Goal: Task Accomplishment & Management: Manage account settings

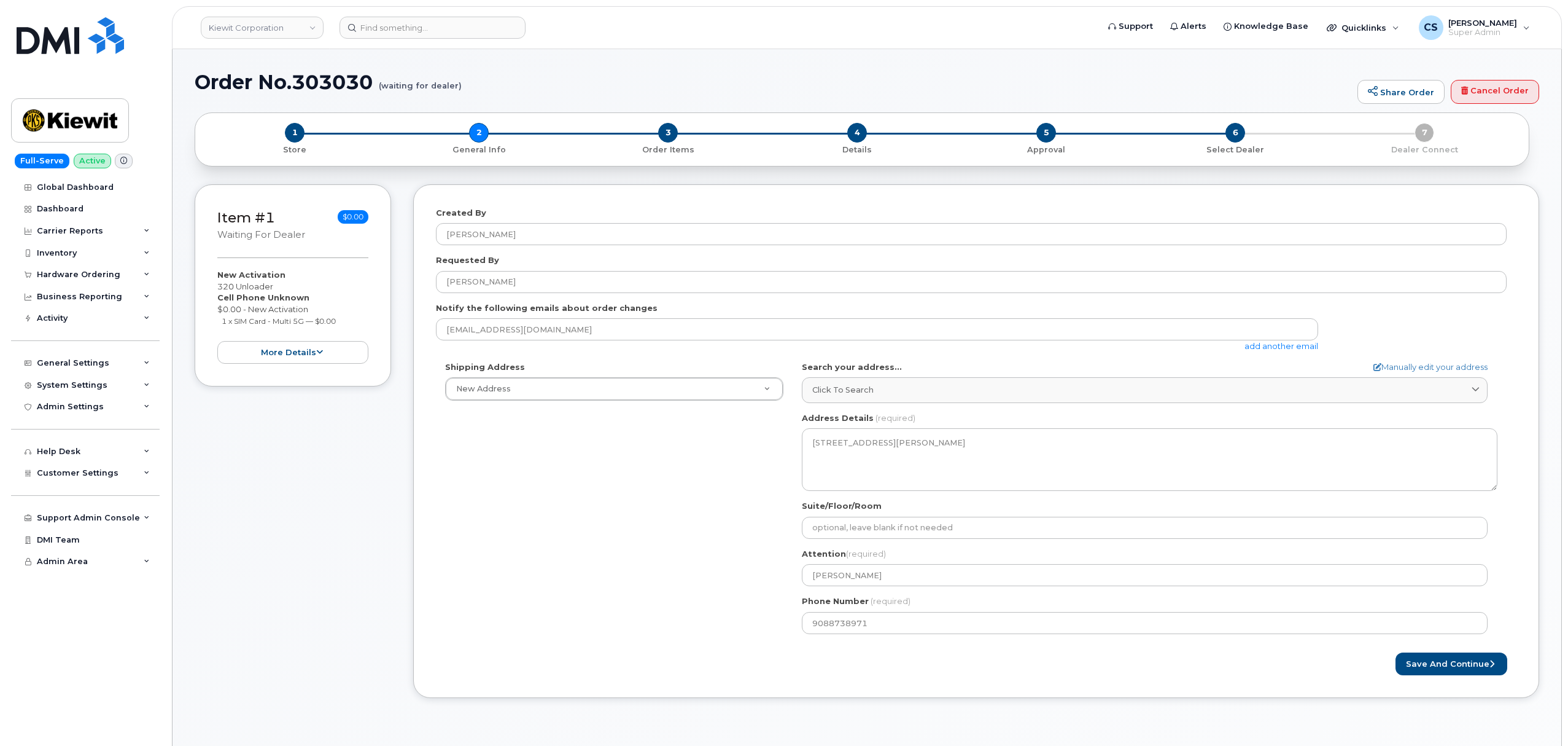
select select
click at [411, 23] on input at bounding box center [433, 27] width 186 height 23
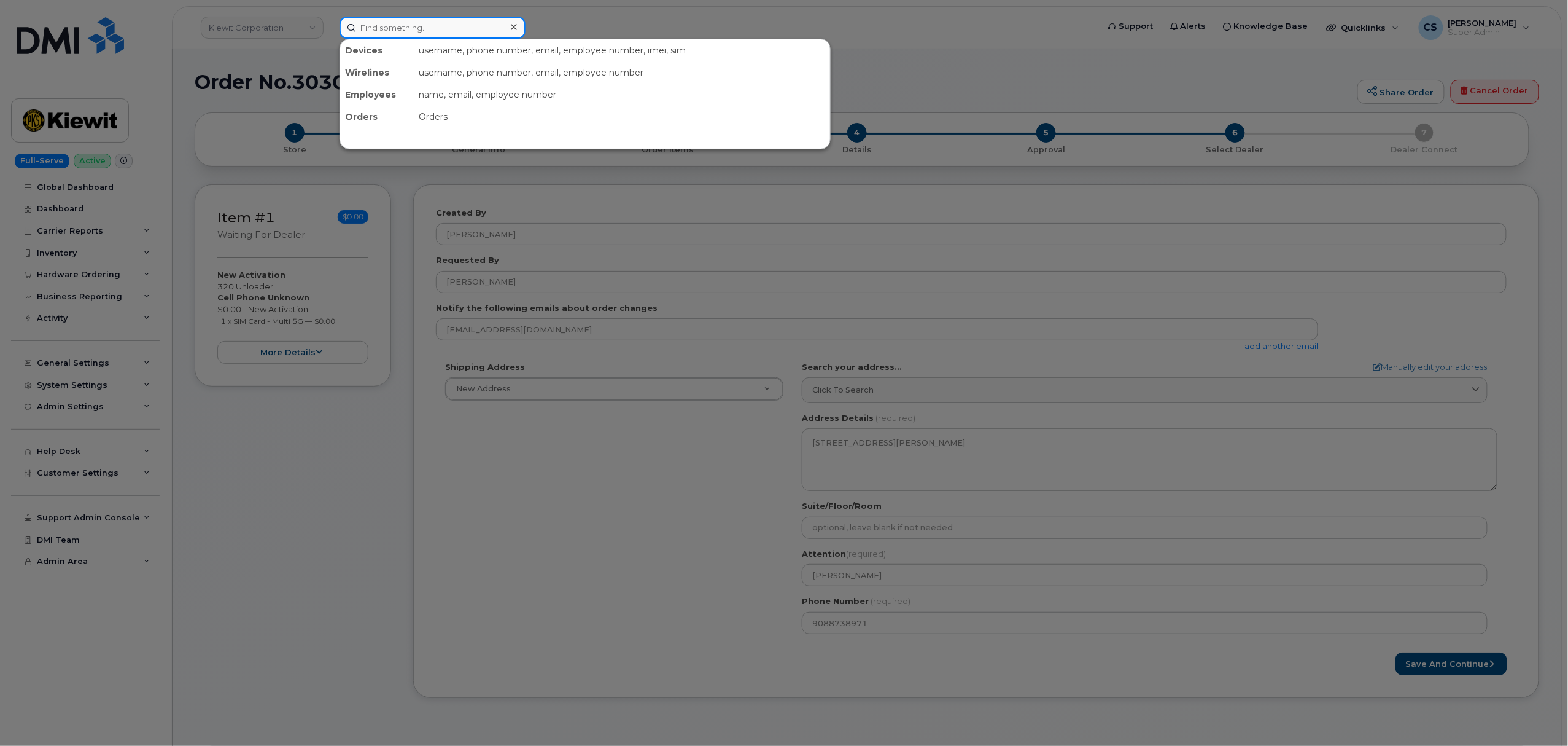
drag, startPoint x: 406, startPoint y: 30, endPoint x: 376, endPoint y: 25, distance: 30.4
click at [376, 25] on input at bounding box center [433, 27] width 186 height 23
paste input "351036271002668"
click at [438, 29] on input "351036271002668" at bounding box center [433, 27] width 186 height 23
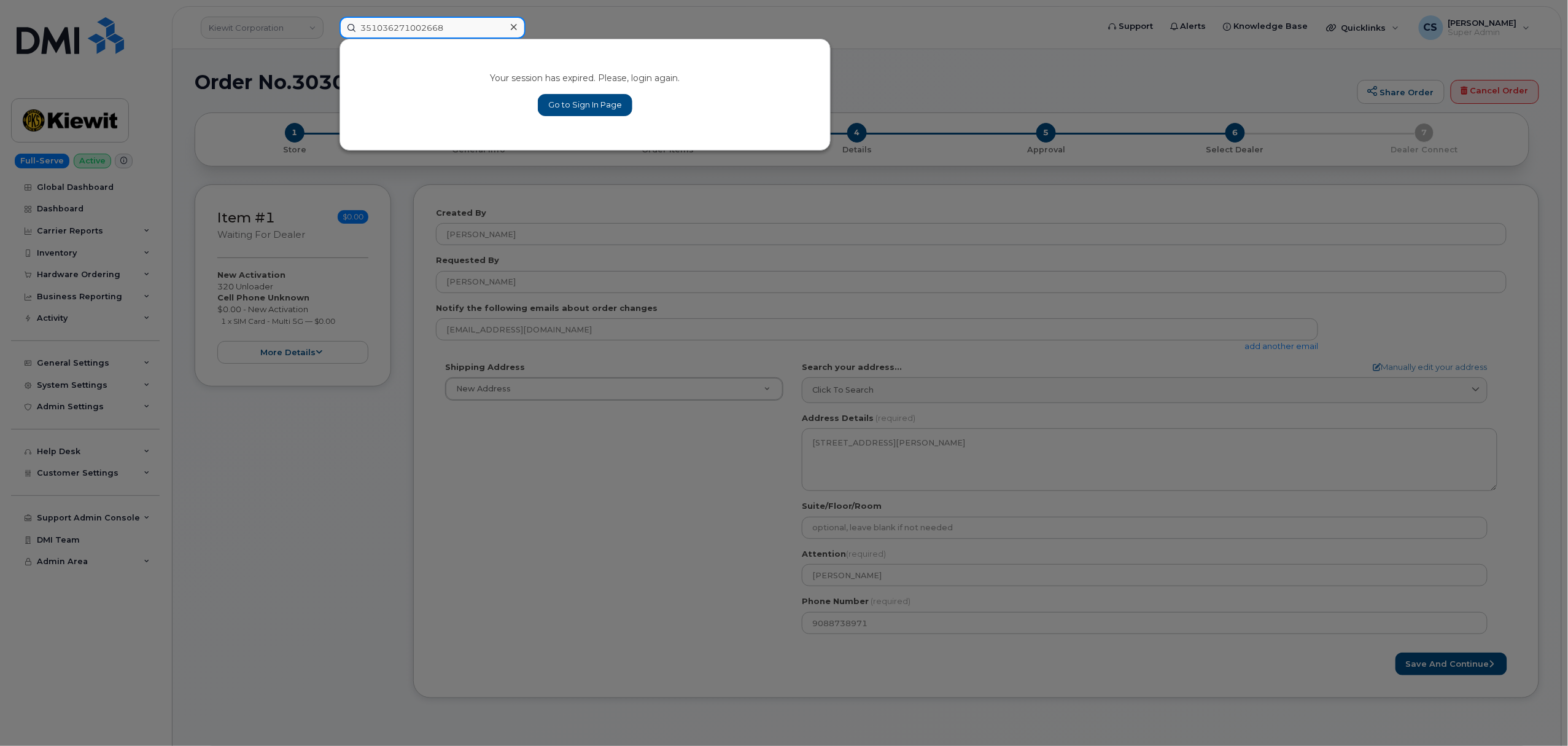
paste input
click at [384, 25] on input "351036271002668" at bounding box center [433, 27] width 186 height 23
paste input "03021"
type input "303021"
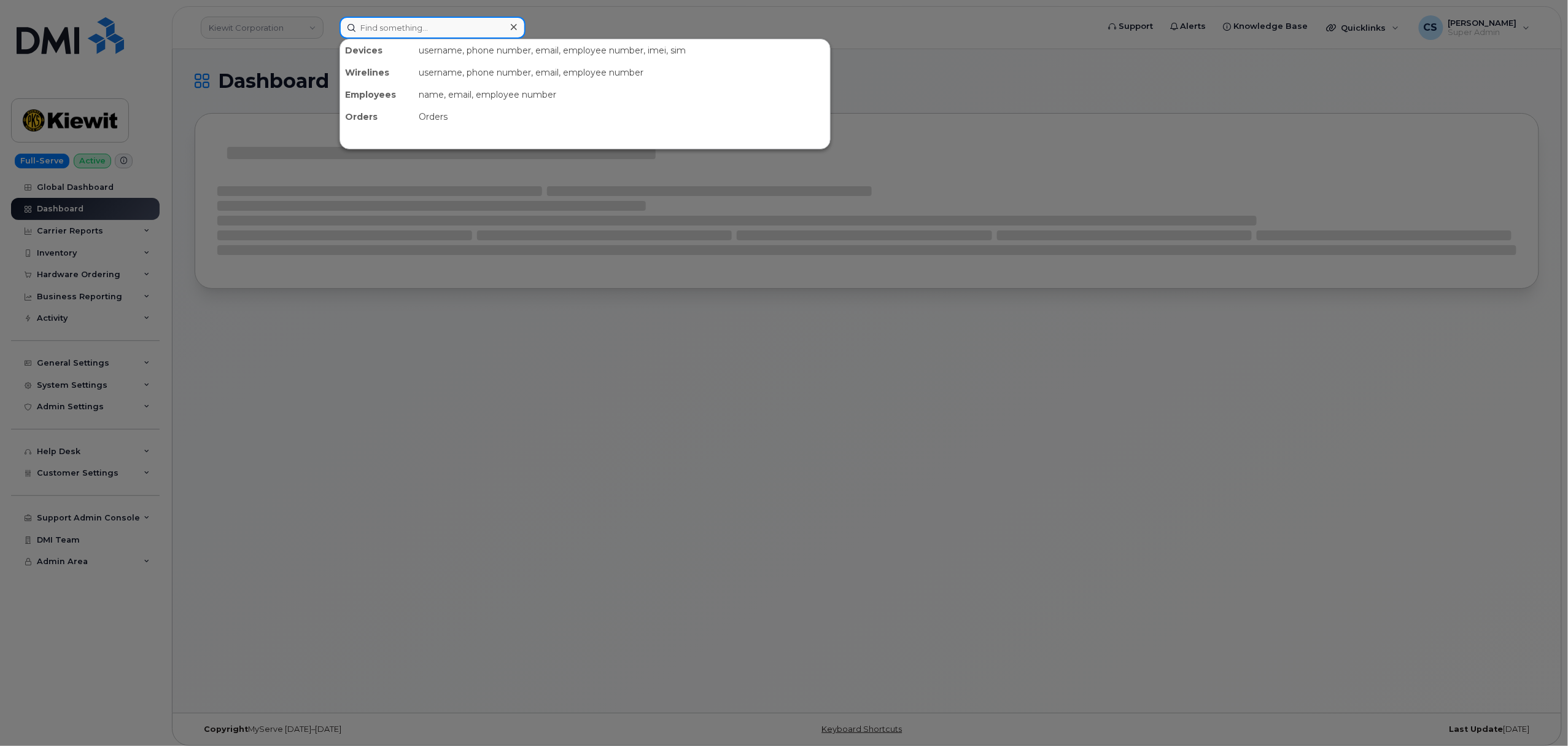
click at [393, 30] on input at bounding box center [433, 27] width 186 height 23
click at [392, 25] on input at bounding box center [433, 27] width 186 height 23
paste input "303021"
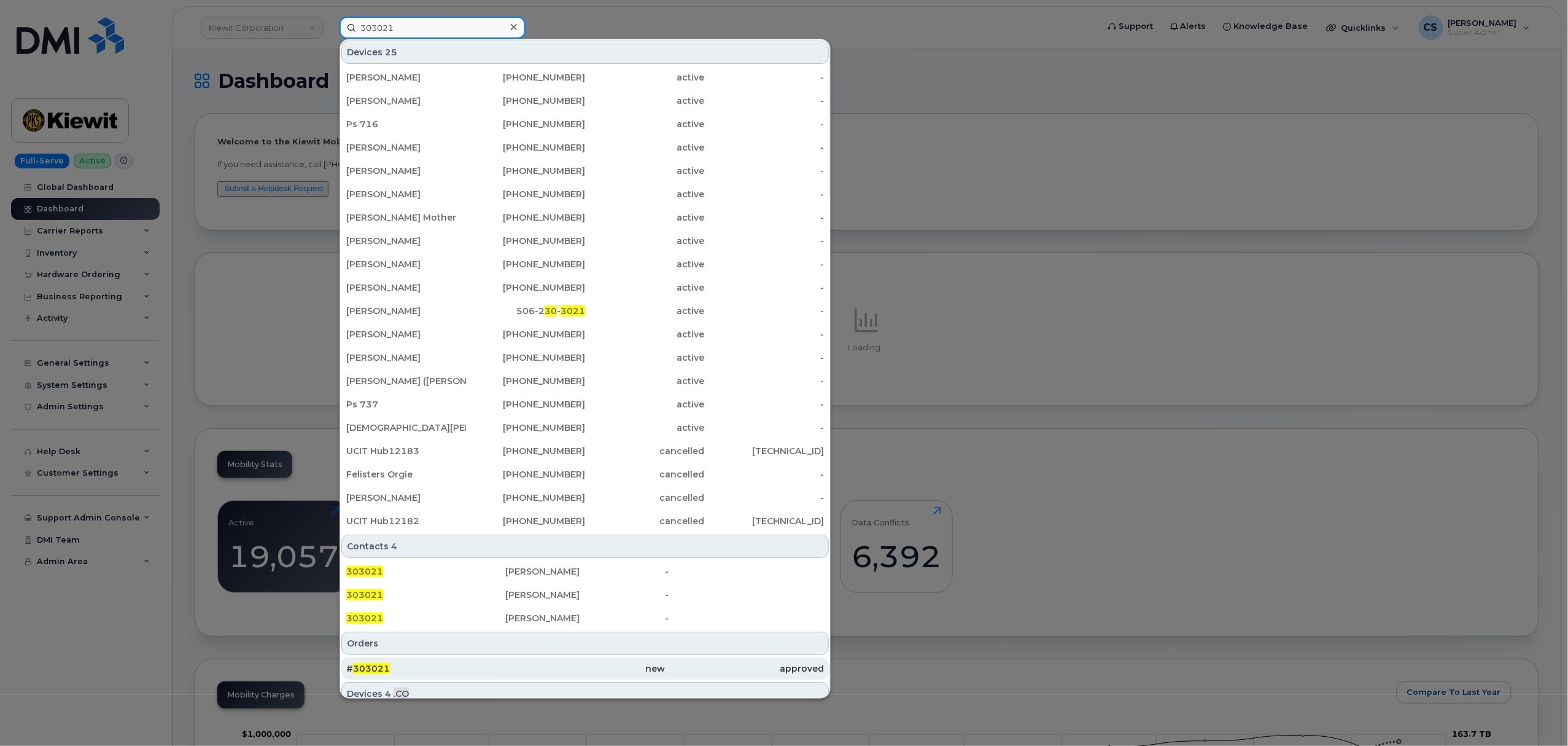
type input "303021"
click at [380, 664] on div "# 303021" at bounding box center [426, 668] width 159 height 13
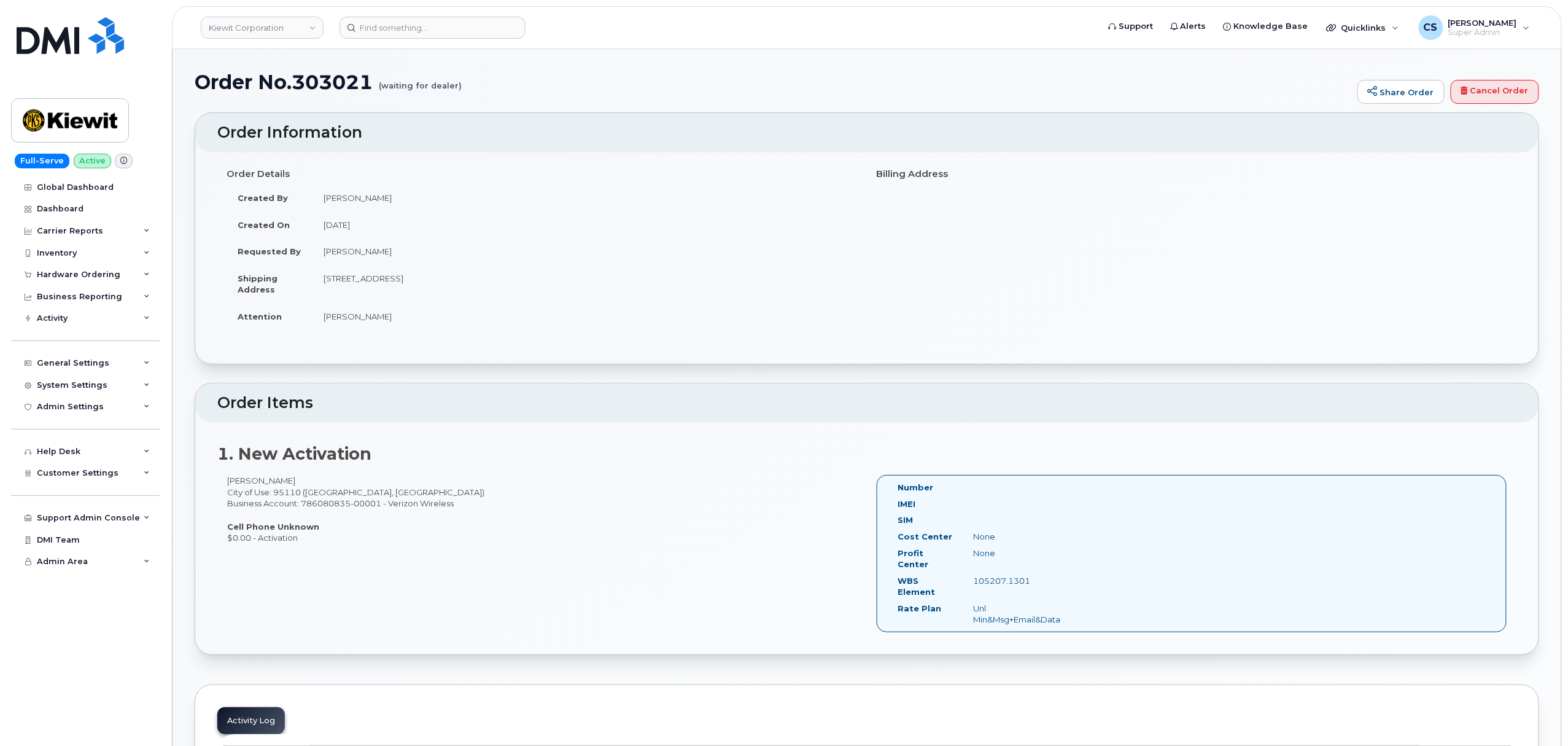
drag, startPoint x: 1043, startPoint y: 571, endPoint x: 955, endPoint y: 573, distance: 88.0
click at [955, 575] on div "WBS Element 105207.1301" at bounding box center [980, 588] width 182 height 27
click at [1071, 575] on div "105207.1301" at bounding box center [1018, 581] width 107 height 12
click at [1069, 575] on div "105207.1301" at bounding box center [1018, 581] width 107 height 12
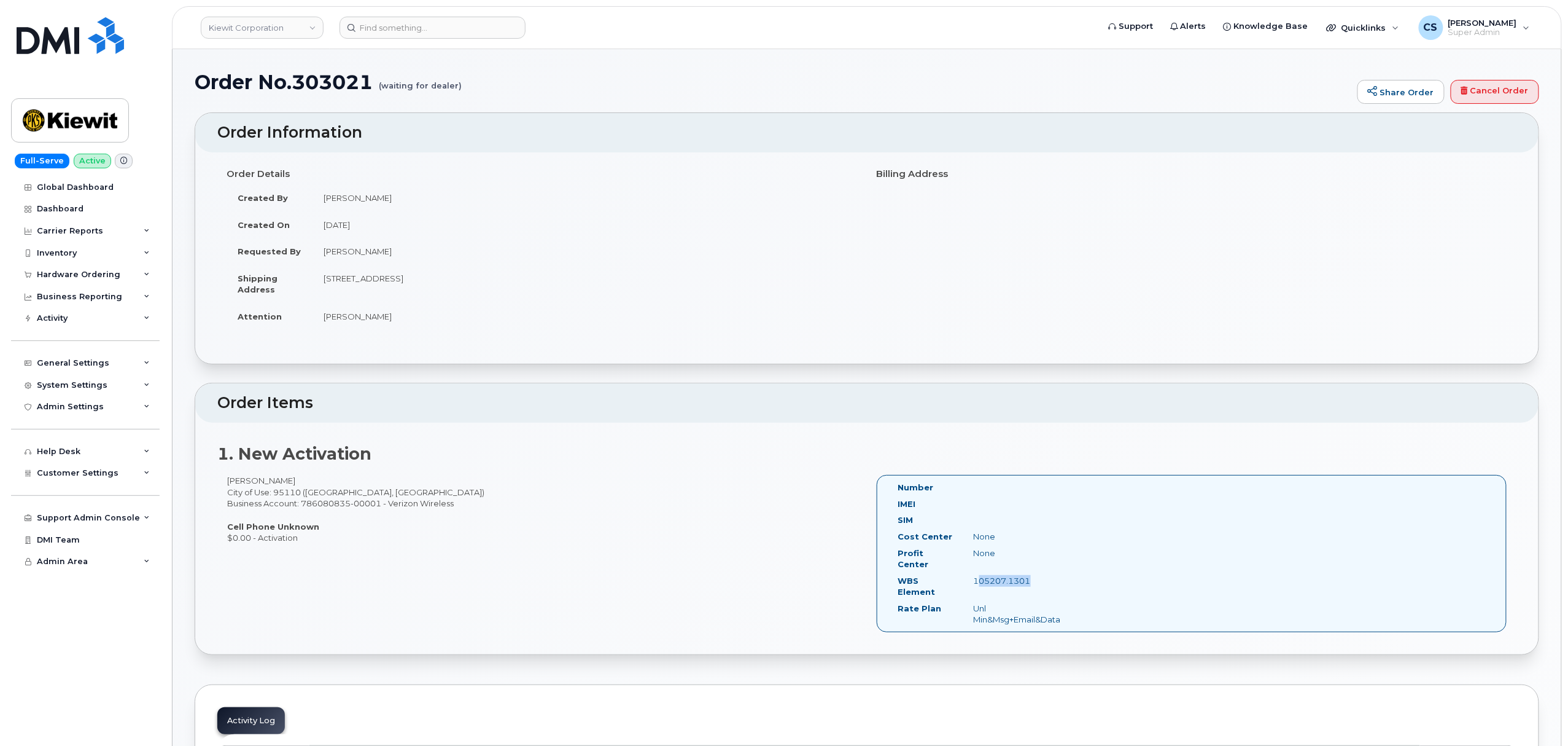
copy div "105207.1301"
click at [1045, 575] on div "105207.1301" at bounding box center [1018, 581] width 107 height 12
click at [1018, 575] on div "105207.1301" at bounding box center [1018, 581] width 107 height 12
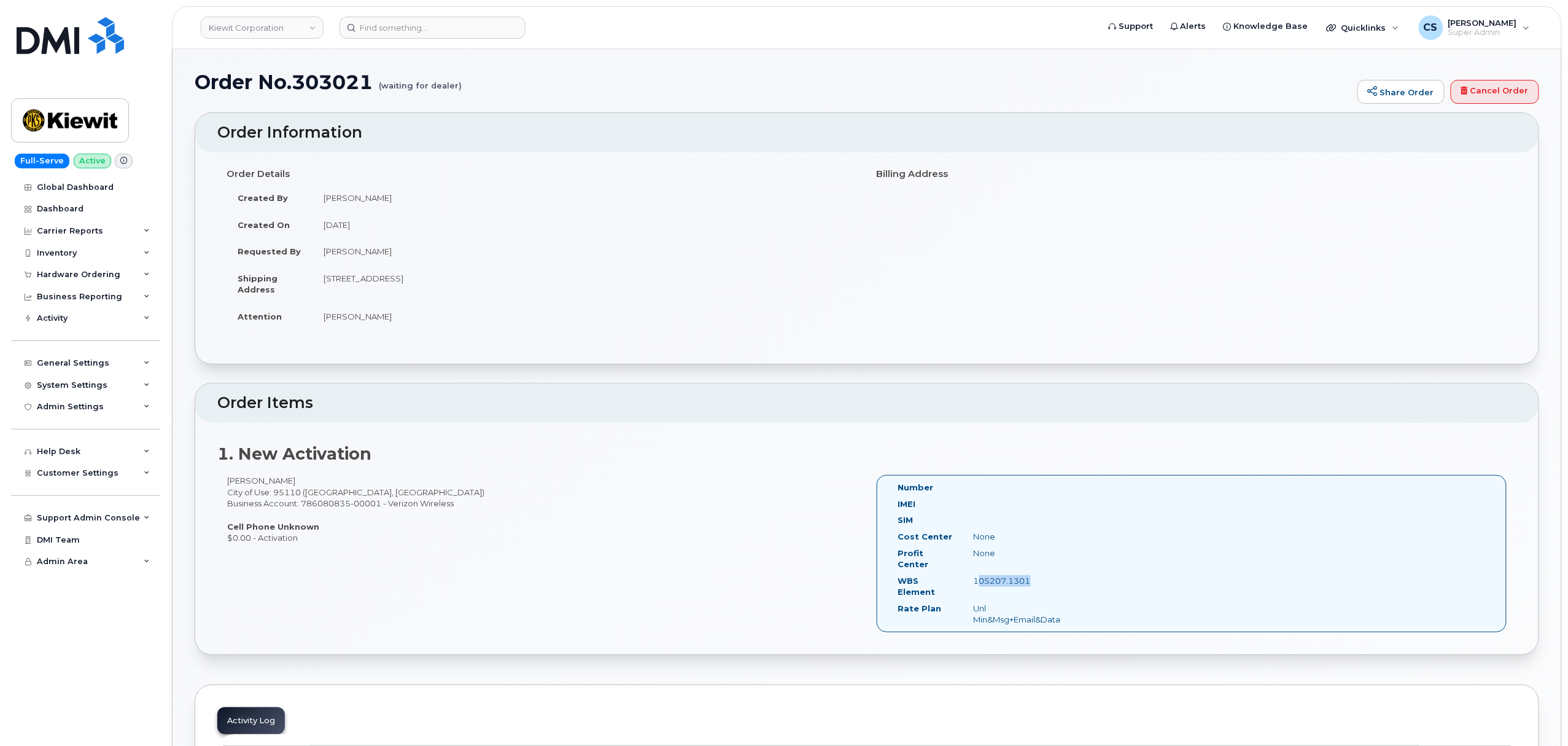
click at [1018, 575] on div "105207.1301" at bounding box center [1018, 581] width 107 height 12
drag, startPoint x: 1018, startPoint y: 571, endPoint x: 1049, endPoint y: 563, distance: 32.0
click at [1037, 575] on div "105207.1301" at bounding box center [1018, 581] width 107 height 12
click at [1079, 554] on div "Number IMEI SIM Cost Center None Profit Center None WBS Element 105207.1301 Rat…" at bounding box center [1192, 553] width 630 height 158
drag, startPoint x: 1031, startPoint y: 571, endPoint x: 976, endPoint y: 565, distance: 55.3
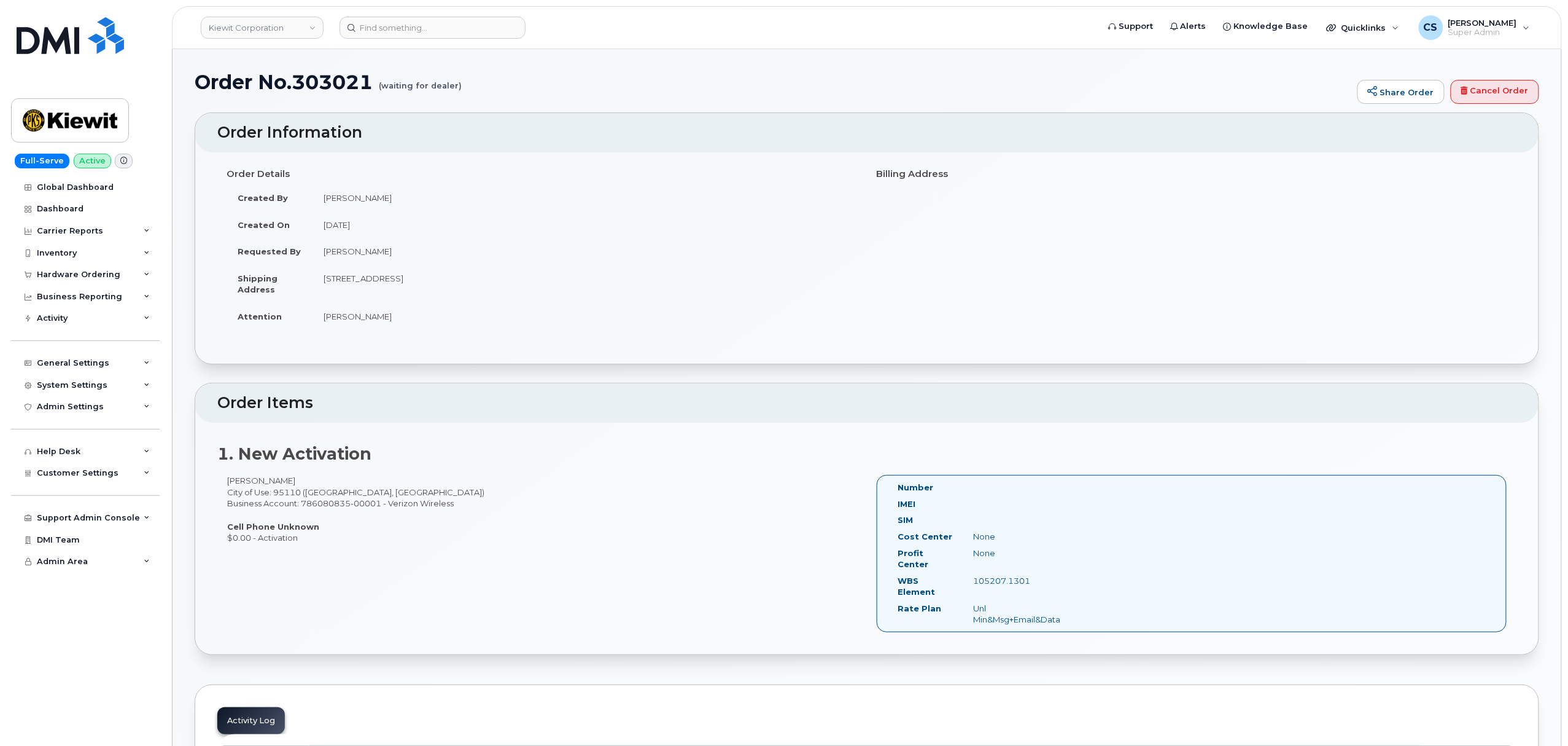
click at [976, 575] on div "105207.1301" at bounding box center [1018, 581] width 107 height 12
copy div "105207.1301"
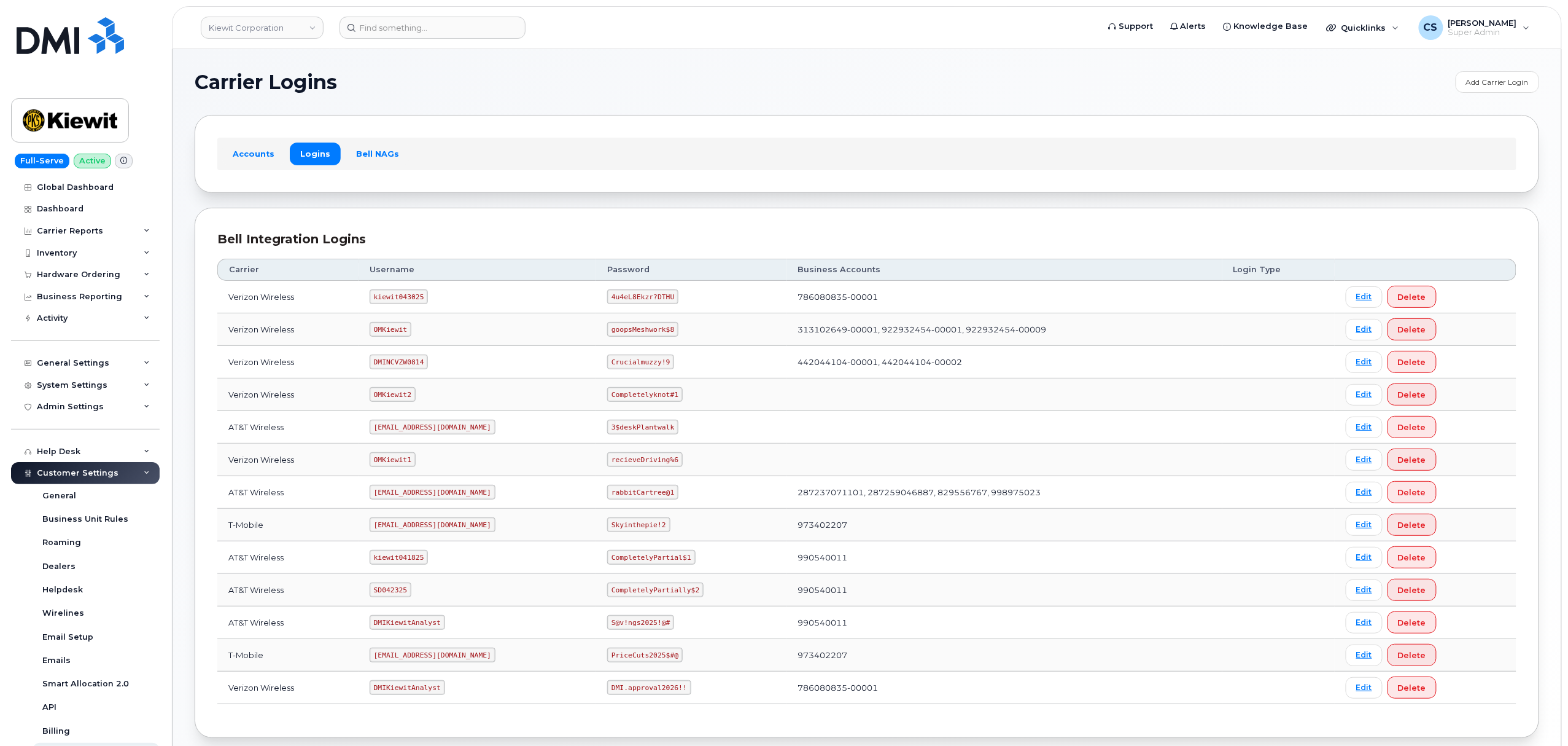
click at [396, 293] on code "kiewit043025" at bounding box center [399, 296] width 59 height 15
copy code "kiewit043025"
drag, startPoint x: 671, startPoint y: 300, endPoint x: 615, endPoint y: 300, distance: 56.0
click at [615, 300] on code "4u4eL8Ekzr?DTHU" at bounding box center [642, 296] width 71 height 15
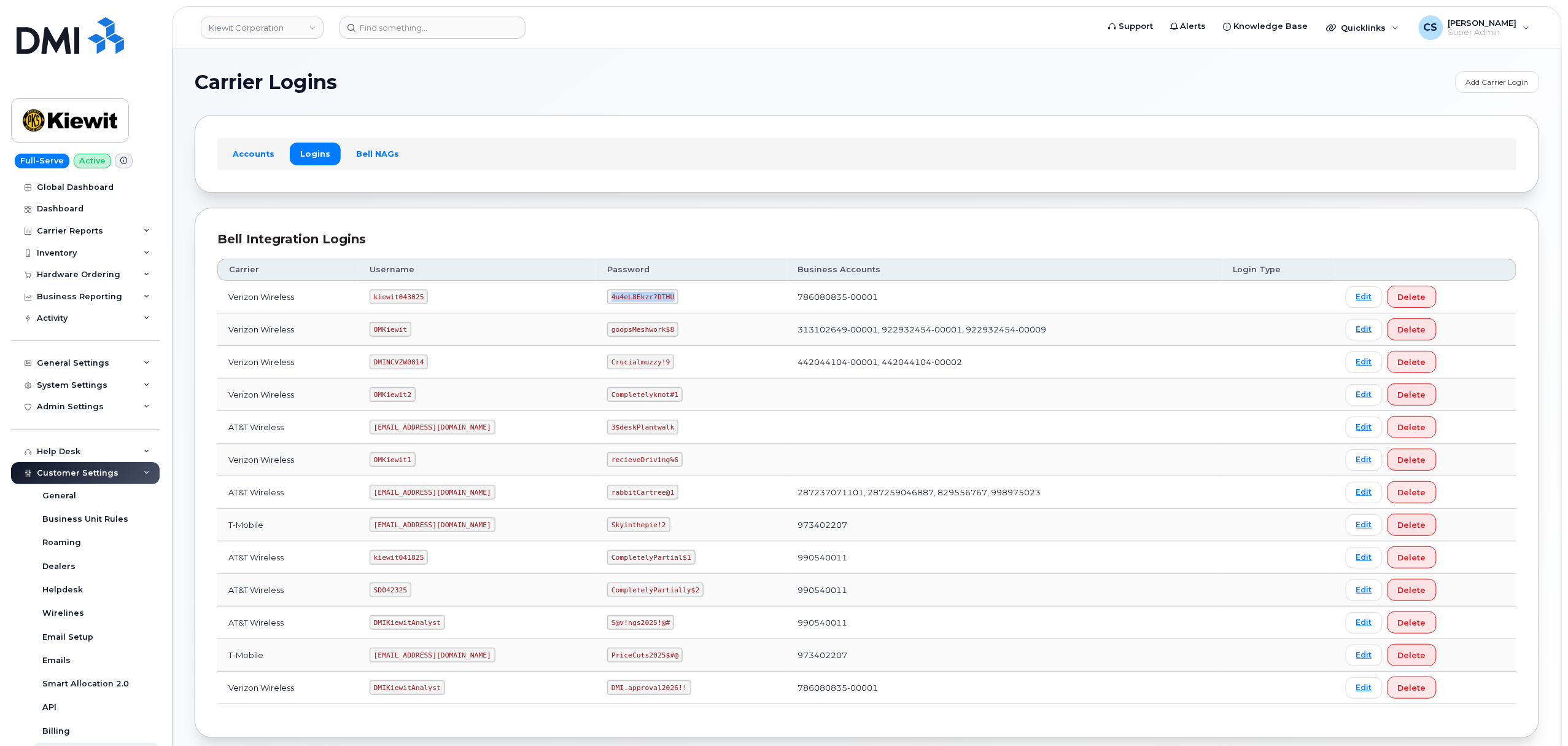
copy code "4u4eL8Ekzr?DTHU"
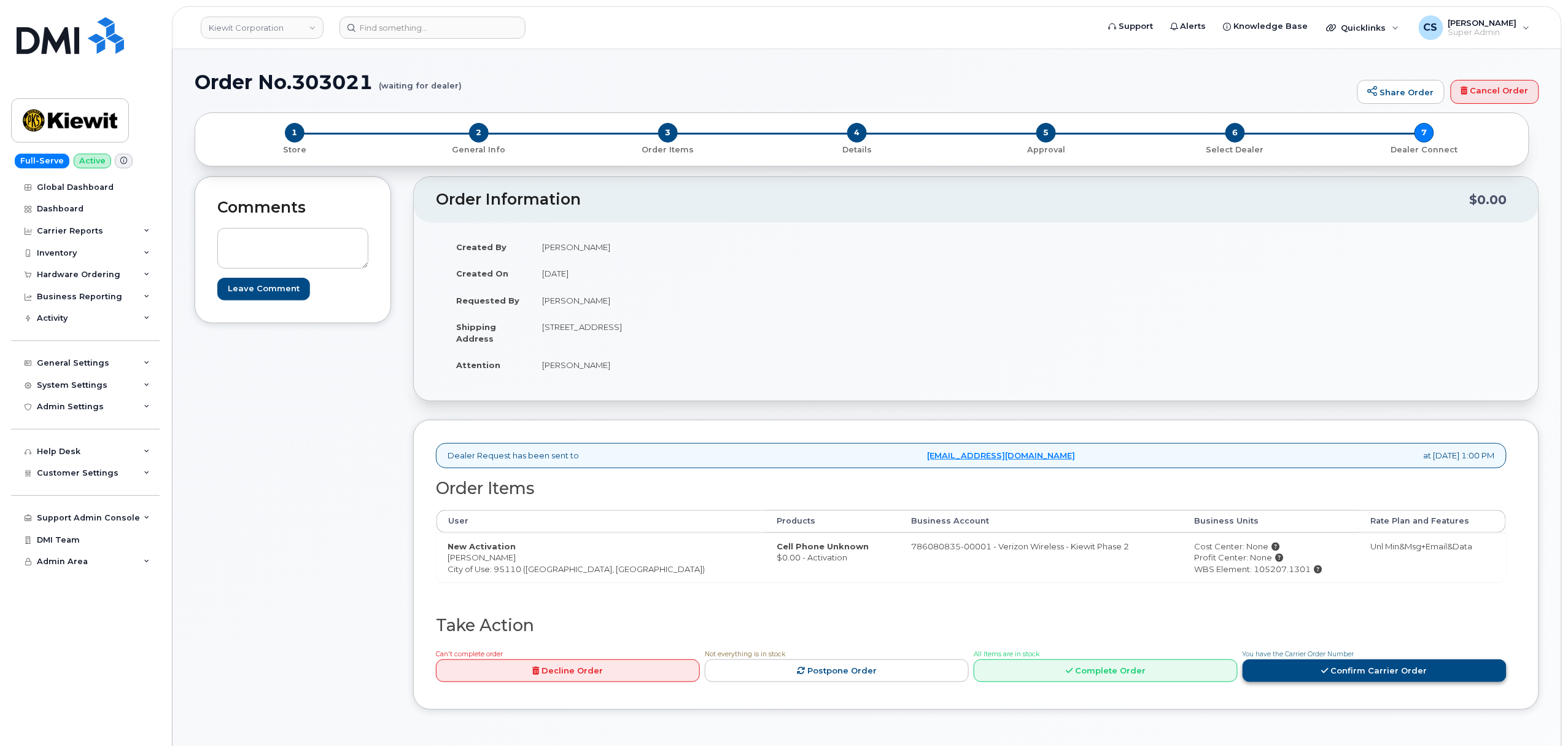
click at [1329, 675] on icon at bounding box center [1325, 671] width 7 height 8
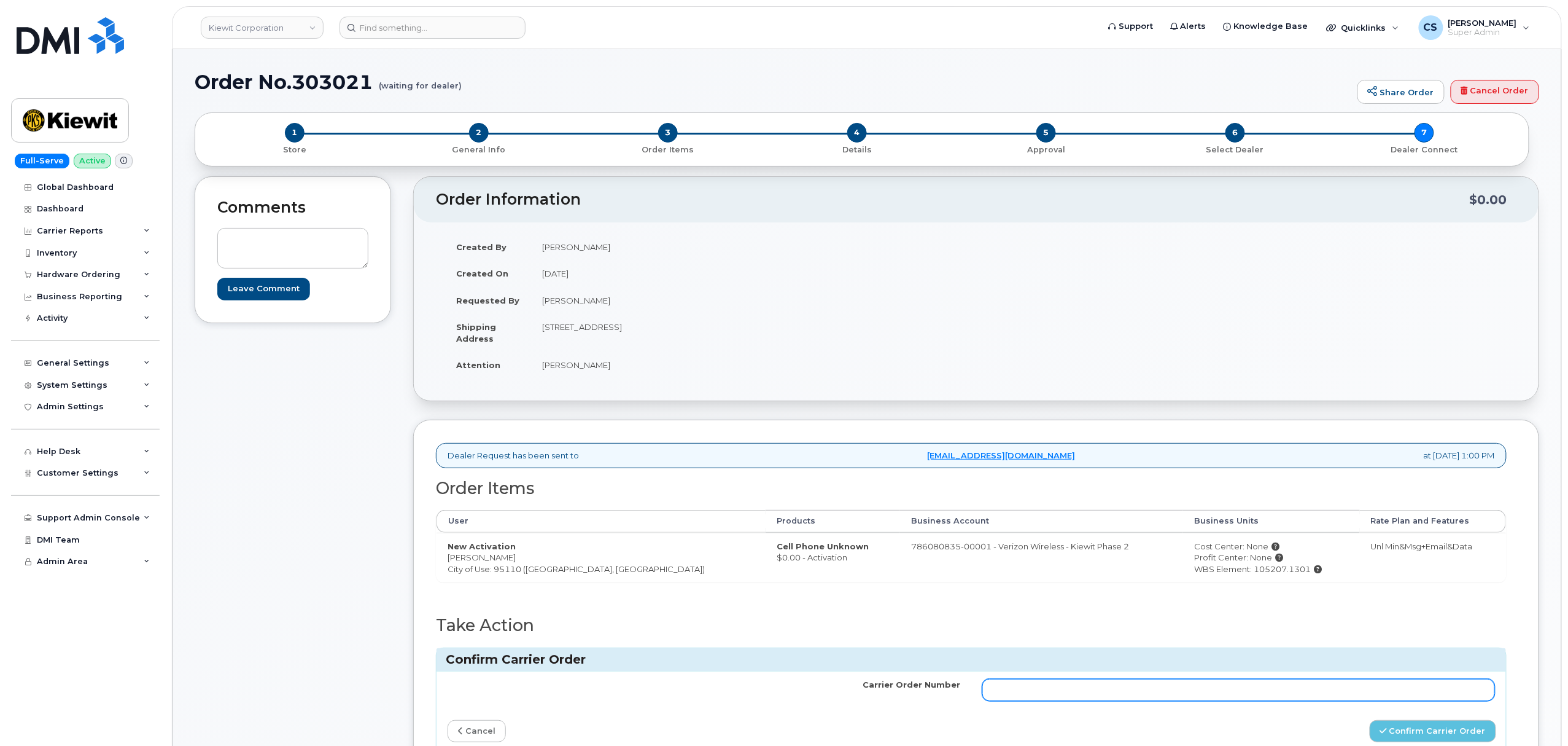
click at [1293, 696] on input "Carrier Order Number" at bounding box center [1239, 689] width 513 height 23
paste input "MB3000600189509"
type input "MB3000600189509"
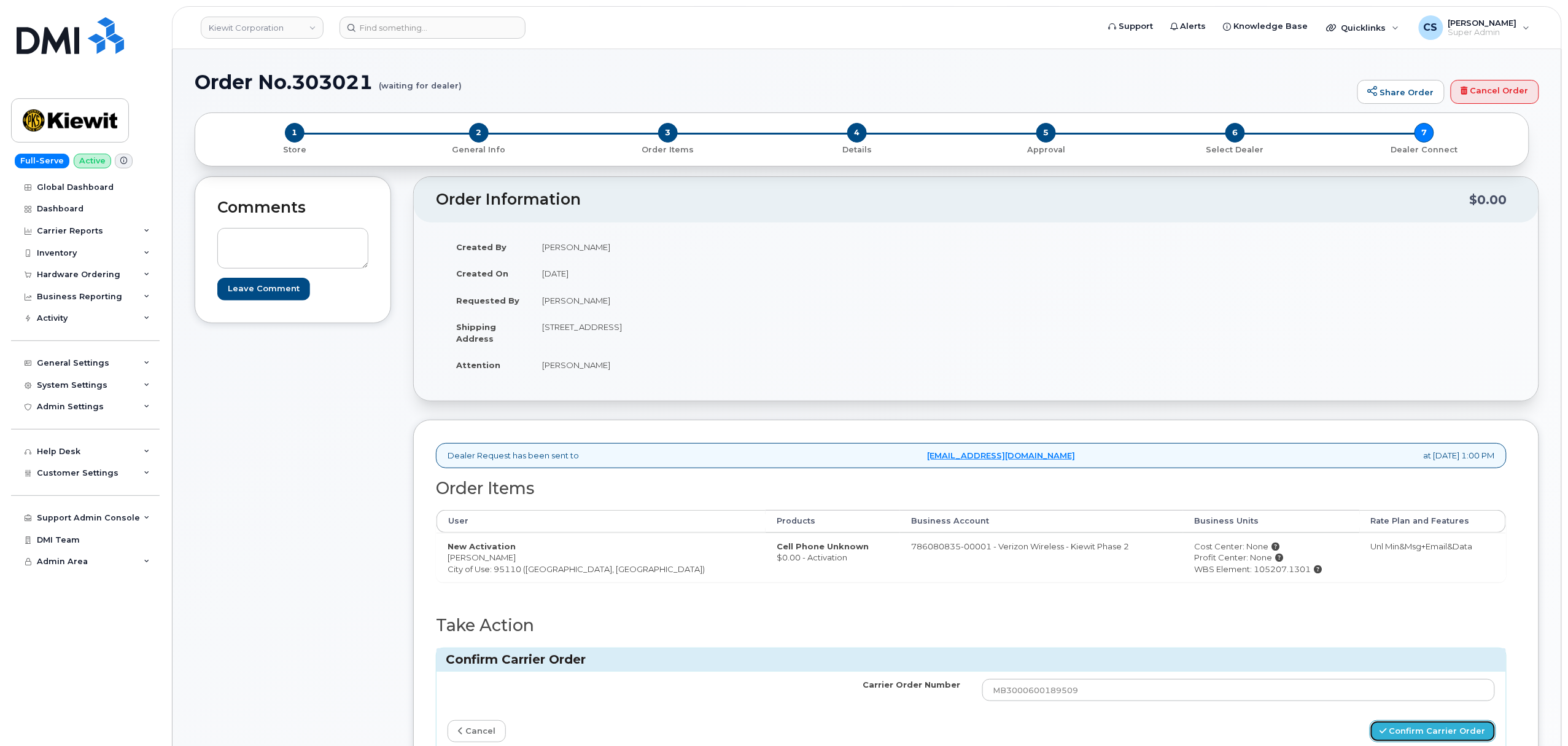
click at [1418, 734] on button "Confirm Carrier Order" at bounding box center [1433, 730] width 126 height 23
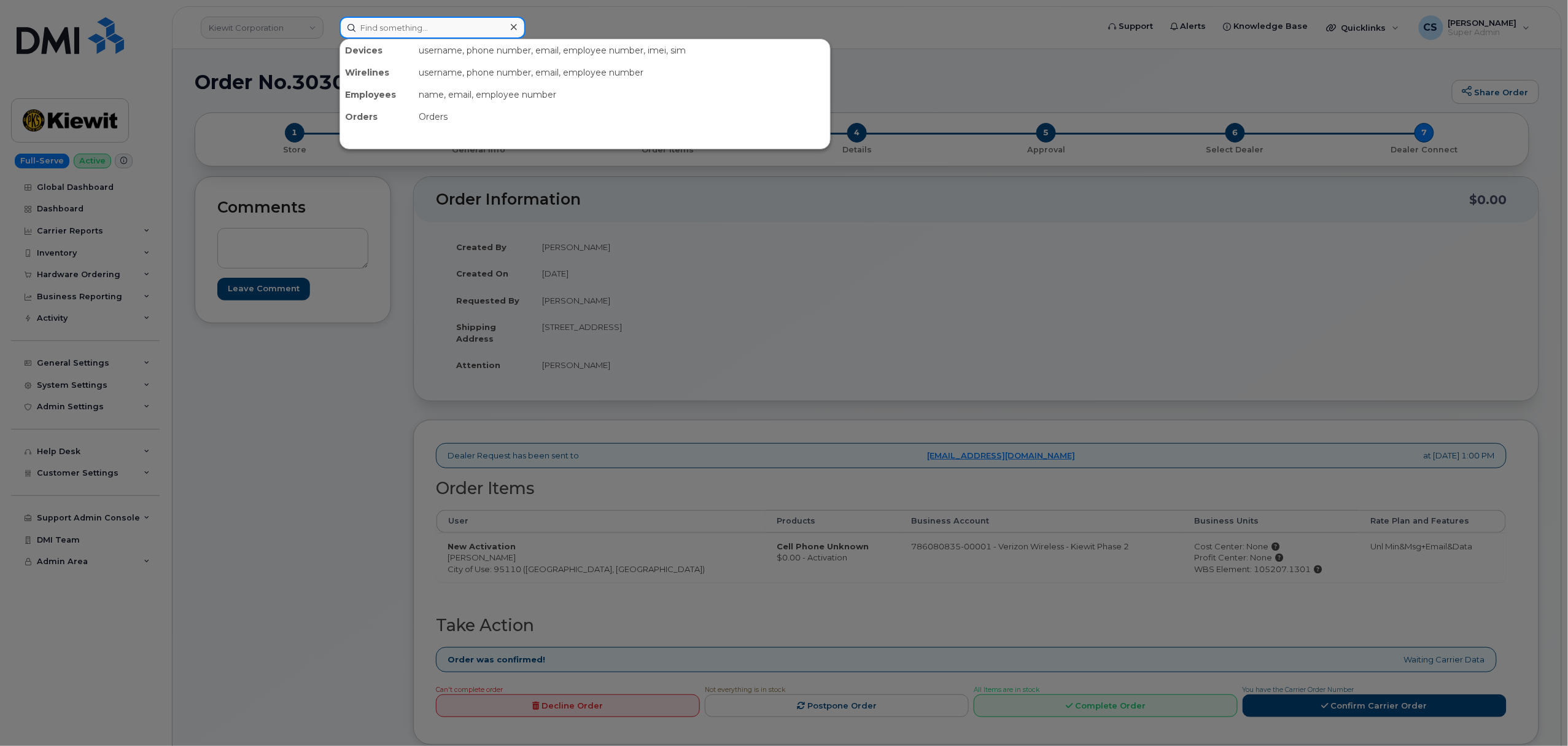
click at [447, 30] on input at bounding box center [433, 27] width 186 height 23
paste input "302492"
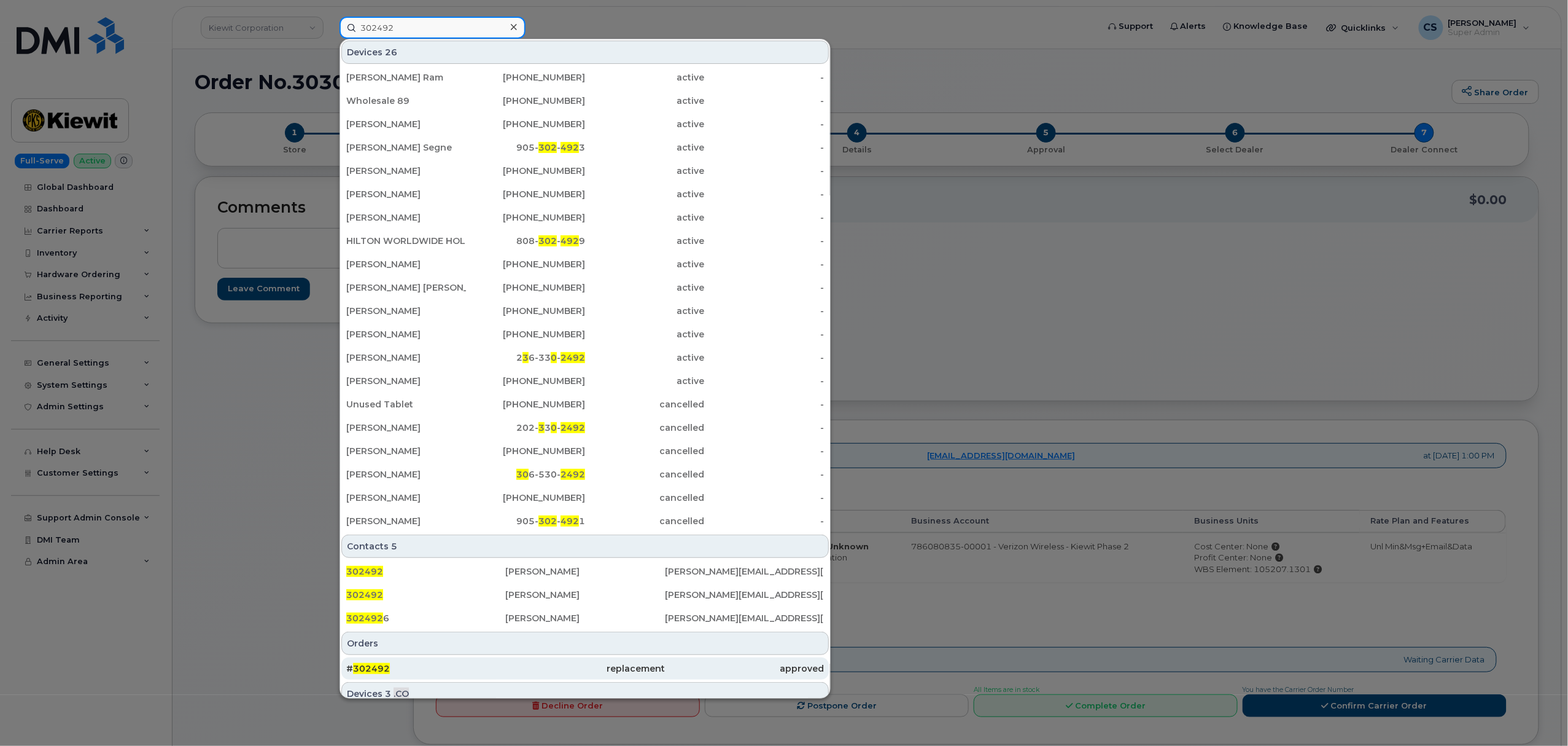
type input "302492"
click at [379, 672] on span "302492" at bounding box center [372, 668] width 37 height 11
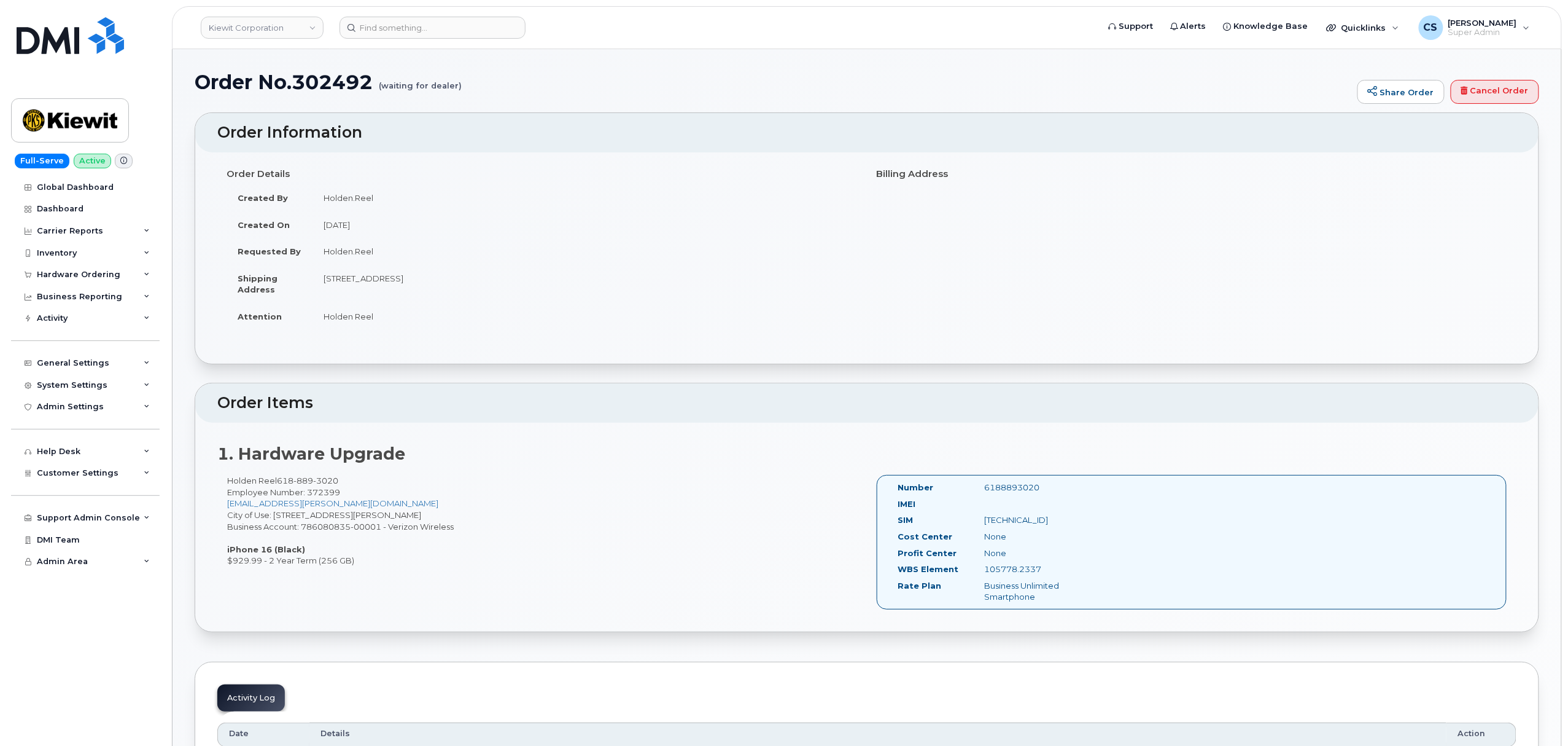
click at [1010, 484] on div "6188893020" at bounding box center [1036, 488] width 121 height 12
copy div "6188893020"
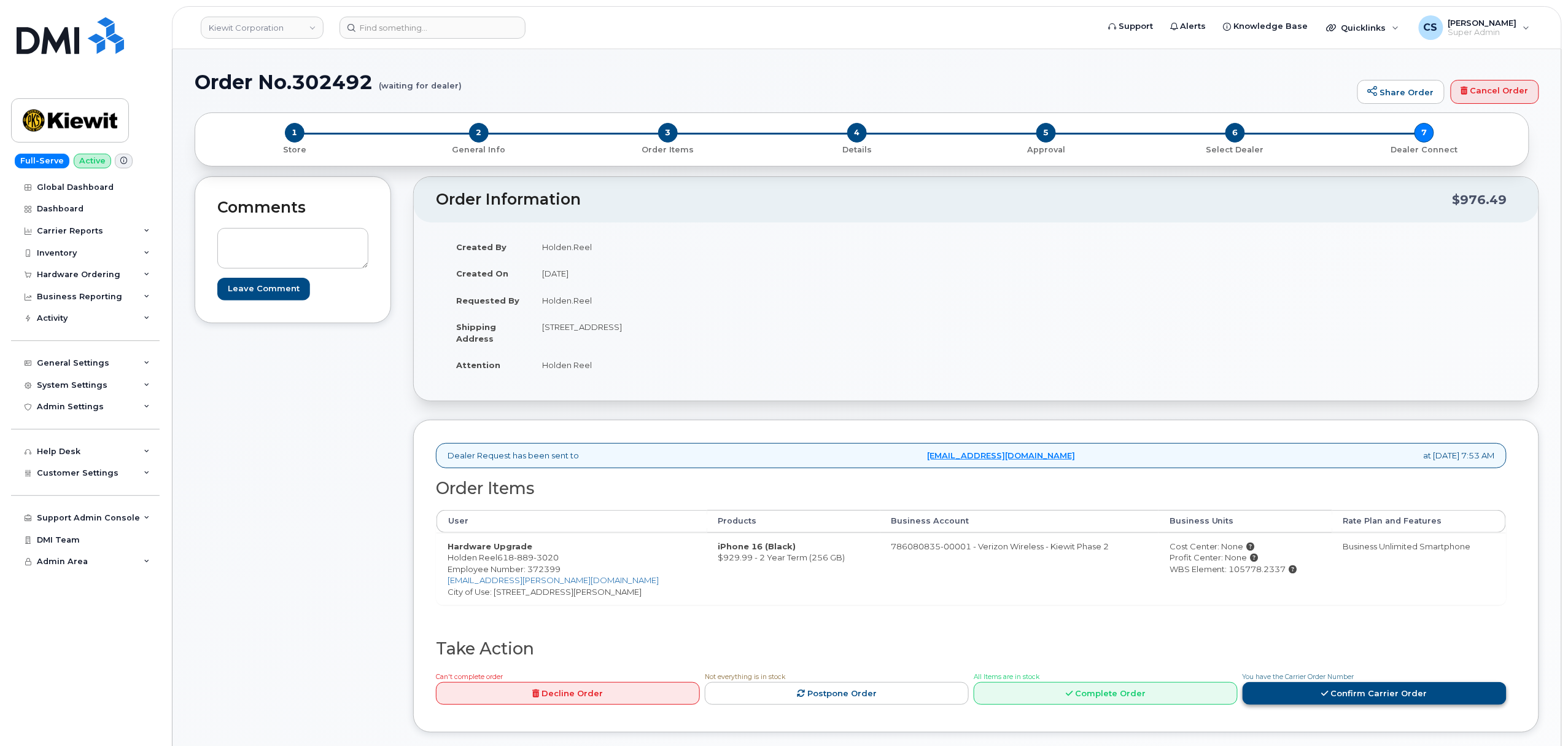
click at [1326, 691] on link "Confirm Carrier Order" at bounding box center [1375, 692] width 264 height 23
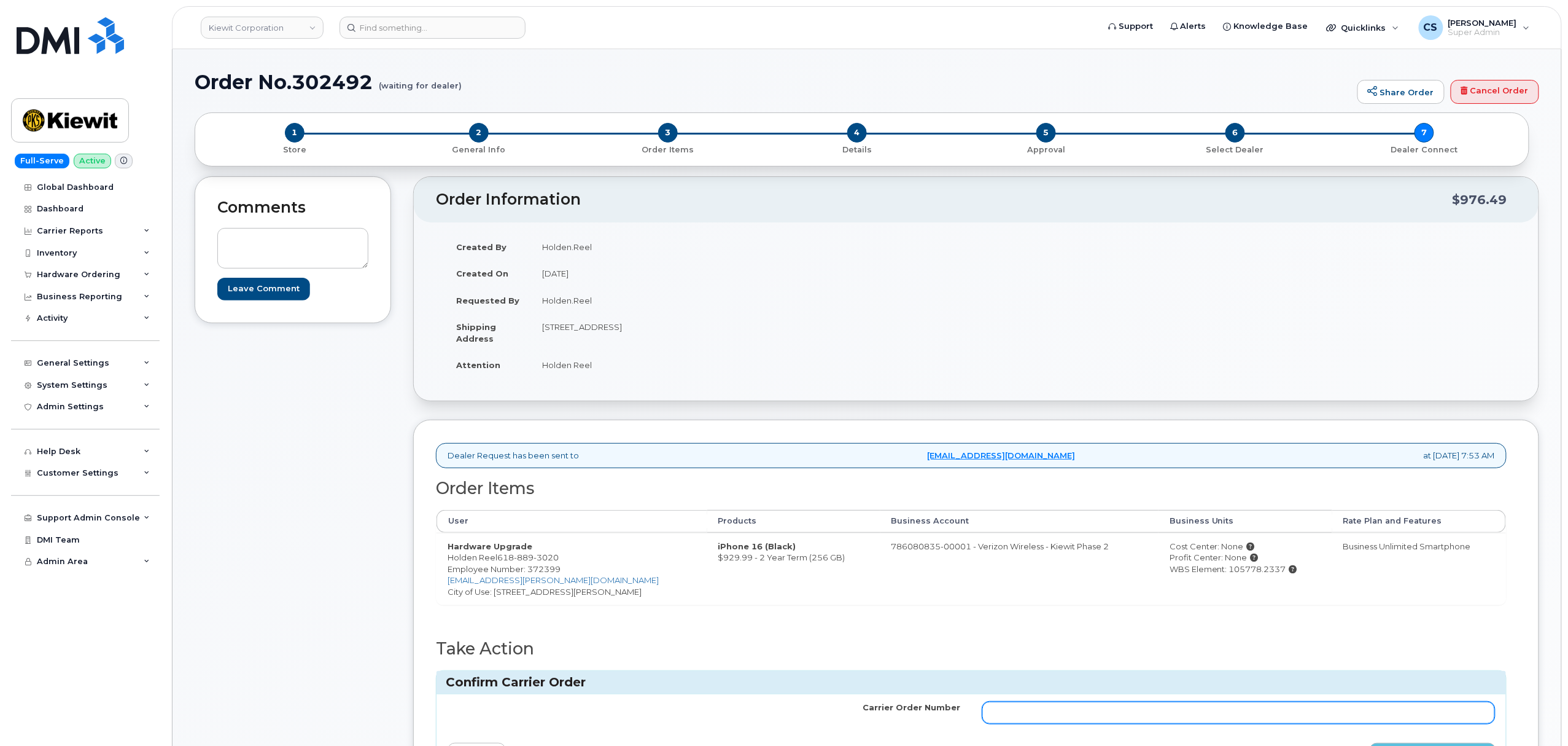
click at [1095, 710] on input "Carrier Order Number" at bounding box center [1239, 712] width 513 height 23
paste input "MB3000600195256"
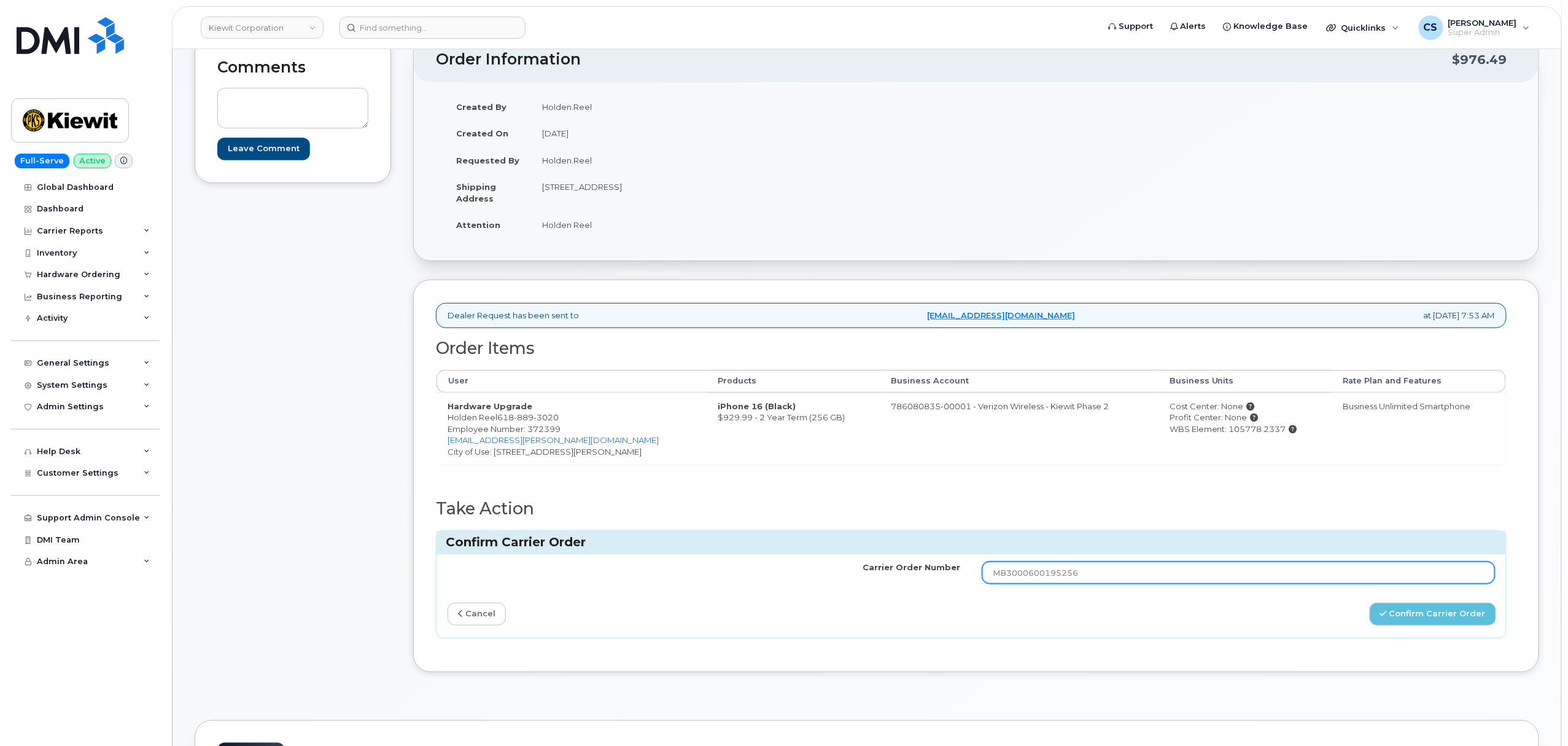
scroll to position [163, 0]
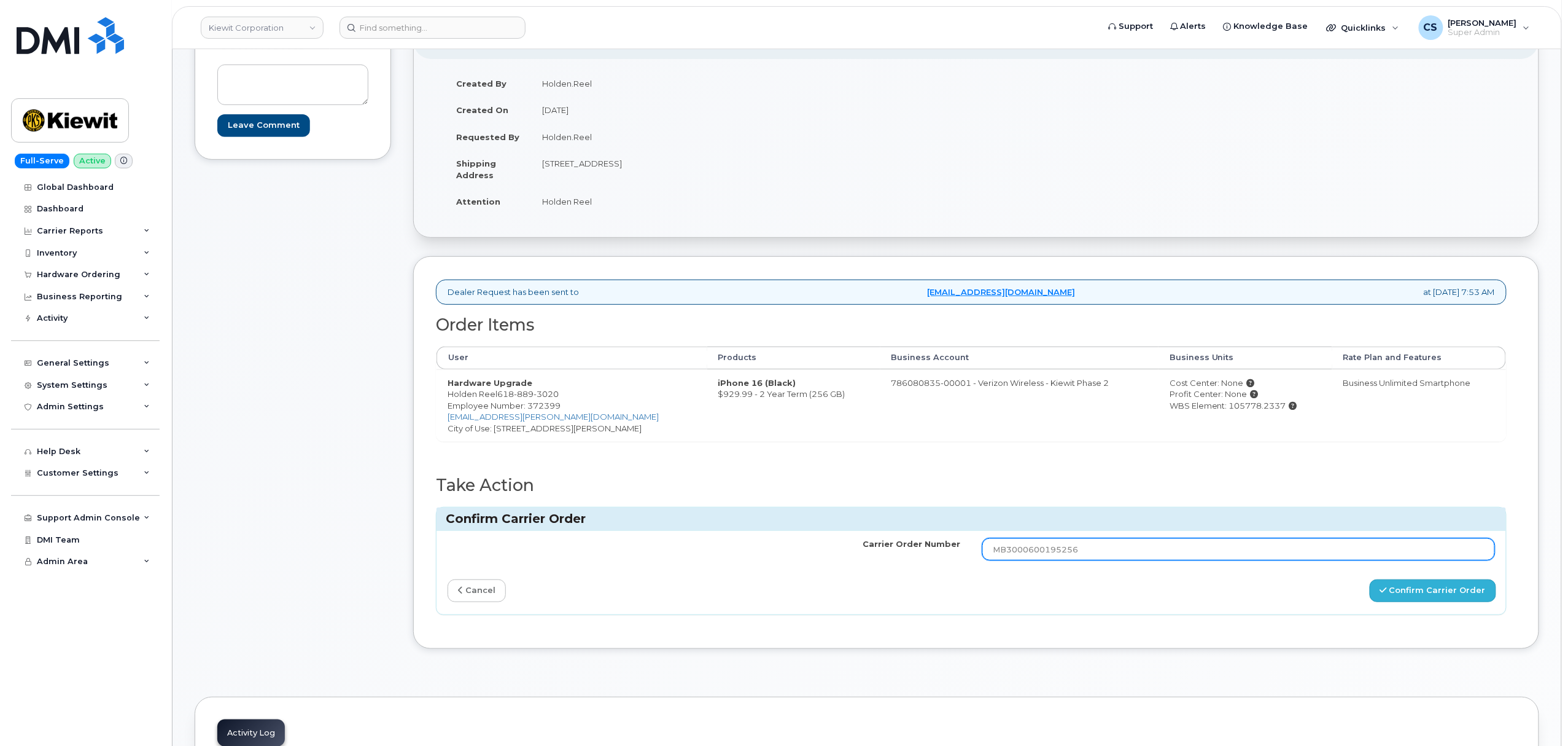
type input "MB3000600195256"
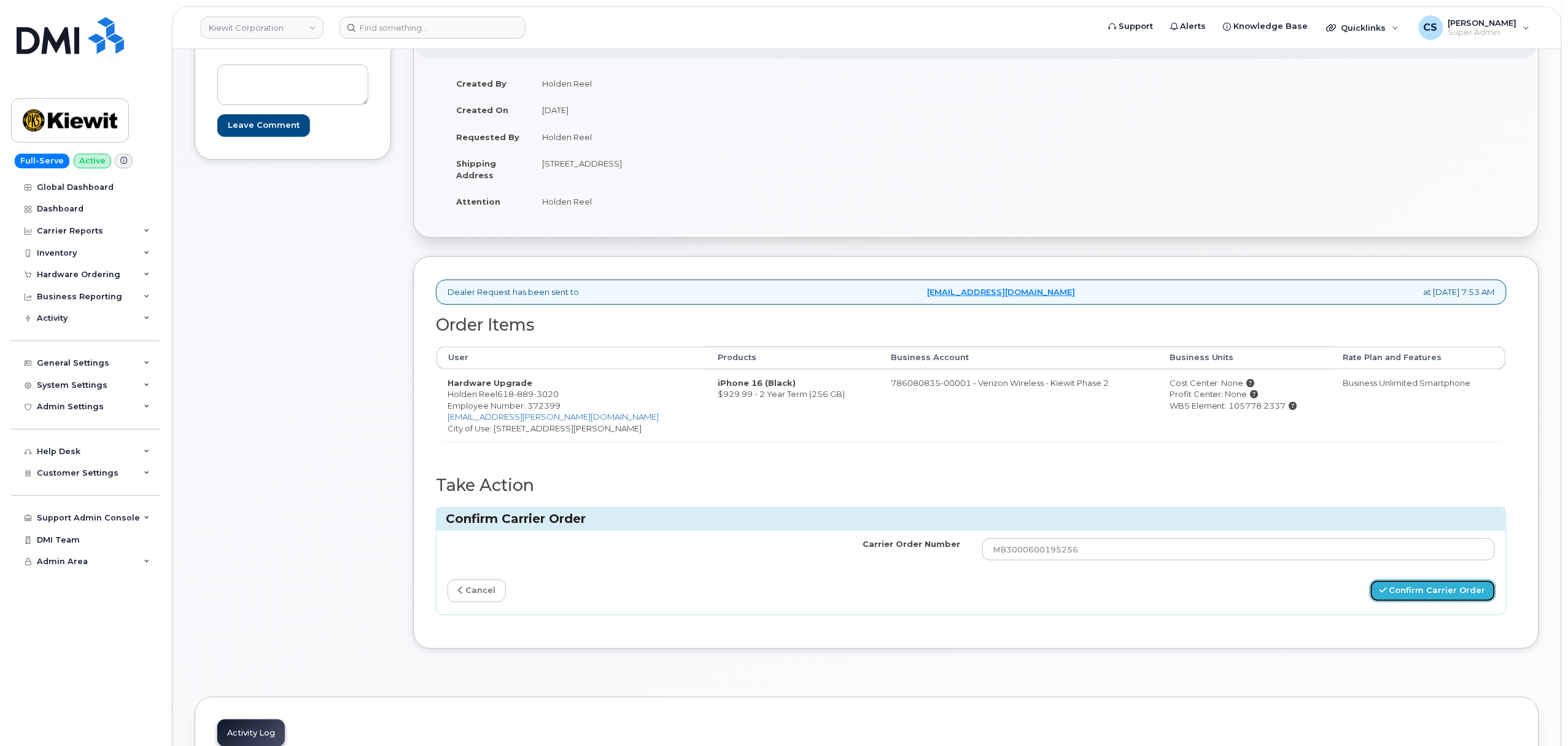
click at [1450, 596] on button "Confirm Carrier Order" at bounding box center [1433, 590] width 126 height 23
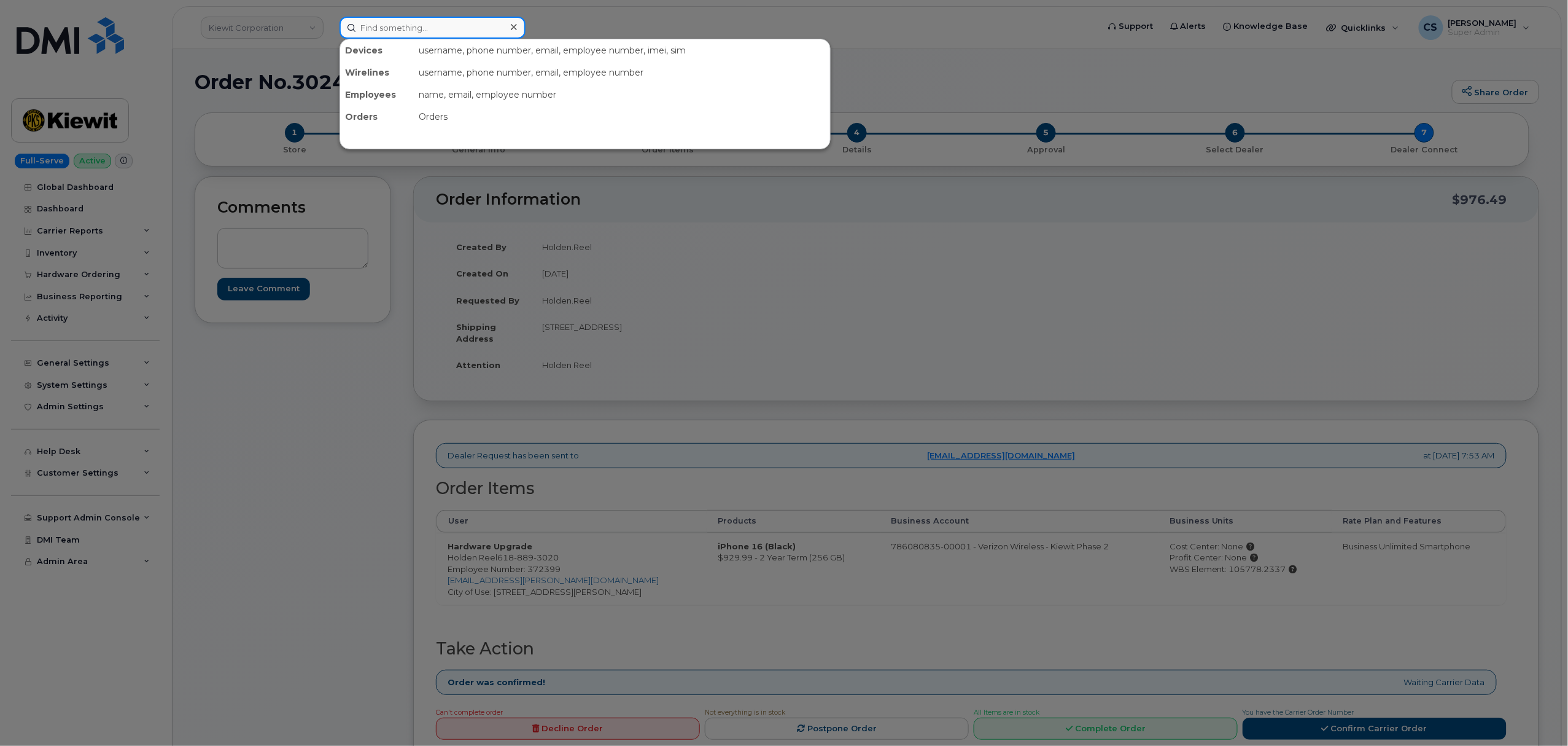
click at [392, 25] on input at bounding box center [433, 27] width 186 height 23
paste input "6823952385"
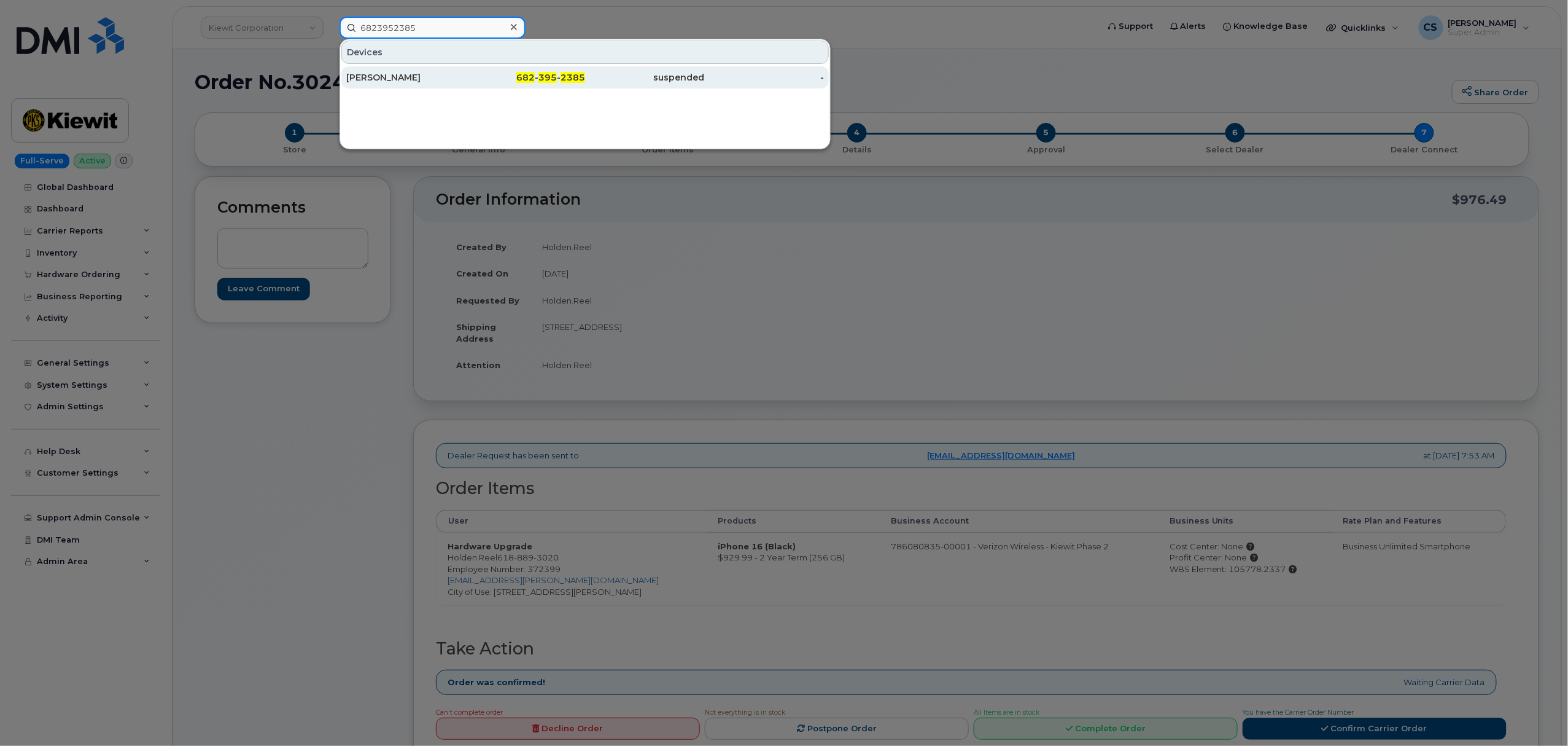
type input "6823952385"
click at [553, 75] on span "395" at bounding box center [547, 76] width 19 height 11
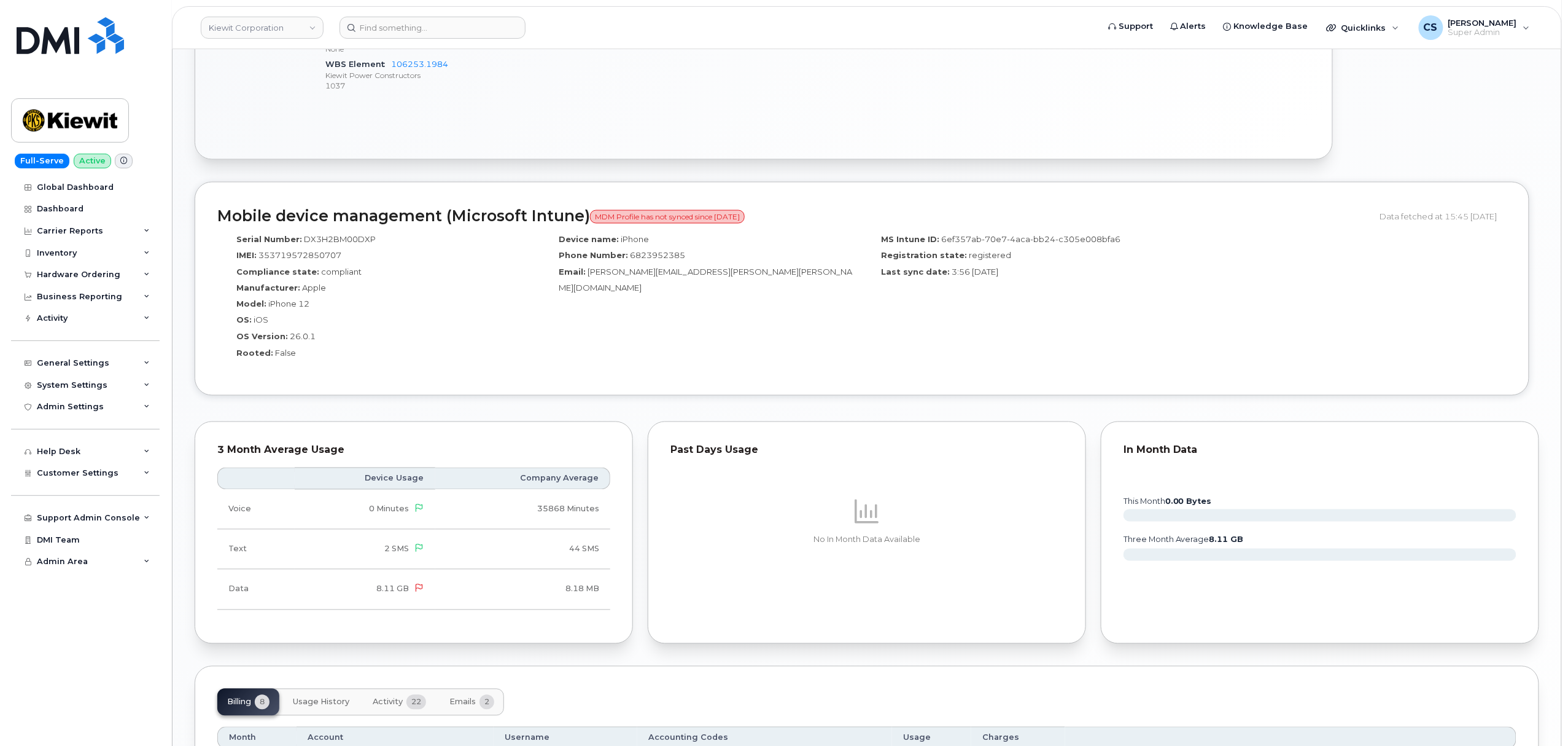
scroll to position [983, 0]
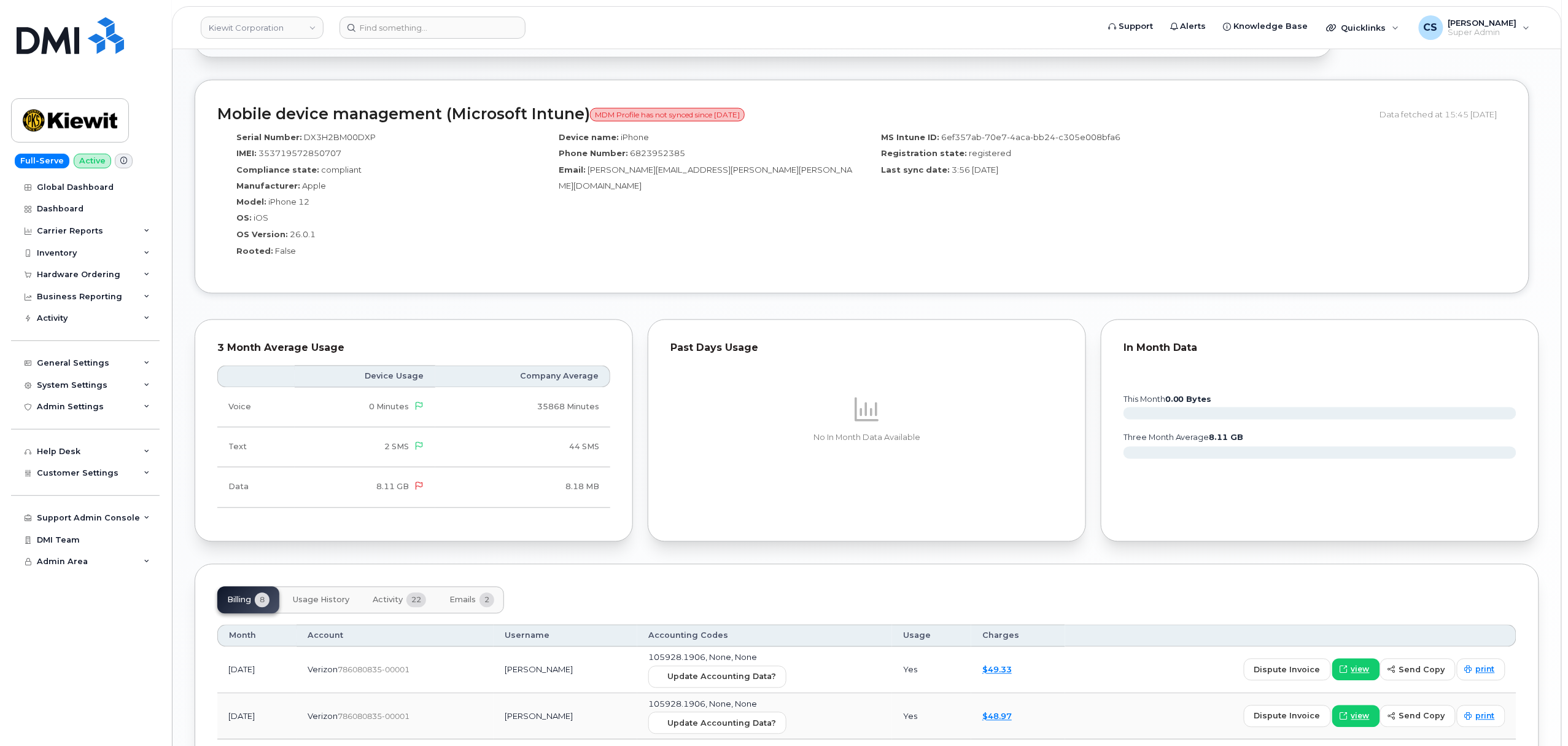
click at [389, 605] on span "Activity" at bounding box center [388, 600] width 30 height 10
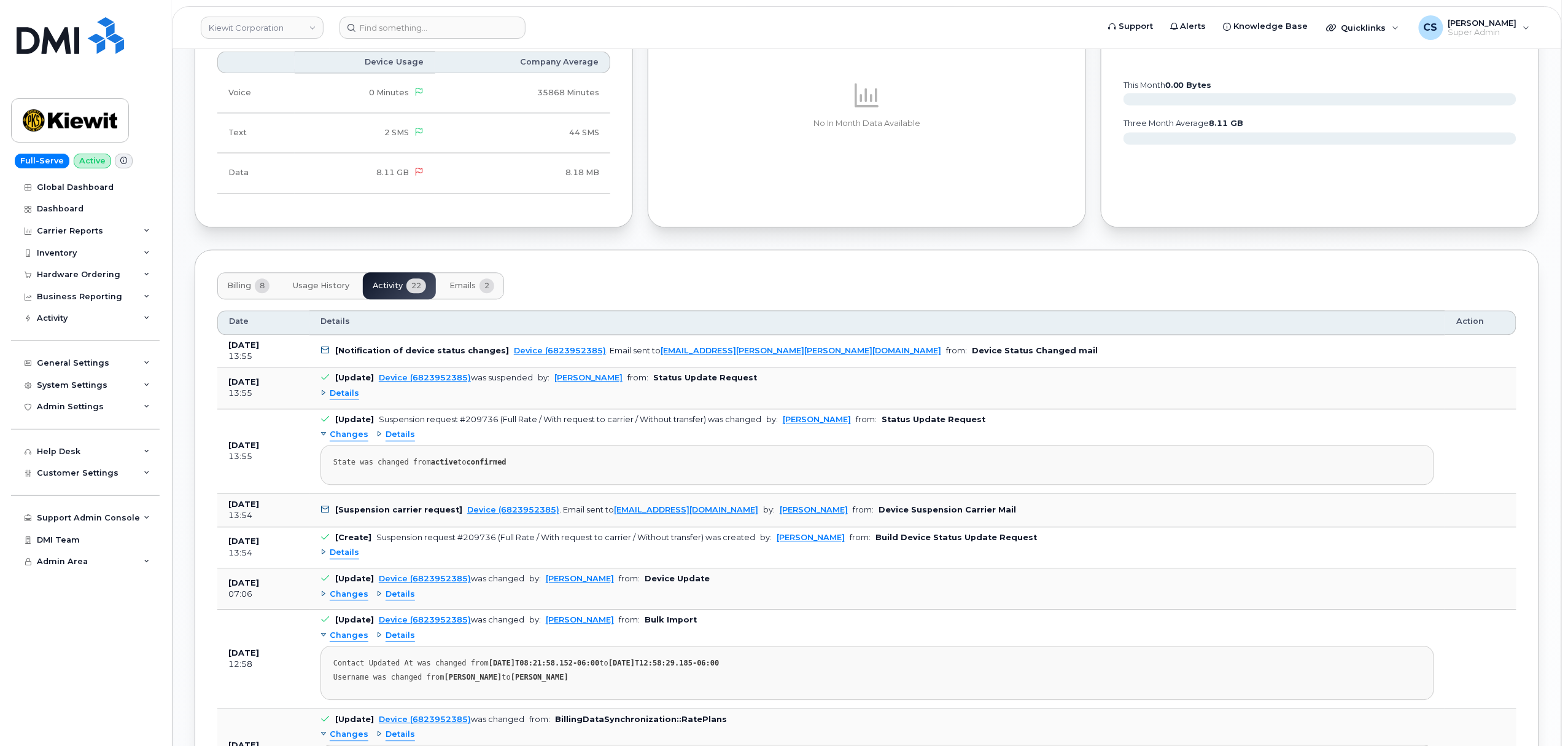
scroll to position [1310, 0]
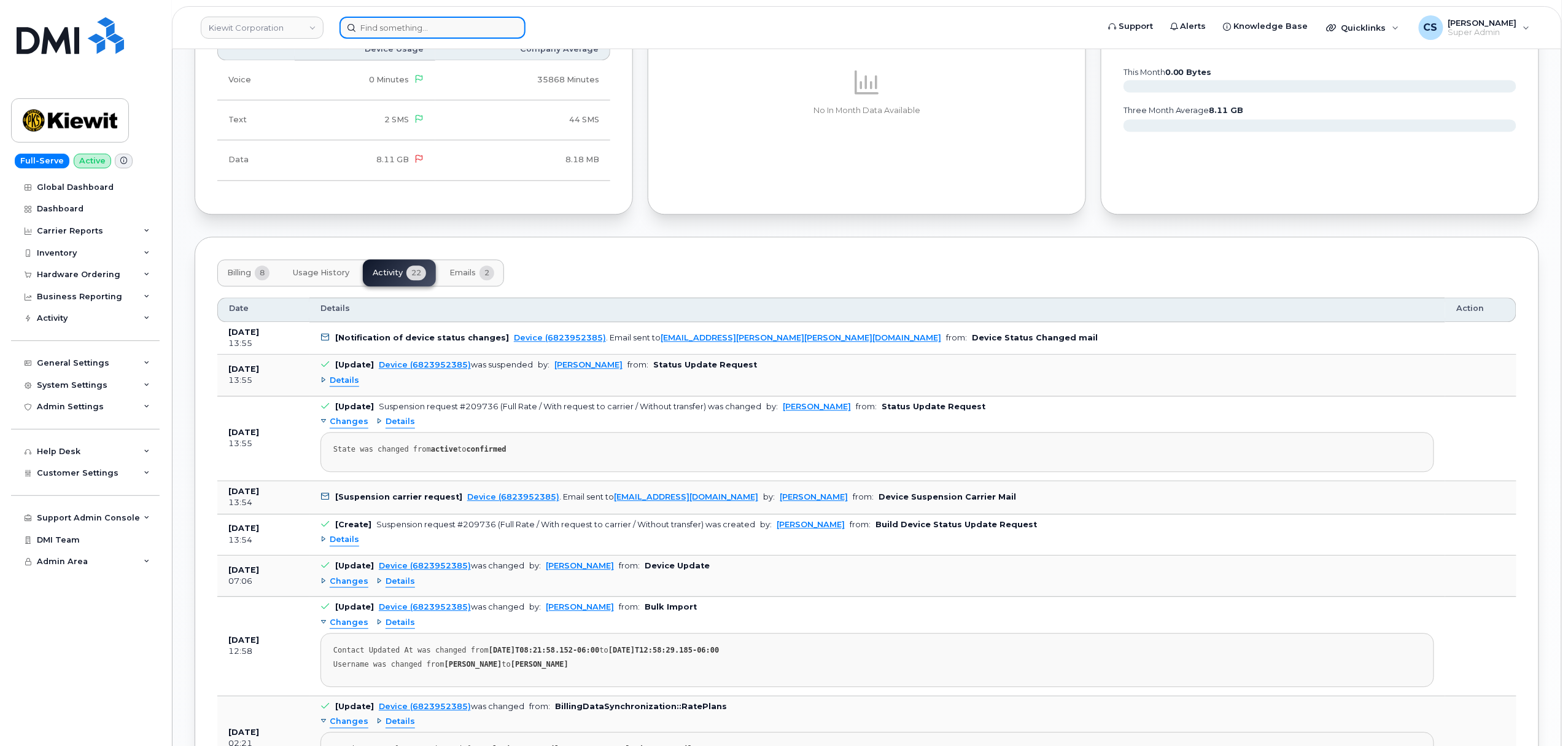
click at [428, 32] on input at bounding box center [433, 27] width 186 height 23
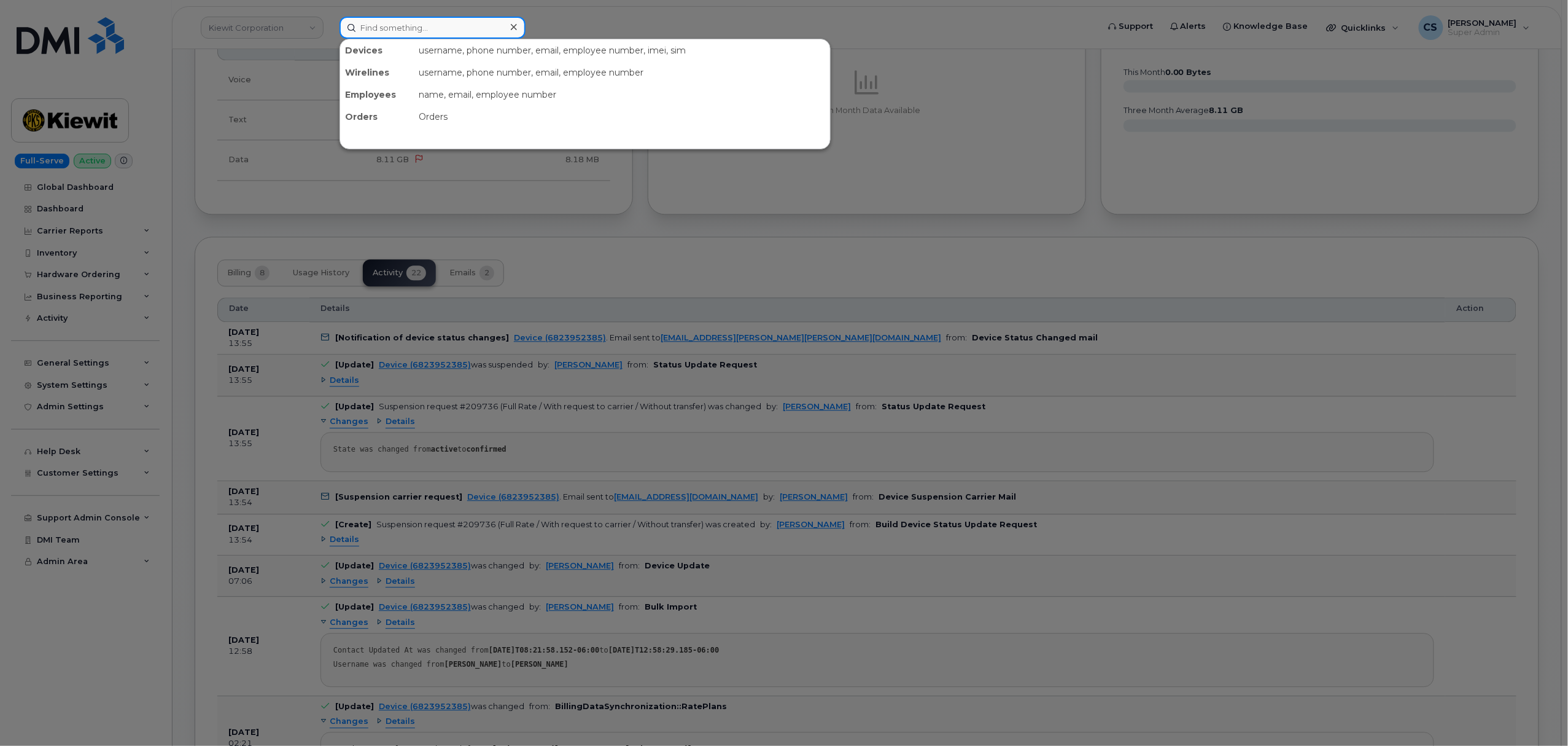
paste input "9032724296"
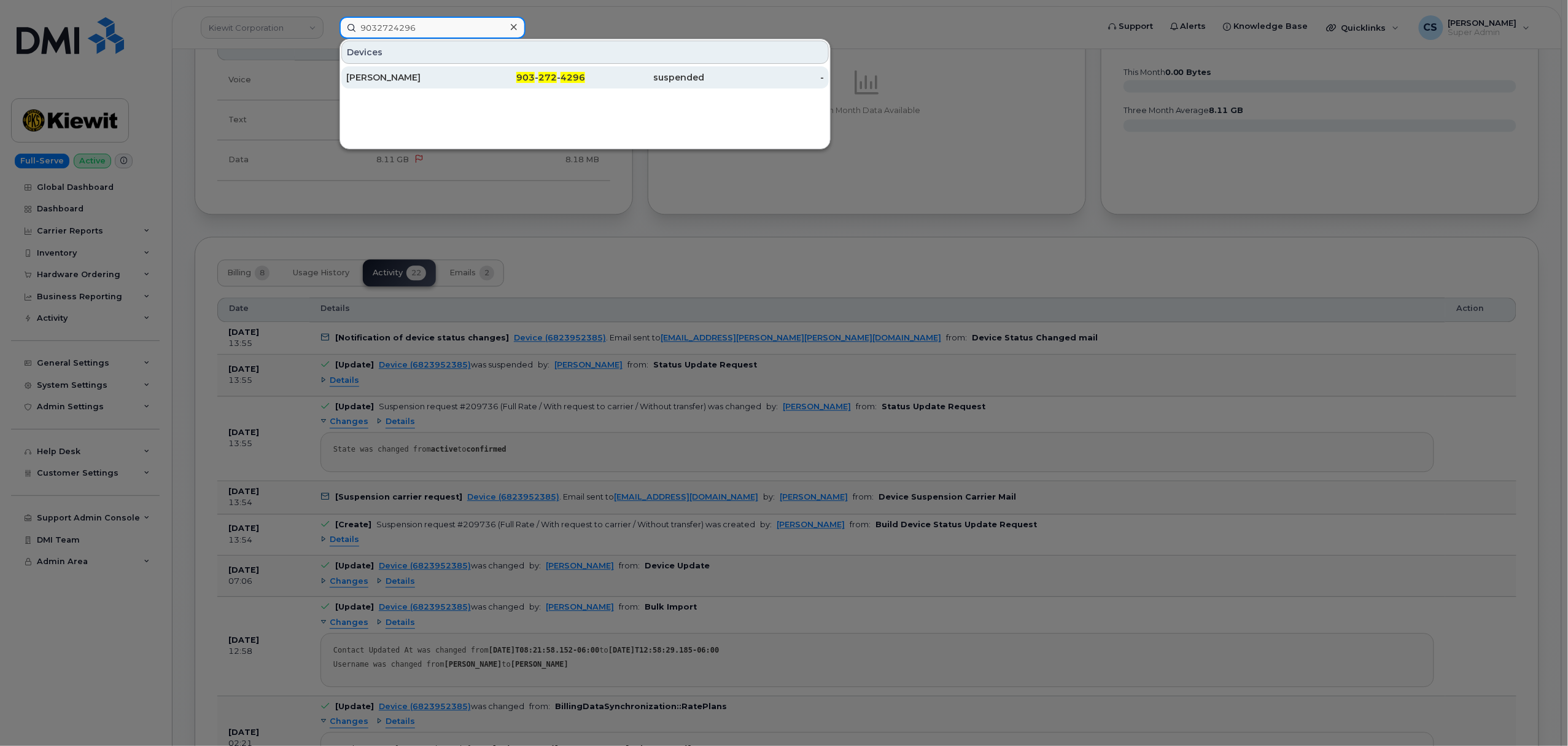
type input "9032724296"
click at [545, 76] on span "272" at bounding box center [547, 76] width 19 height 11
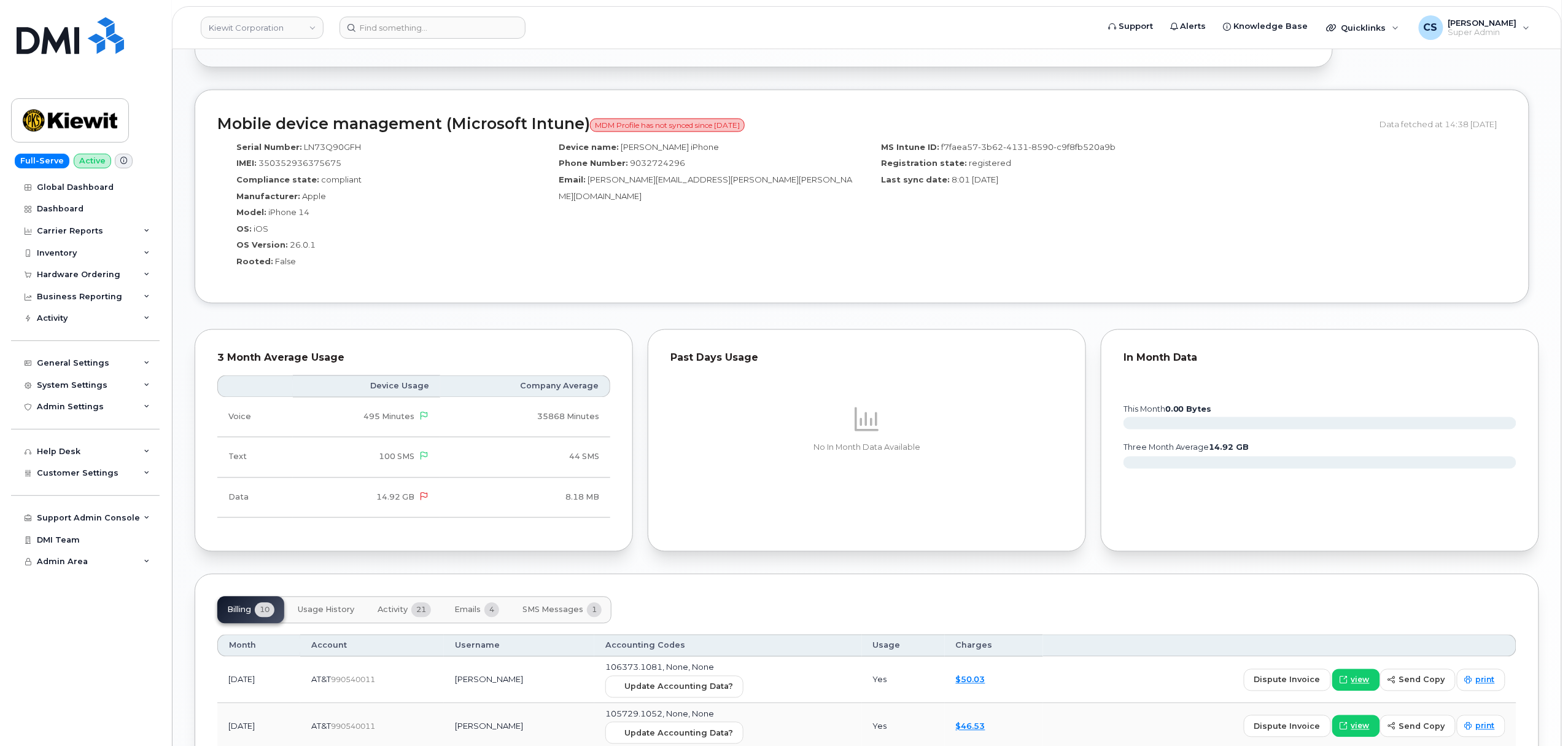
scroll to position [901, 0]
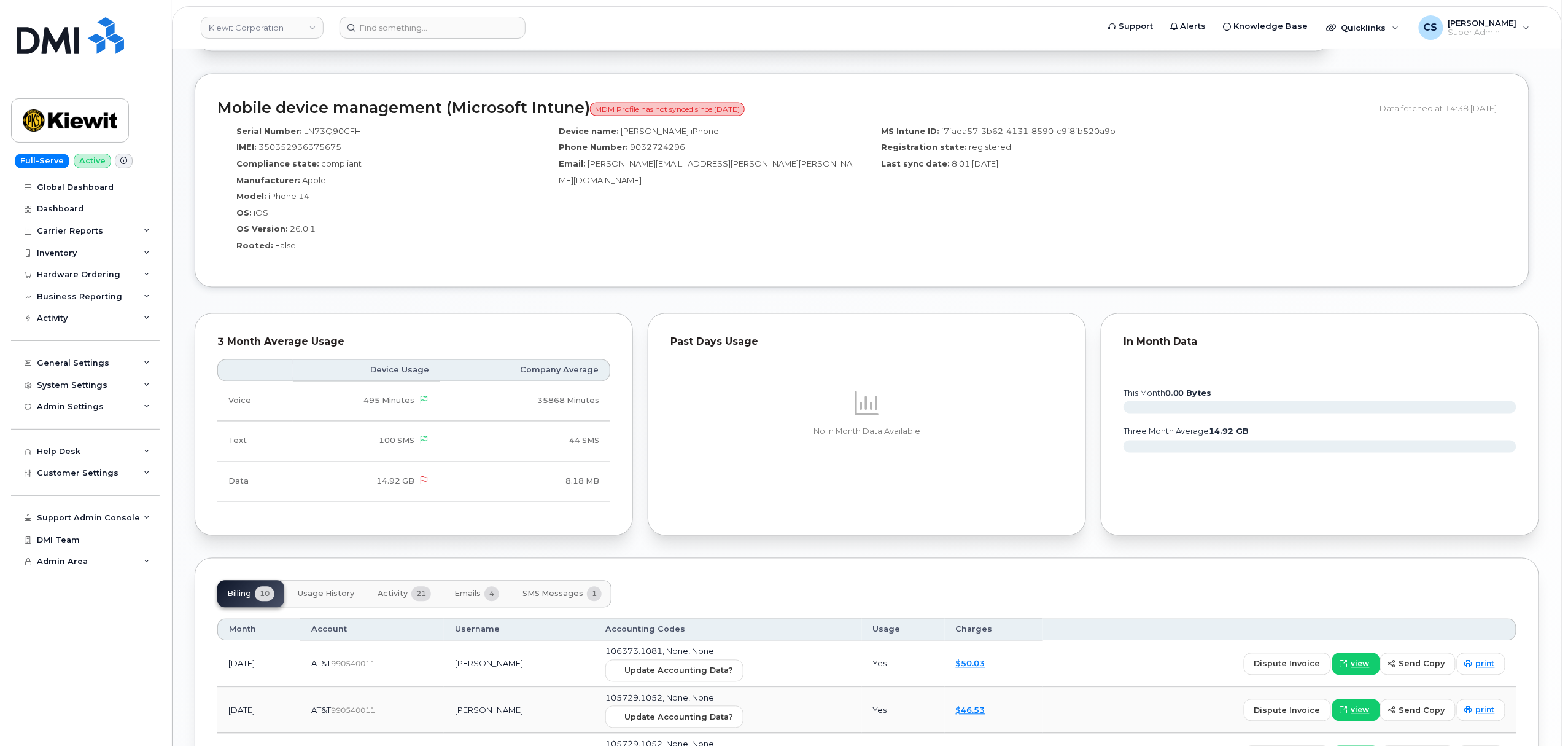
click at [396, 599] on span "Activity" at bounding box center [392, 594] width 30 height 10
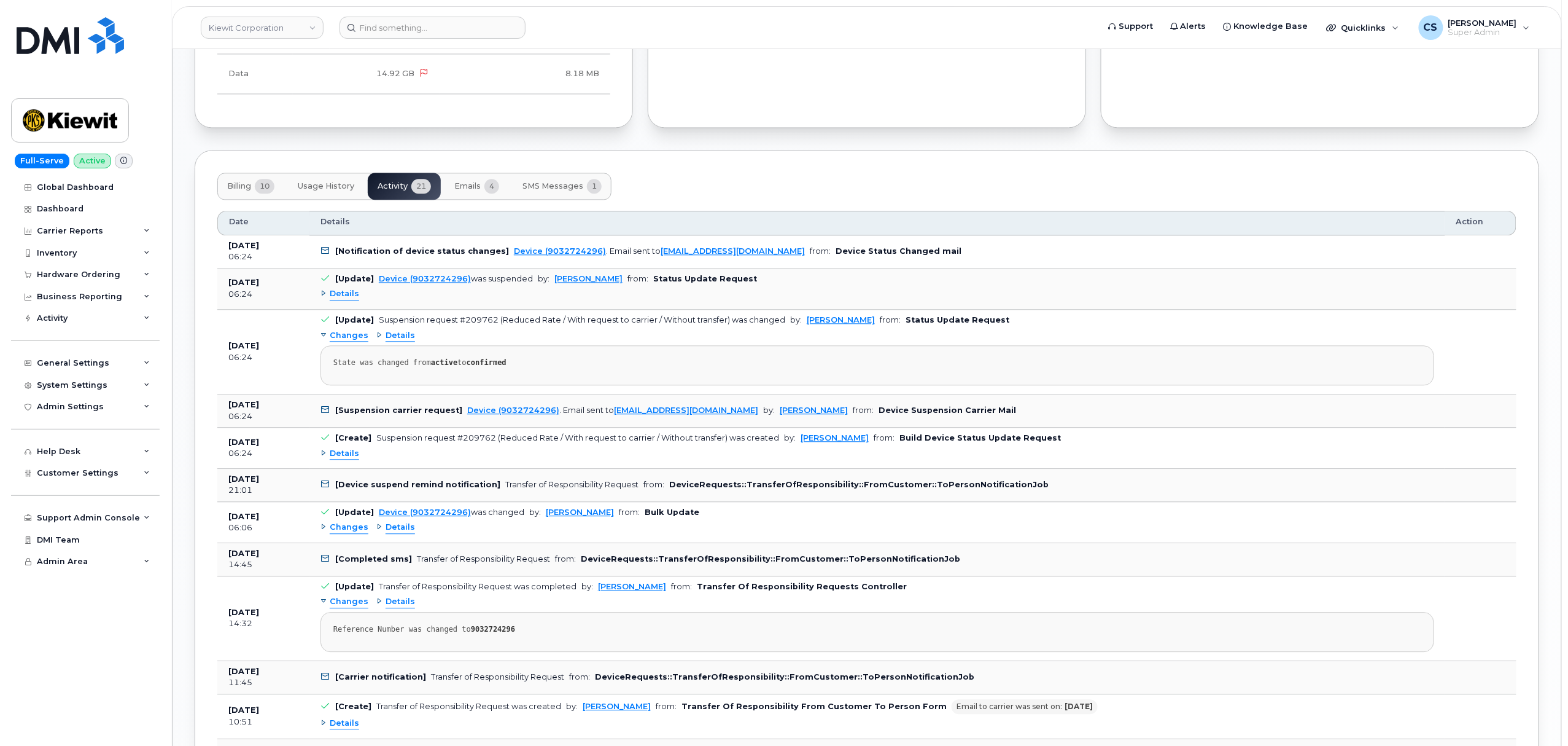
scroll to position [1310, 0]
click at [342, 298] on span "Details" at bounding box center [345, 292] width 29 height 12
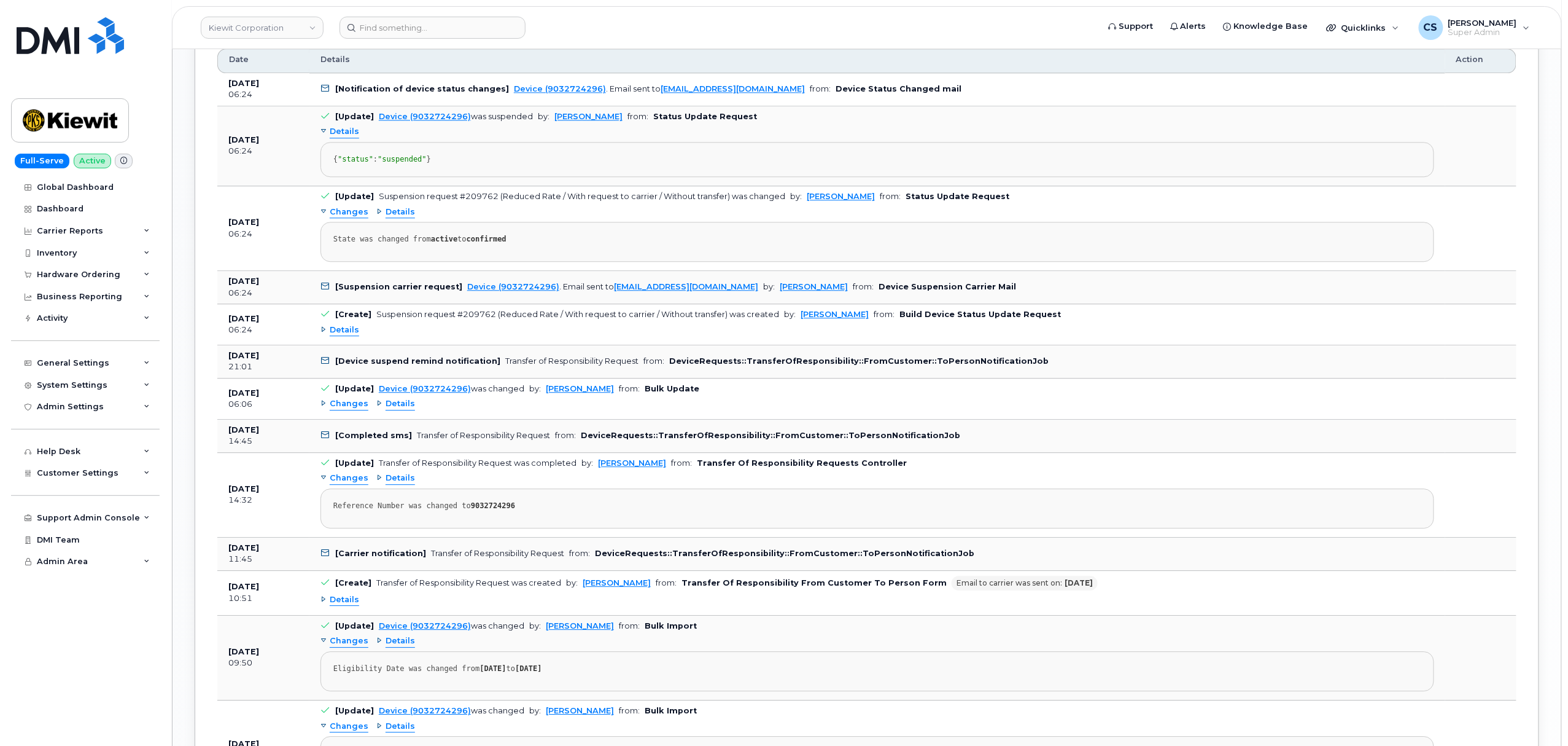
scroll to position [1474, 0]
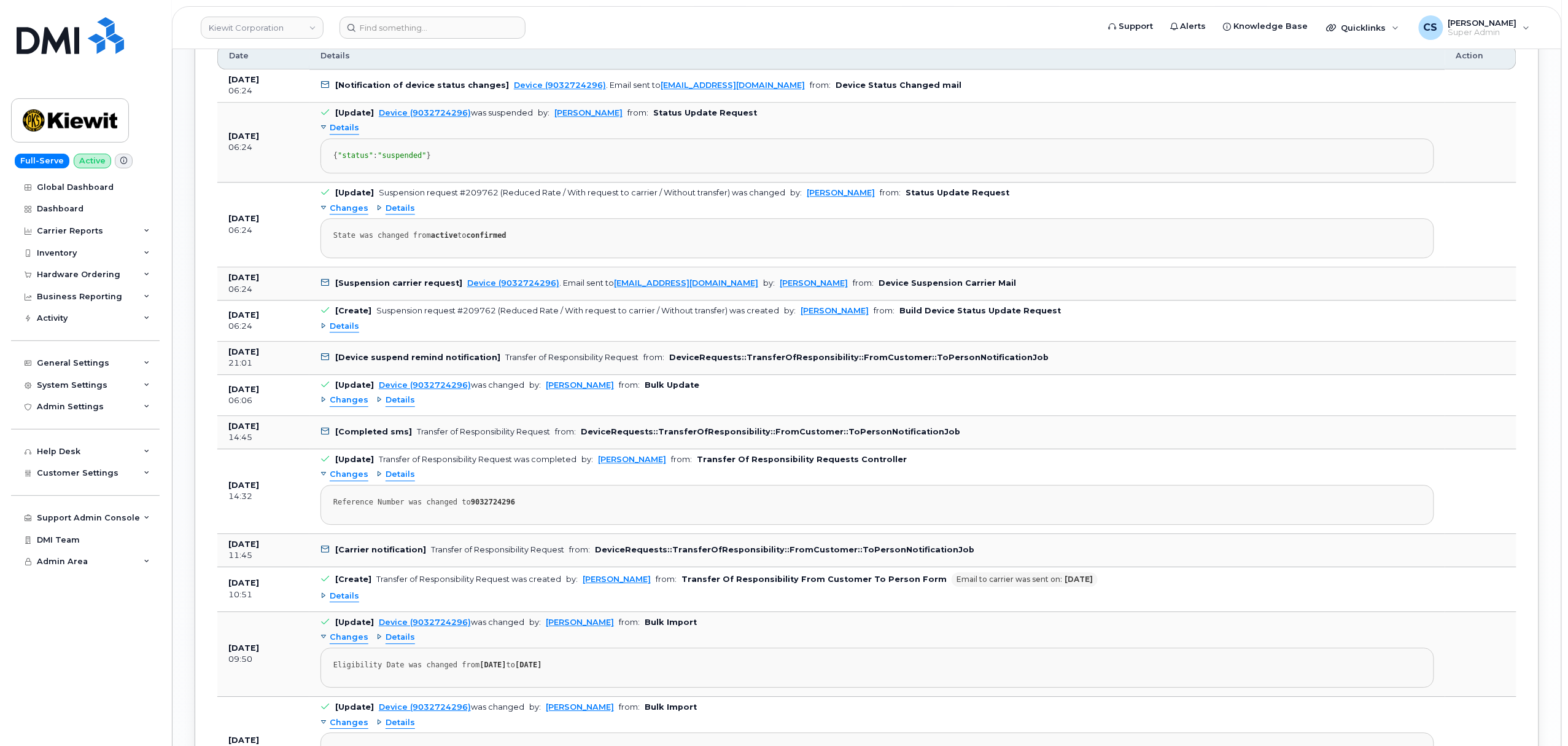
click at [342, 332] on span "Details" at bounding box center [345, 326] width 29 height 12
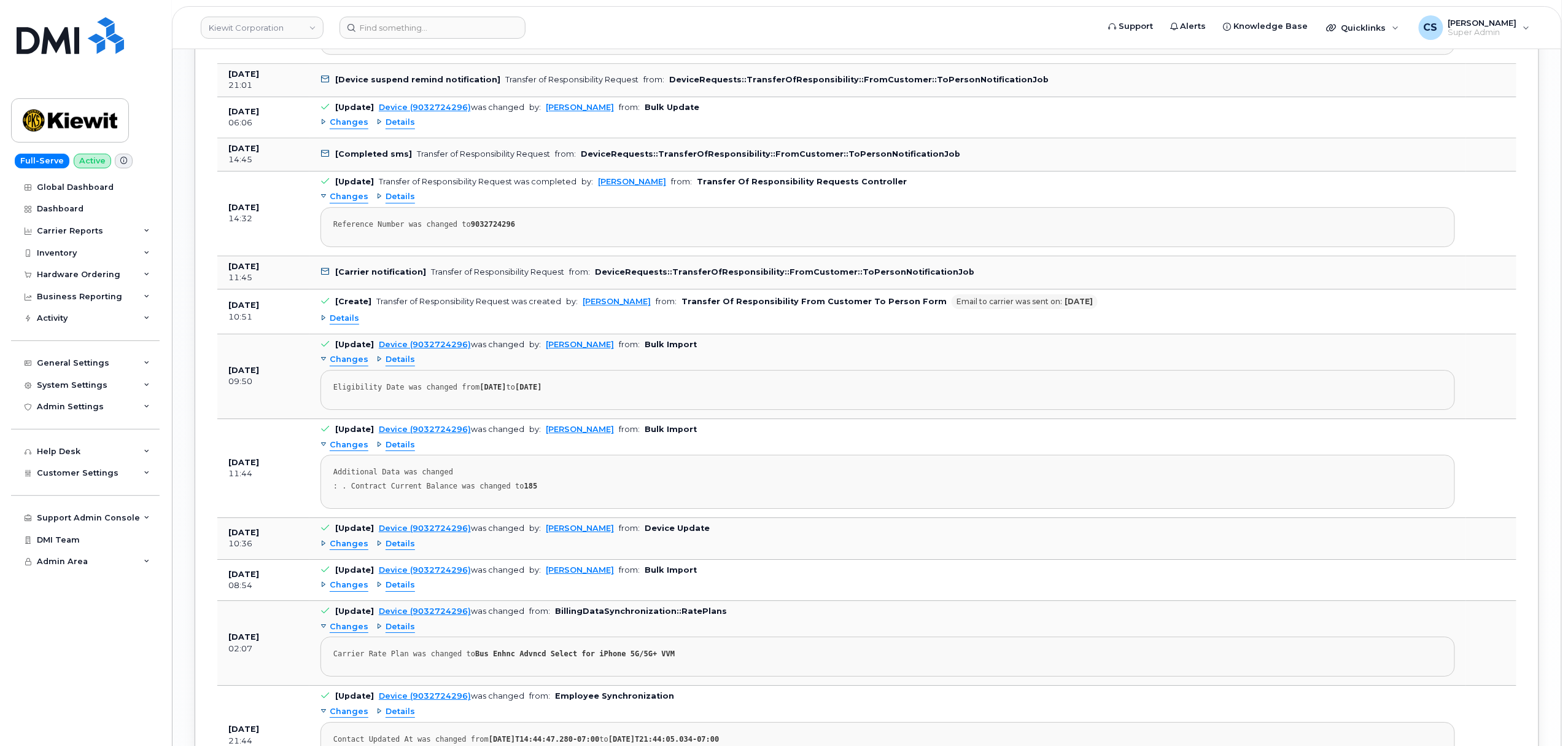
scroll to position [1801, 0]
click at [394, 126] on span "Details" at bounding box center [400, 120] width 29 height 12
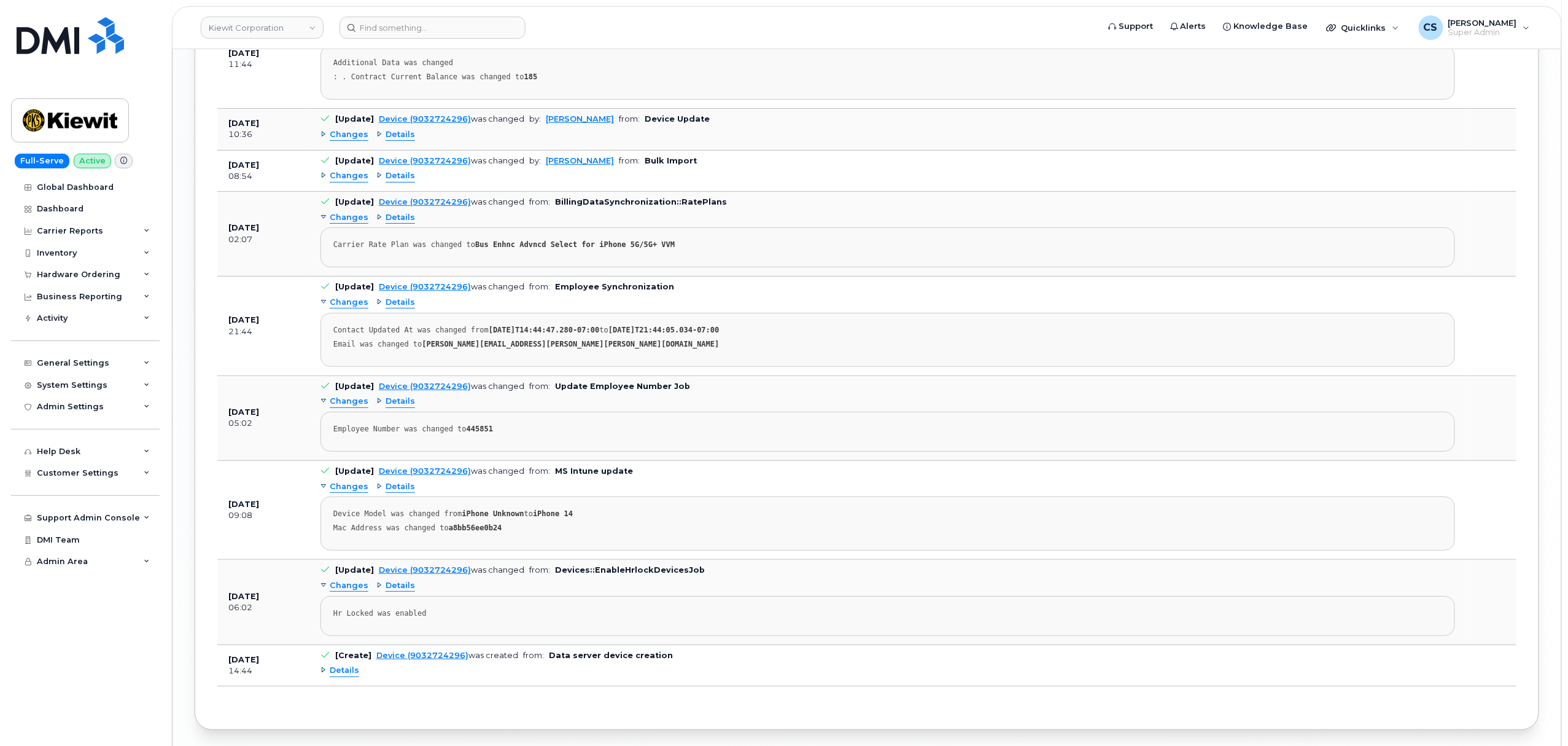
scroll to position [2374, 0]
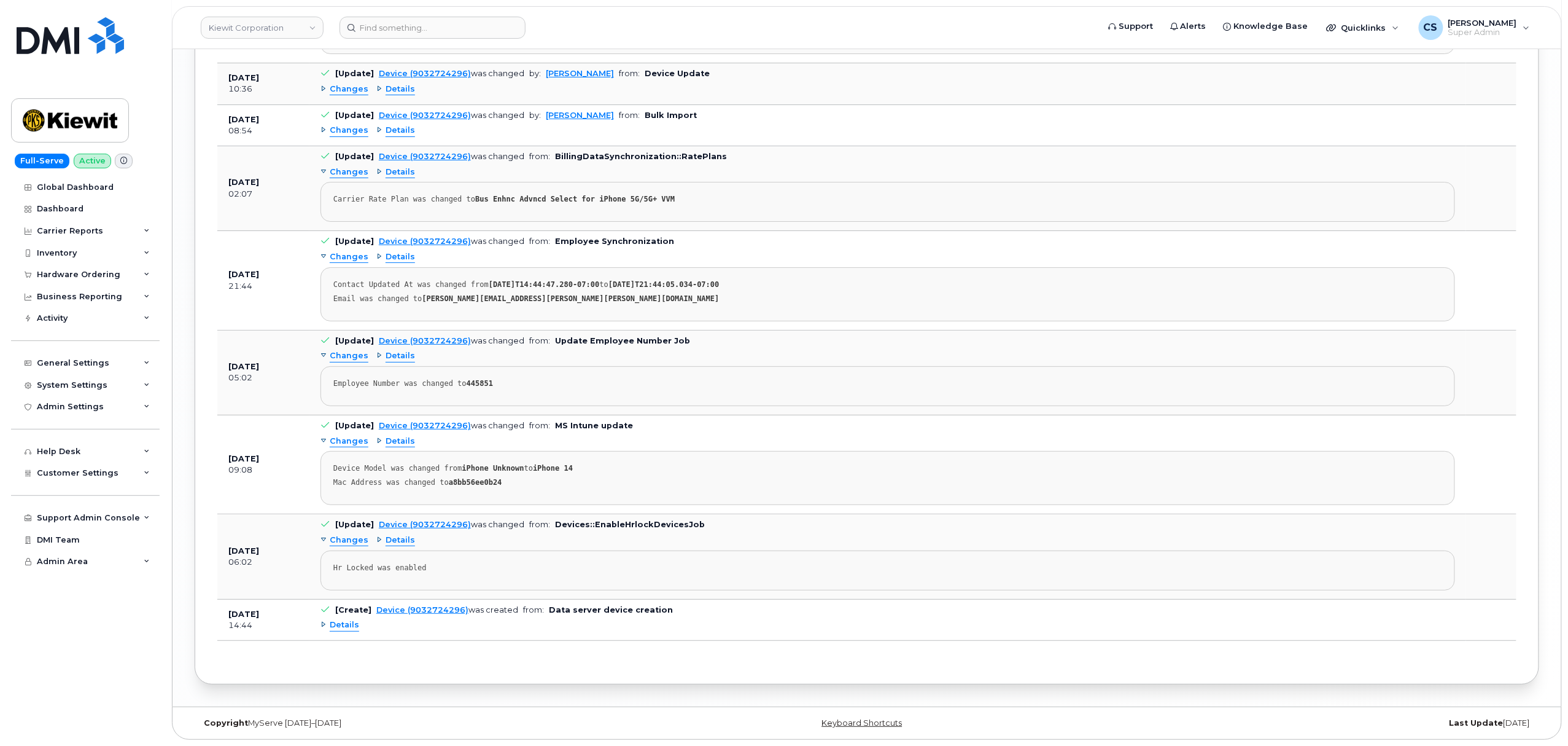
click at [391, 178] on span "Details" at bounding box center [400, 172] width 29 height 12
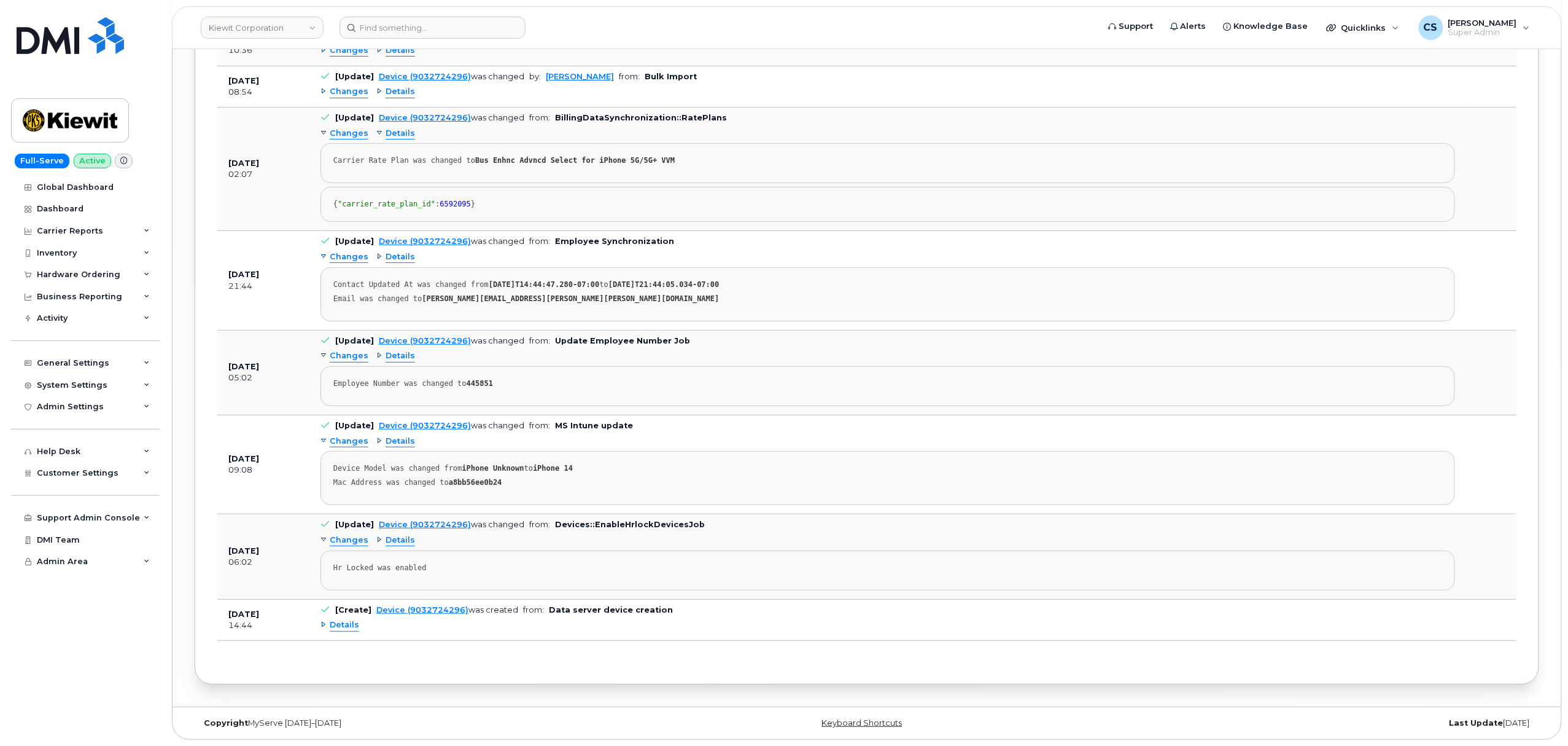
click at [393, 98] on span "Details" at bounding box center [400, 92] width 29 height 12
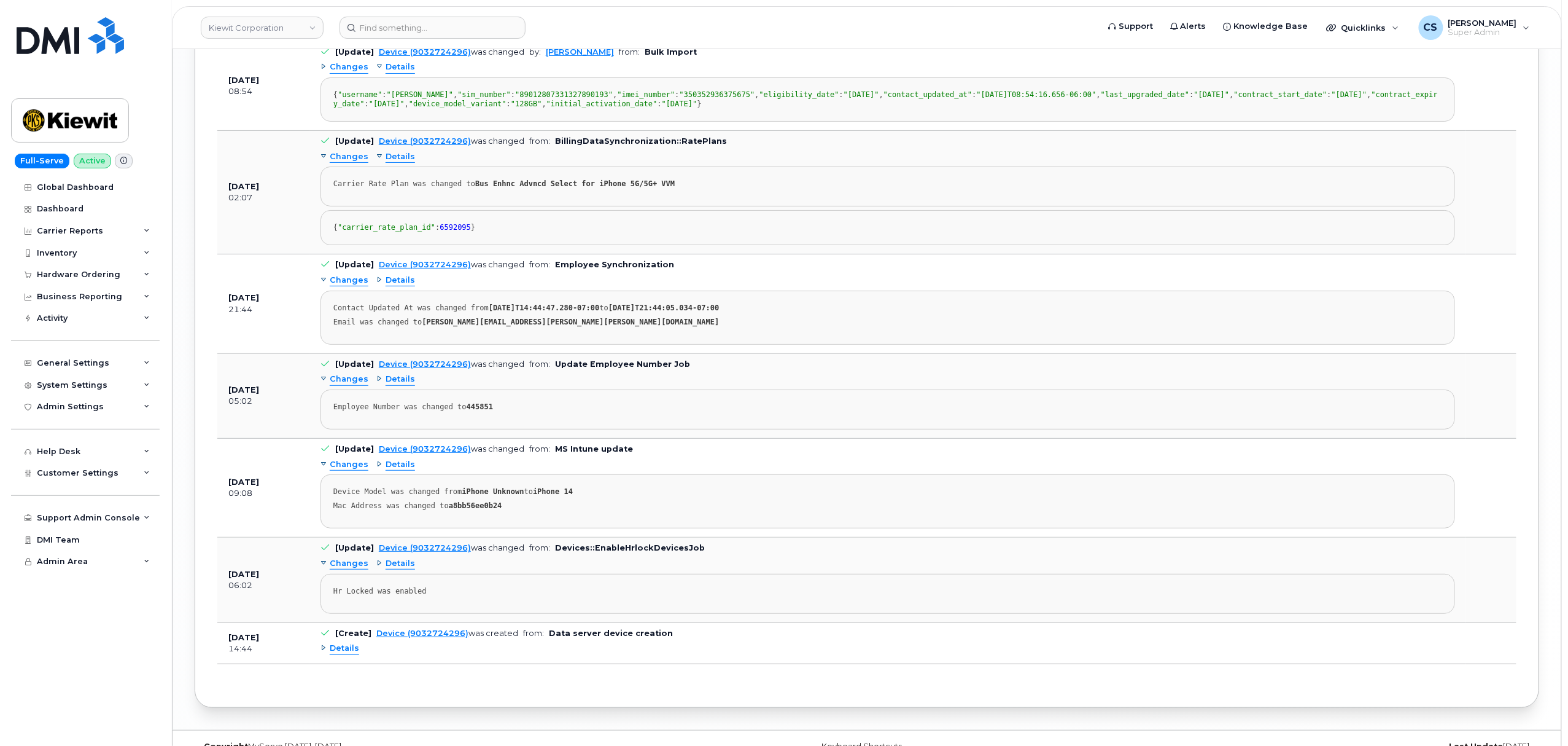
click at [398, 32] on span "Details" at bounding box center [400, 26] width 29 height 12
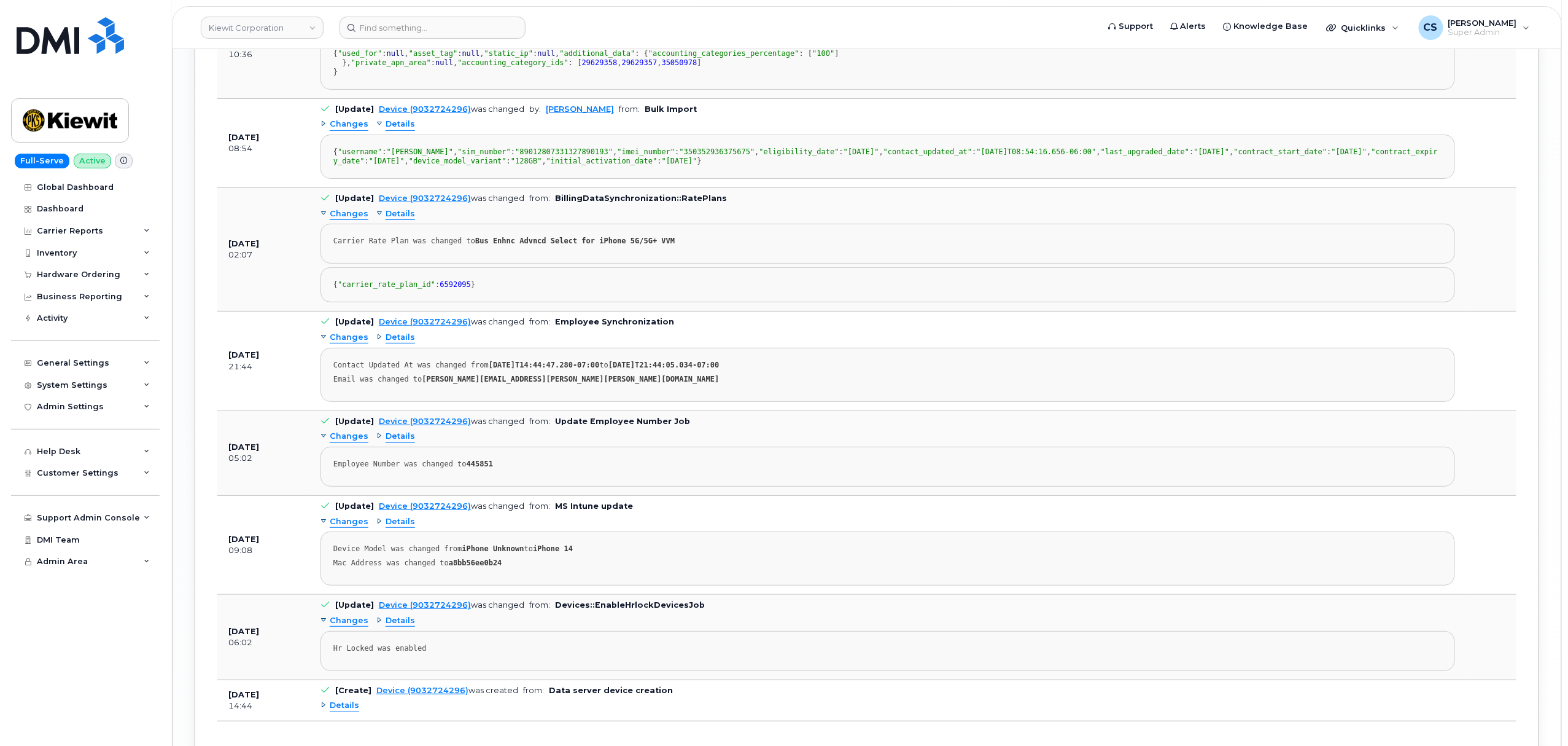
click at [342, 32] on span "Changes" at bounding box center [349, 26] width 39 height 12
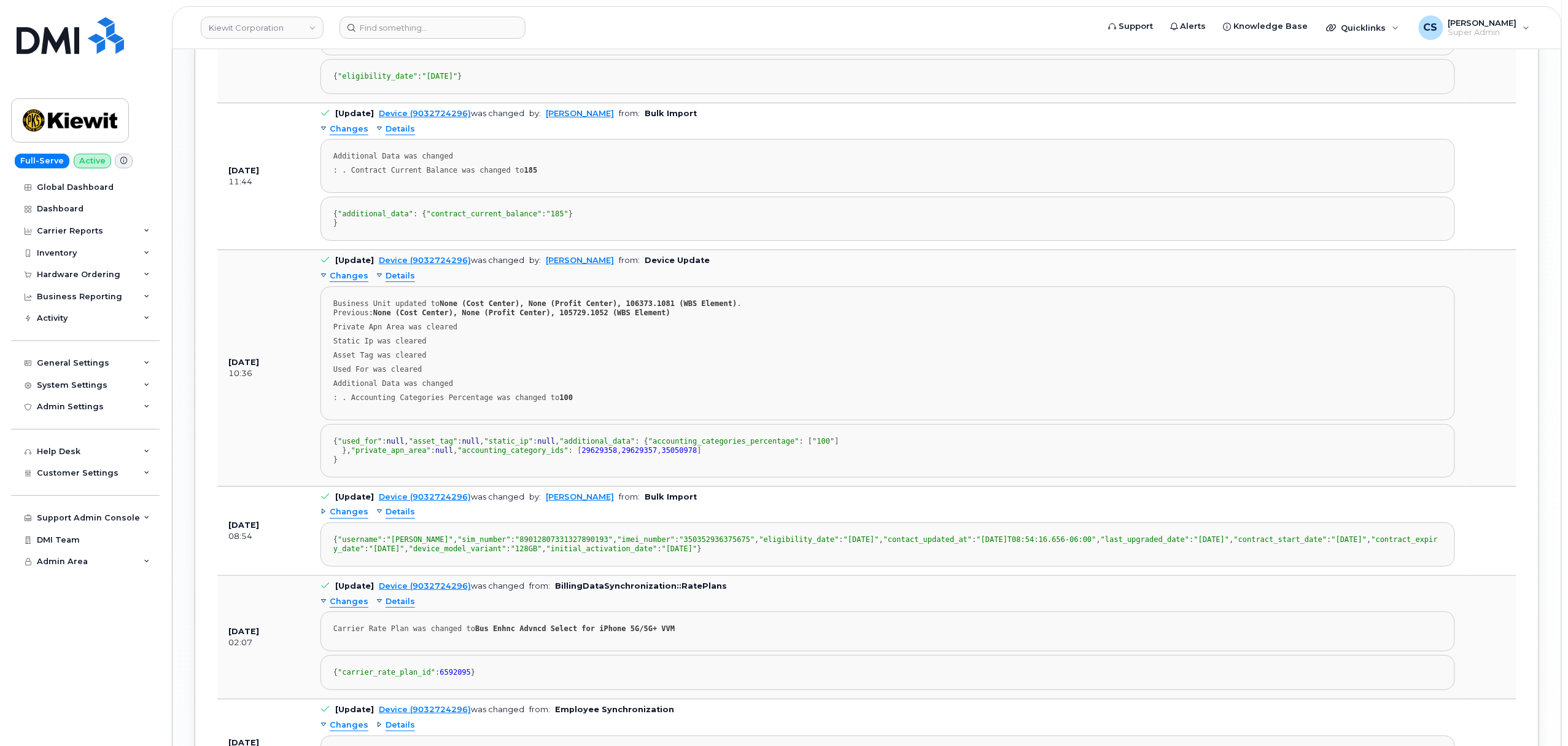
scroll to position [2128, 0]
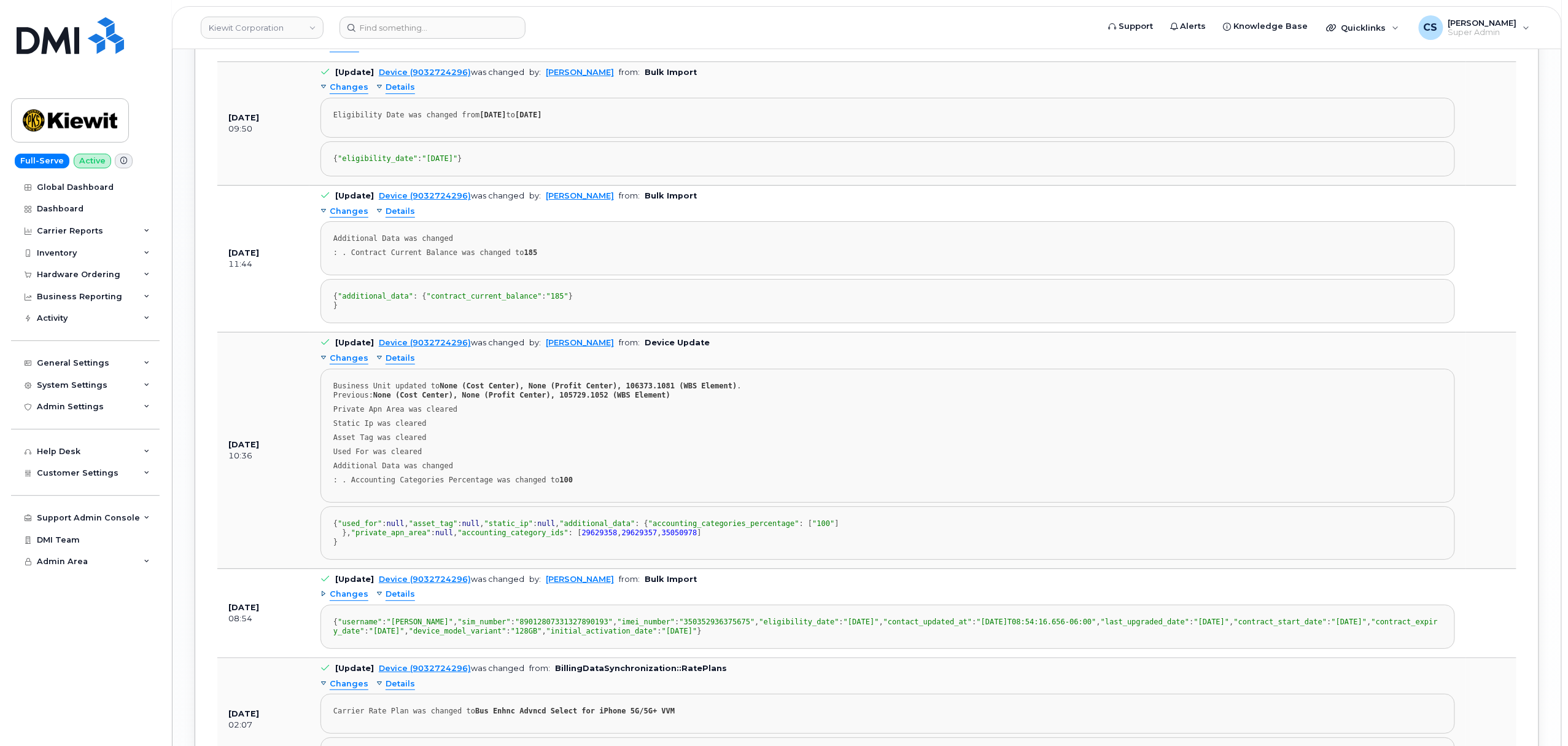
click at [343, 52] on span "Details" at bounding box center [345, 46] width 29 height 12
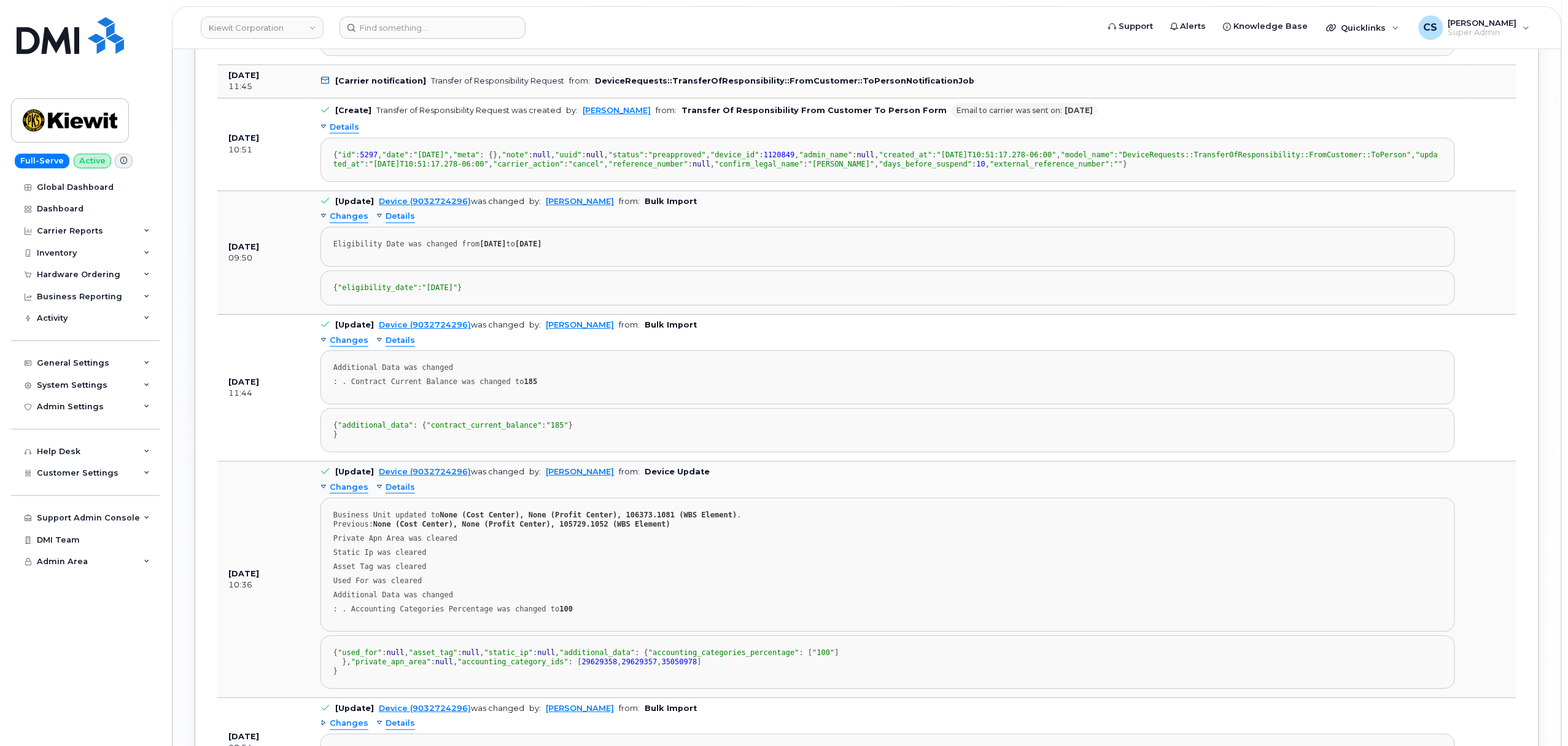
scroll to position [1965, 0]
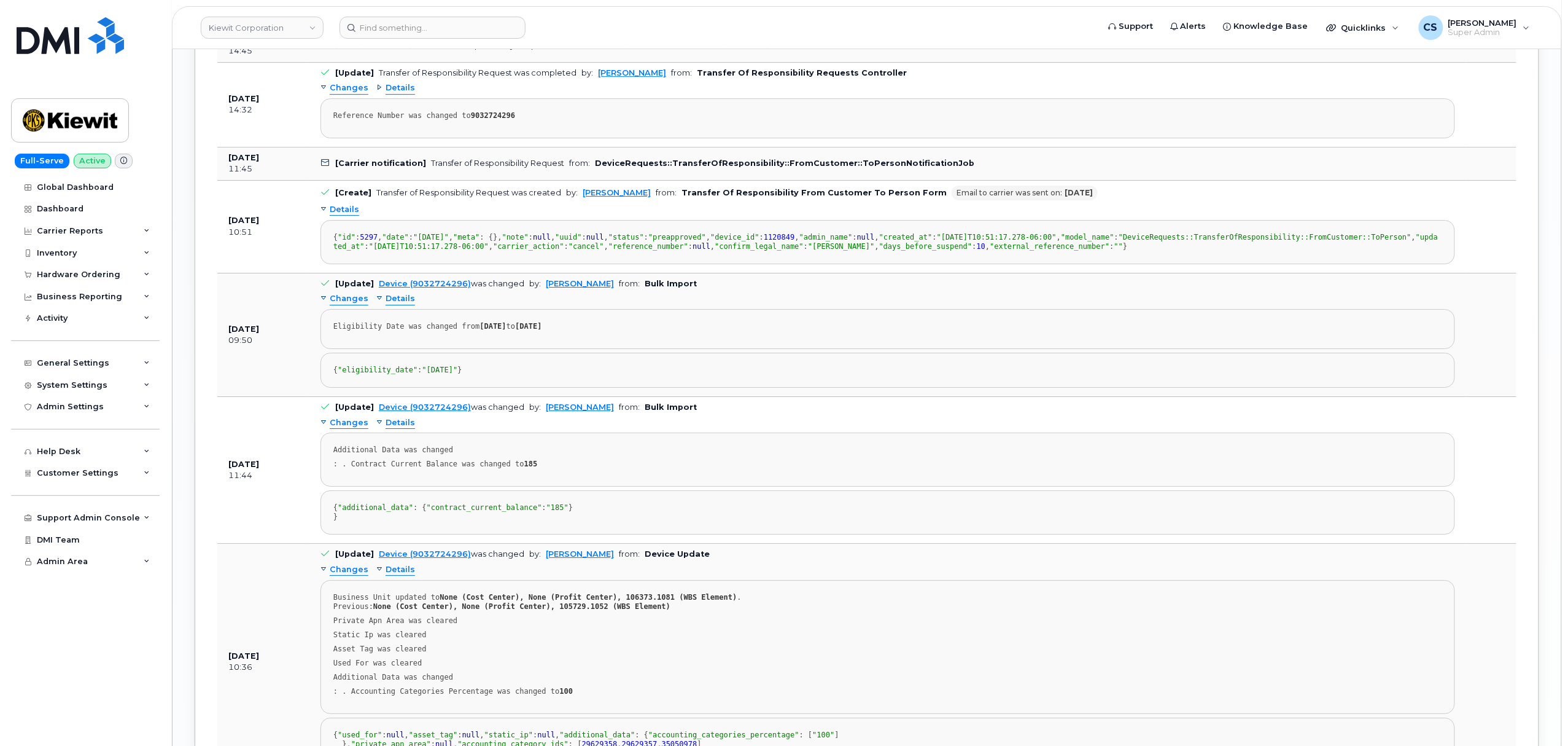
click at [346, 94] on span "Changes" at bounding box center [349, 88] width 39 height 12
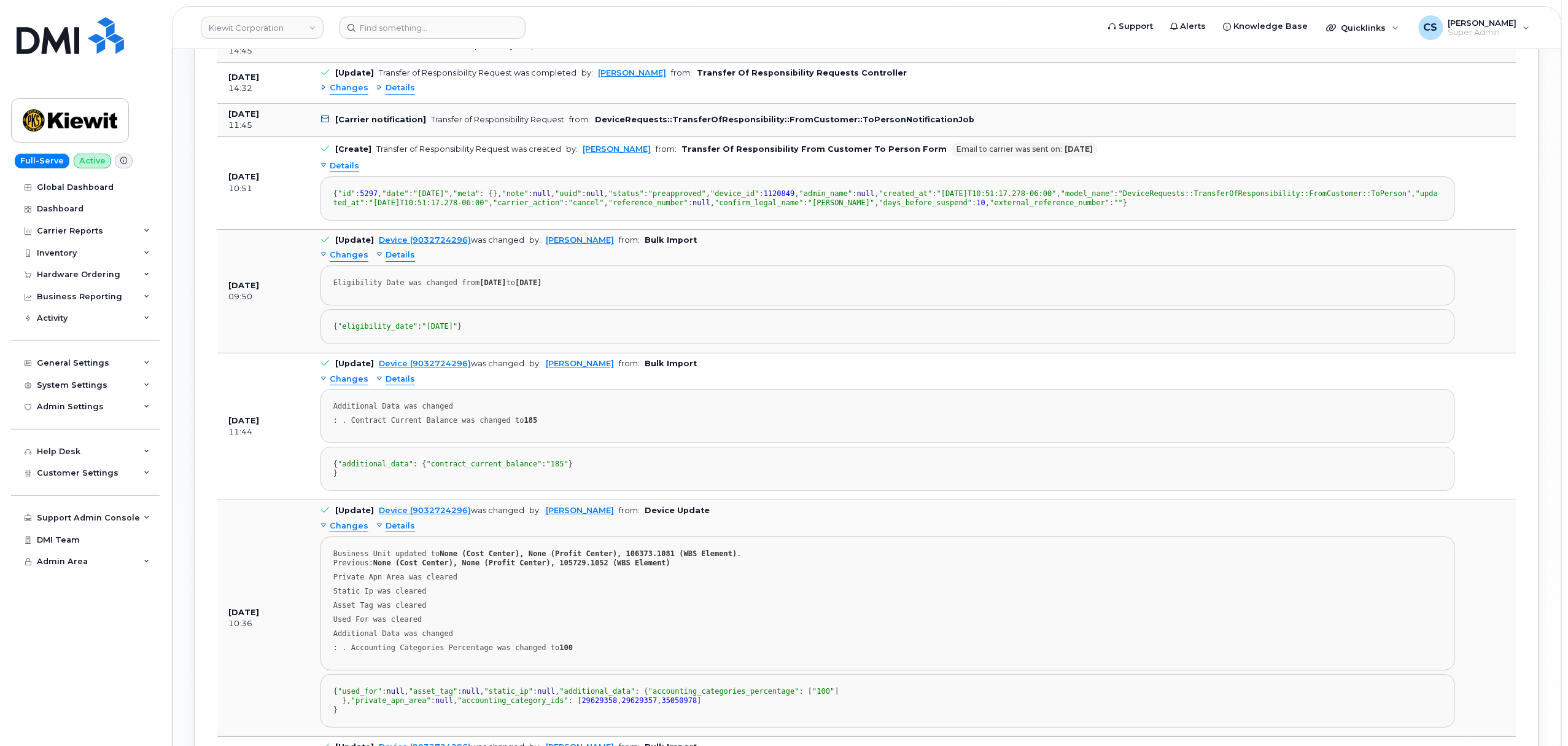
click at [360, 94] on span "Changes" at bounding box center [349, 88] width 39 height 12
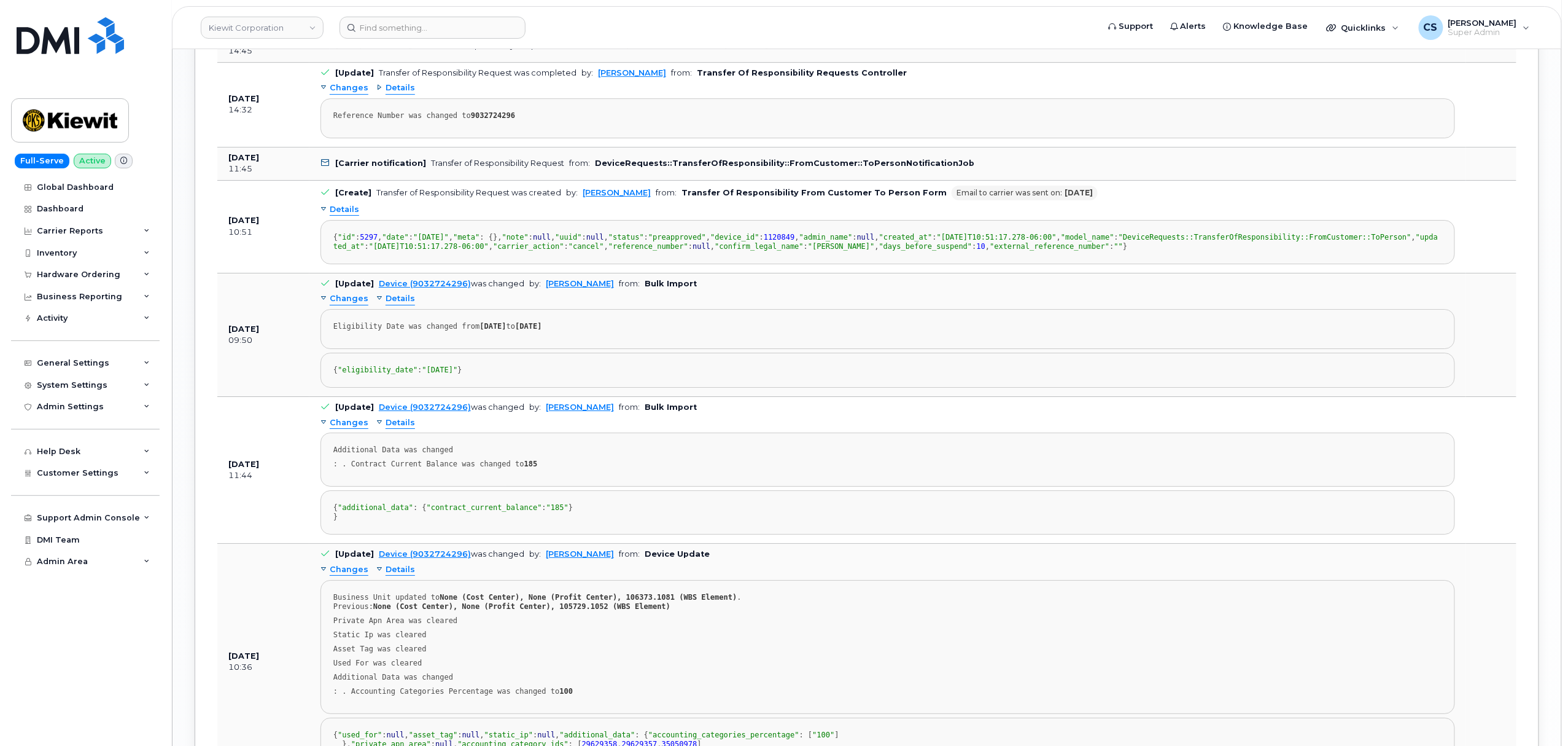
click at [388, 94] on span "Details" at bounding box center [400, 88] width 29 height 12
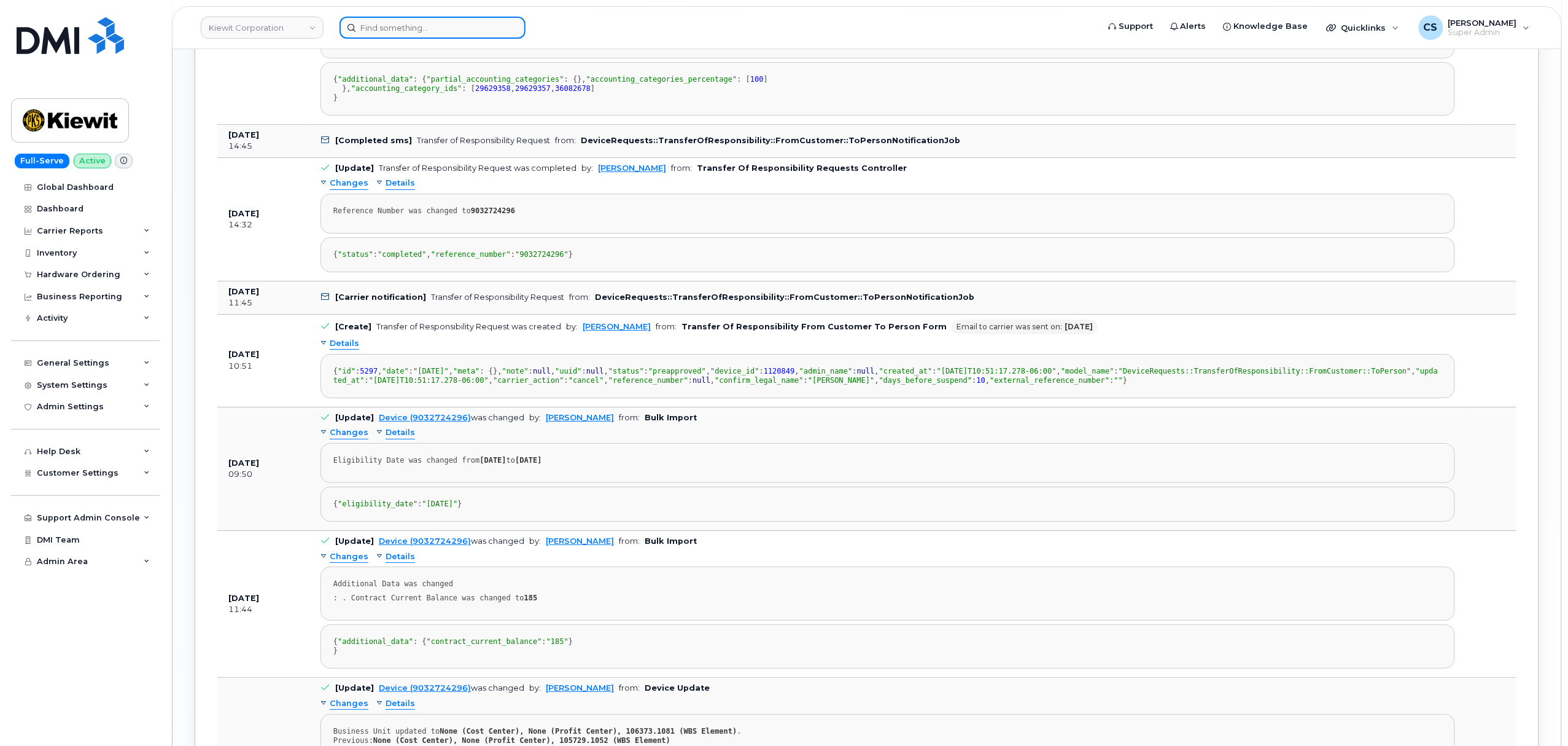
click at [398, 25] on input at bounding box center [433, 27] width 186 height 23
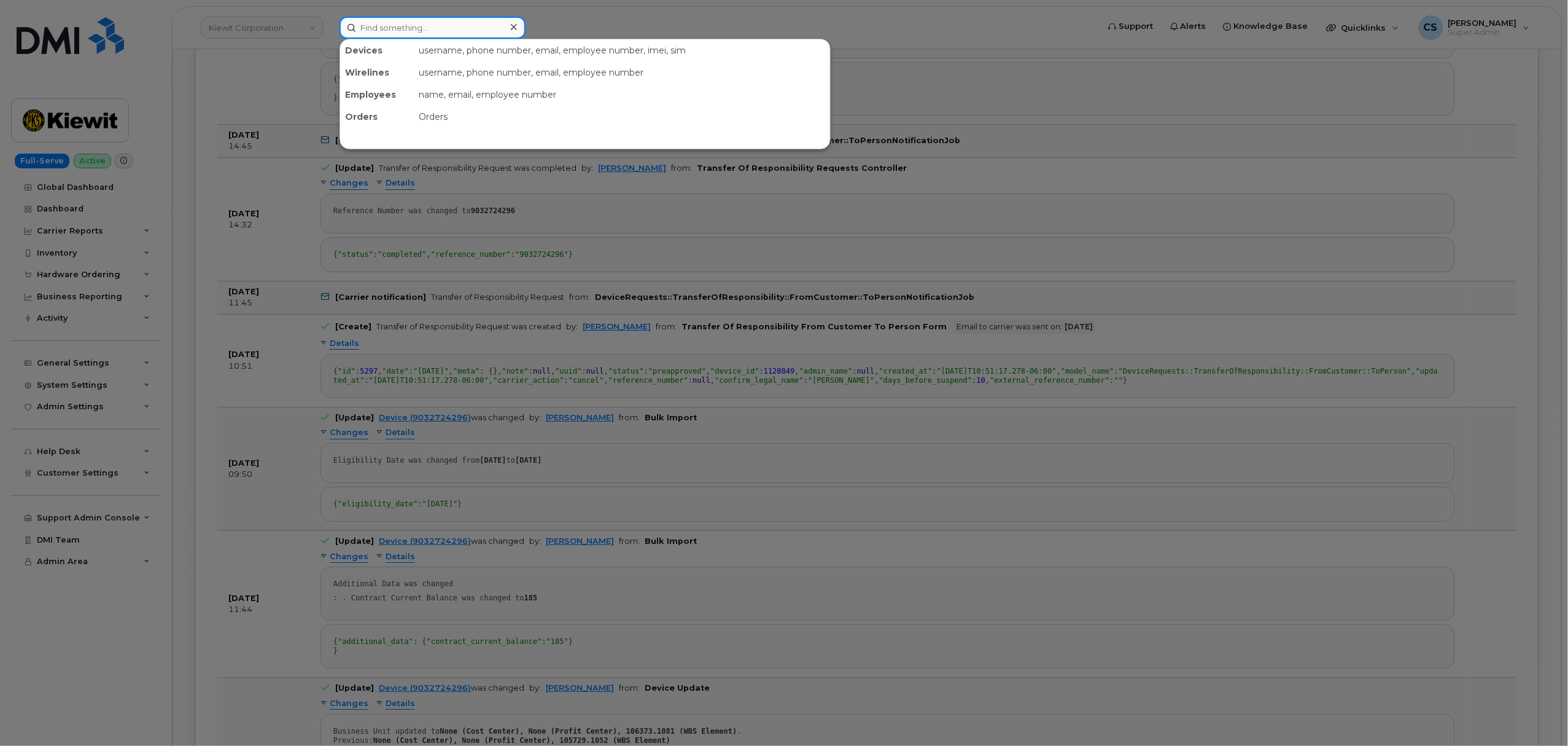
paste input "9032724296"
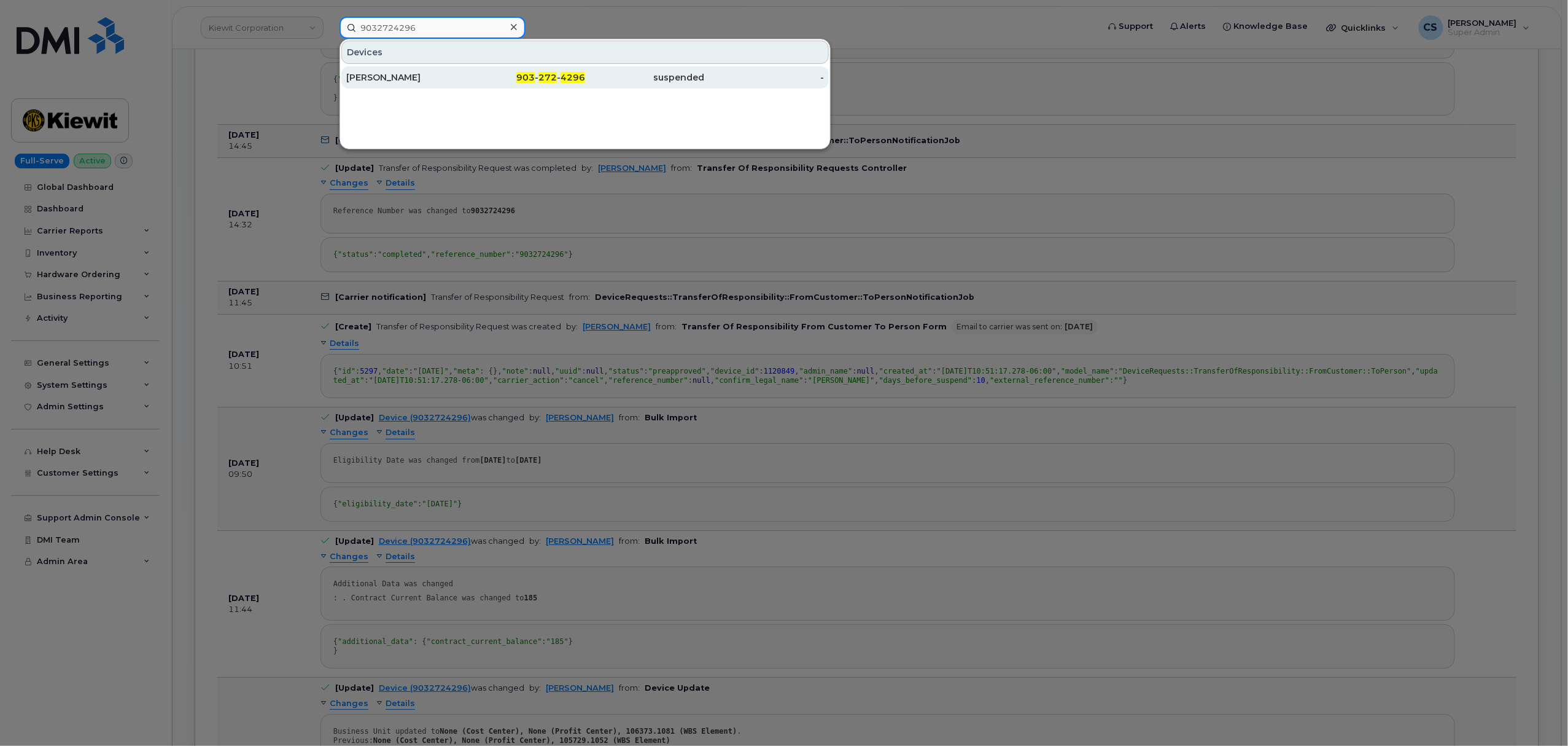
type input "9032724296"
click at [549, 76] on span "272" at bounding box center [547, 76] width 19 height 11
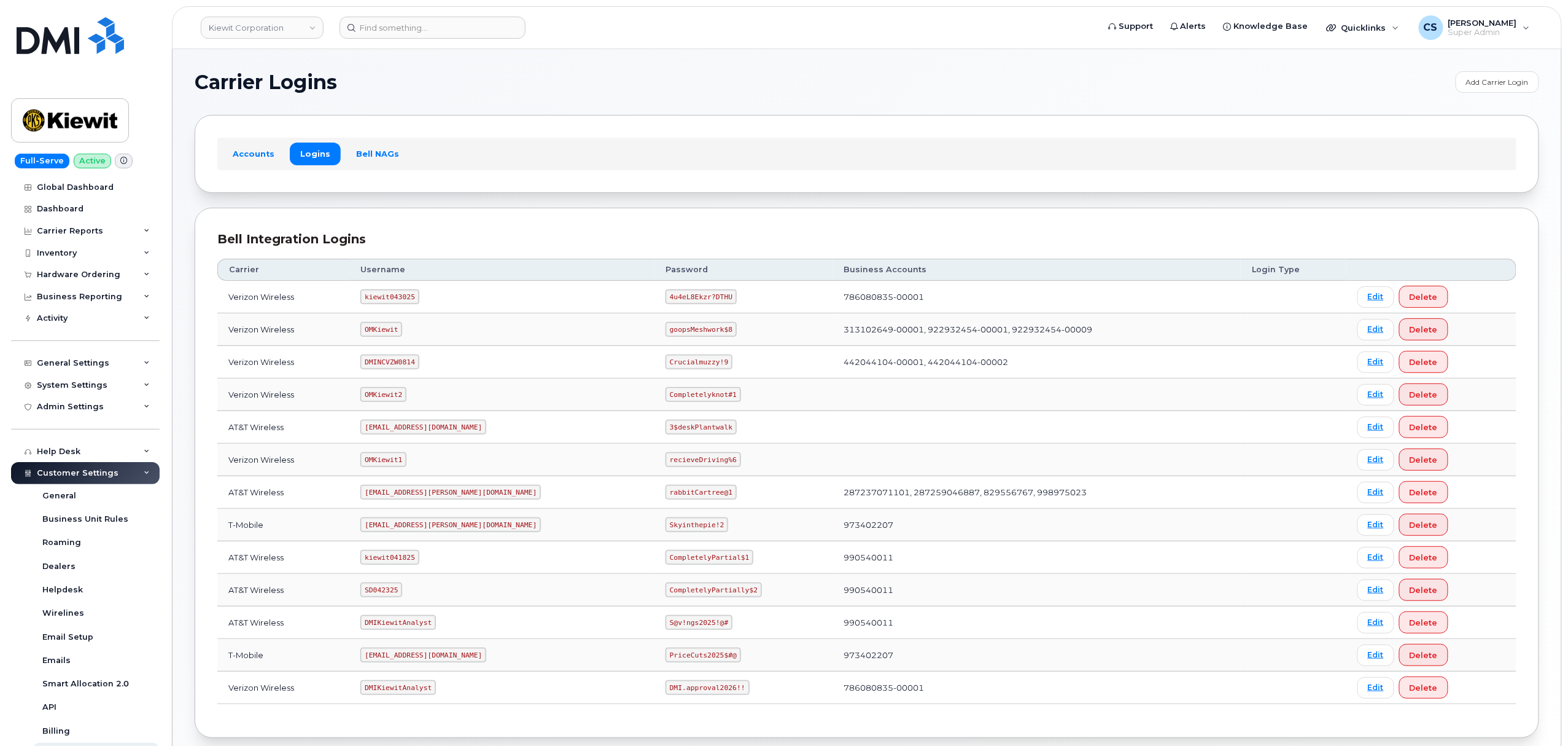
click at [393, 594] on code "SD042325" at bounding box center [381, 589] width 42 height 15
click at [394, 592] on code "SD042325" at bounding box center [381, 589] width 42 height 15
copy code "SD042325"
drag, startPoint x: 691, startPoint y: 593, endPoint x: 648, endPoint y: 599, distance: 43.4
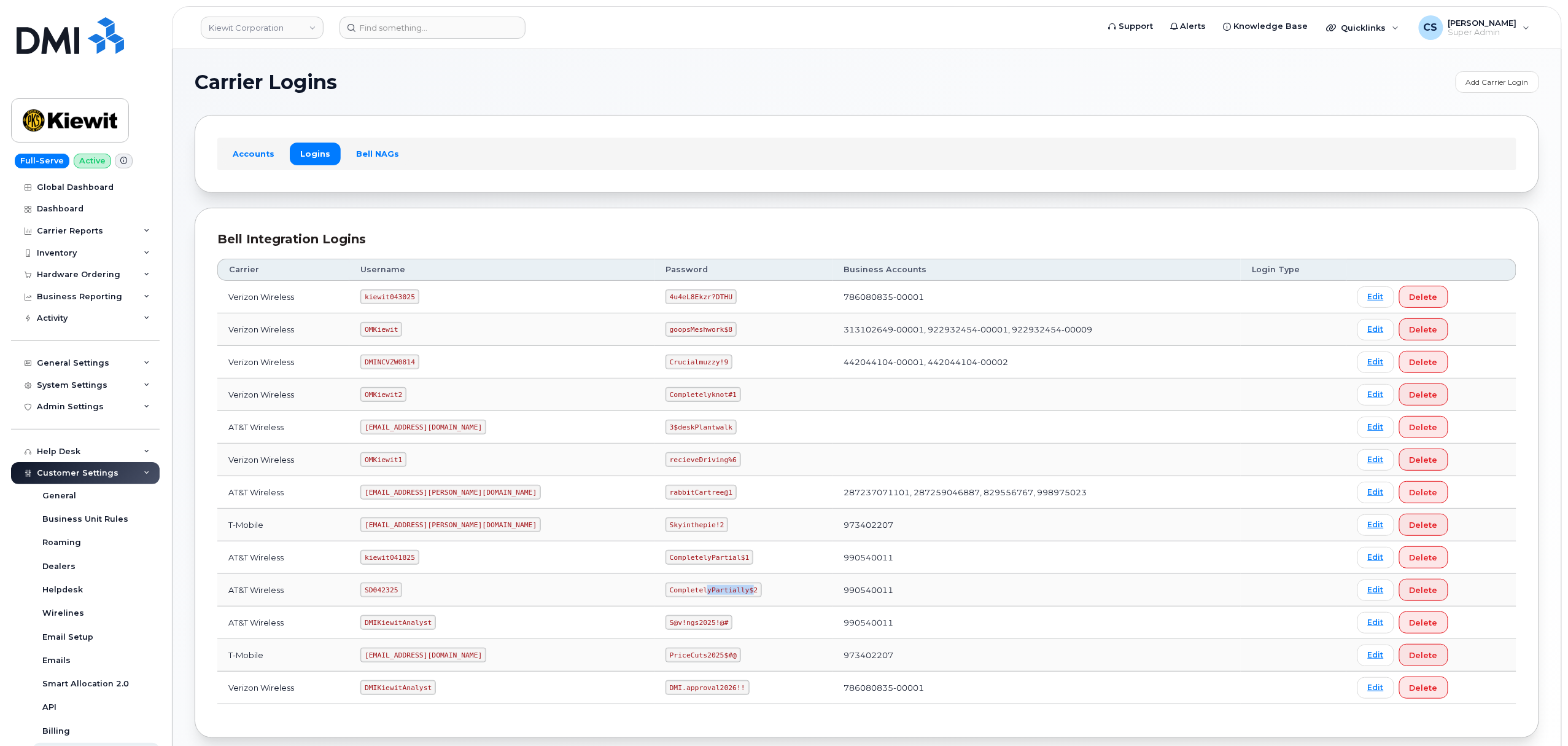
click at [666, 597] on code "CompletelyPartially$2" at bounding box center [714, 589] width 96 height 15
drag, startPoint x: 695, startPoint y: 592, endPoint x: 608, endPoint y: 592, distance: 87.0
click at [655, 592] on td "CompletelyPartially$2" at bounding box center [744, 589] width 179 height 32
copy code "CompletelyPartially$2"
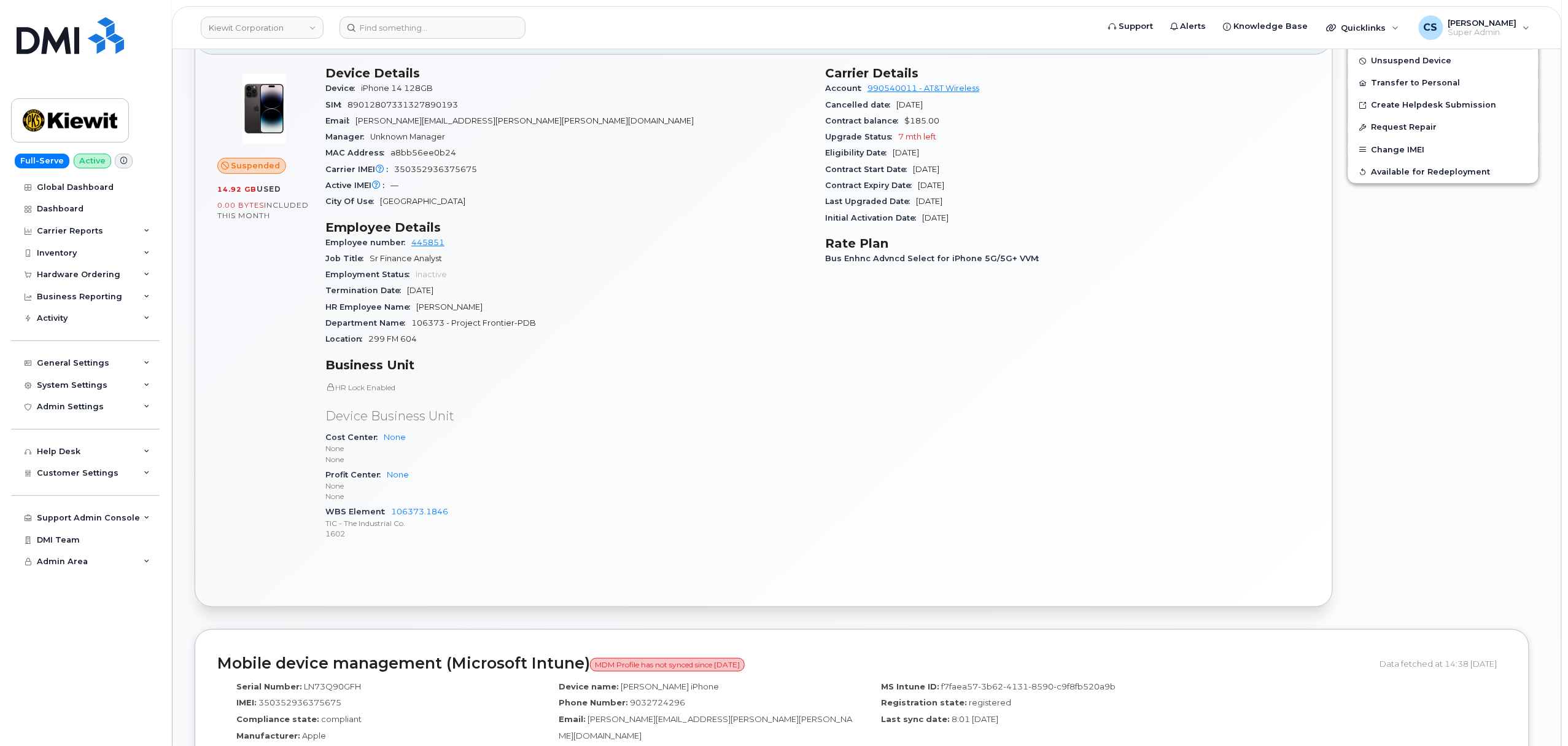
scroll to position [163, 0]
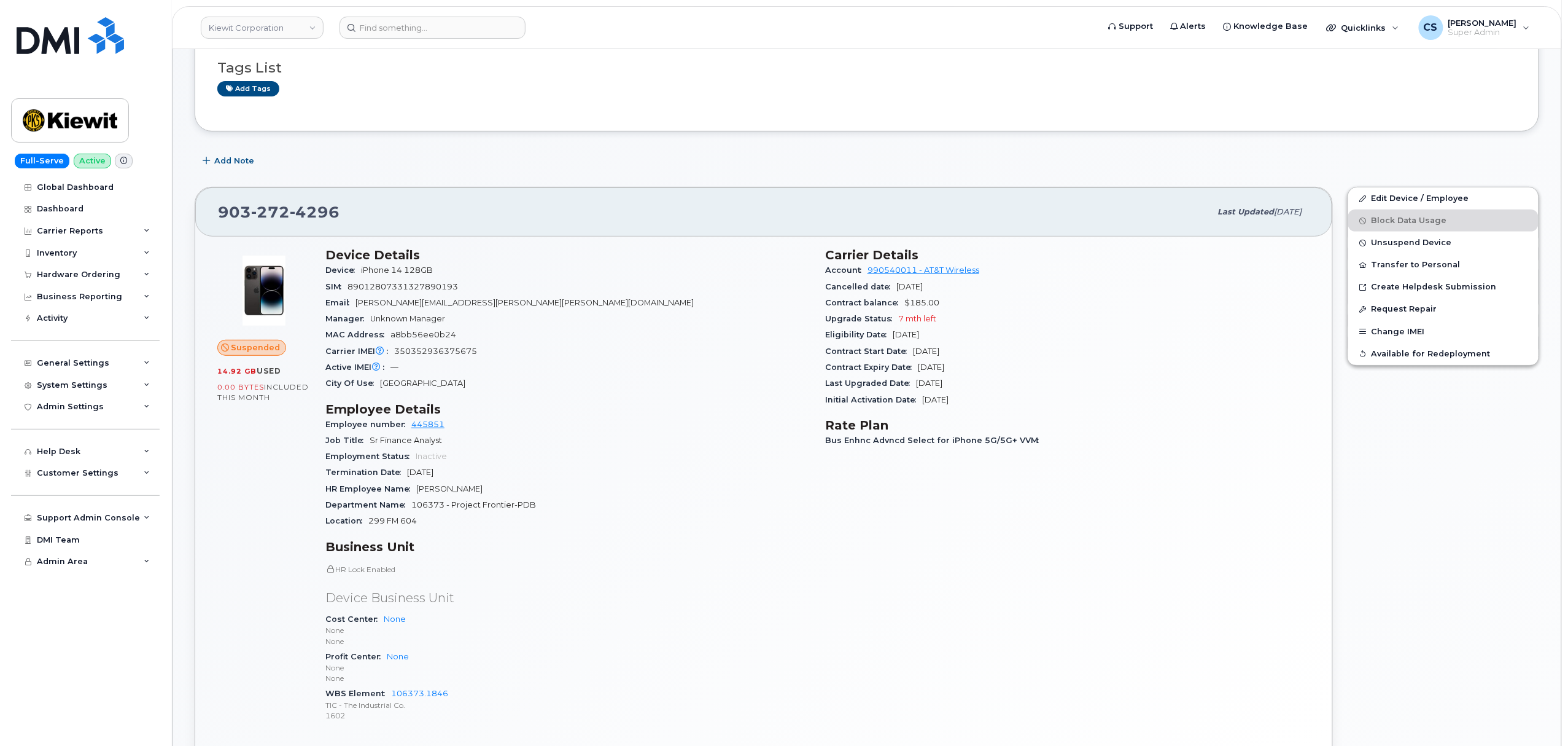
click at [295, 218] on span "4296" at bounding box center [314, 211] width 50 height 19
copy span "[PHONE_NUMBER]"
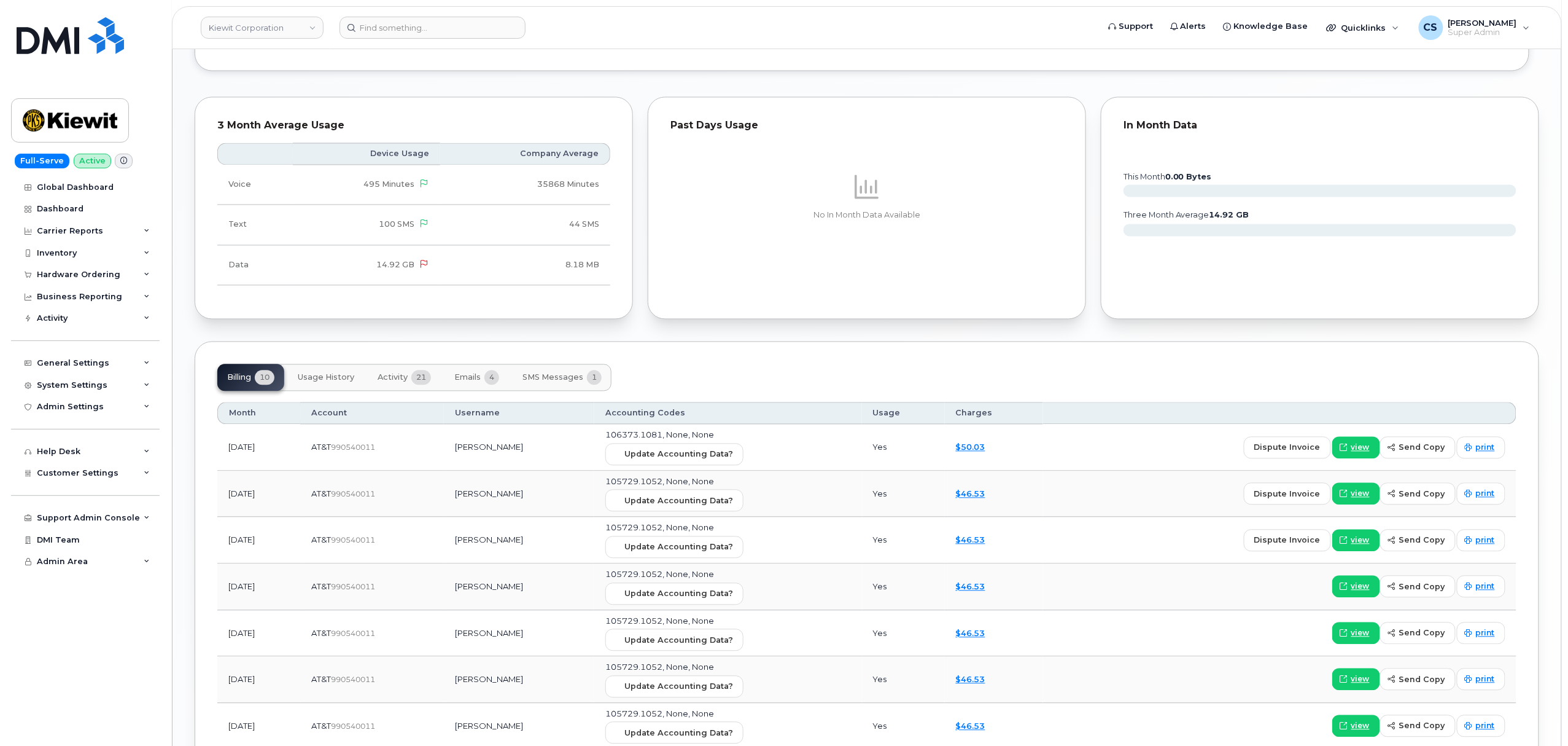
scroll to position [1146, 0]
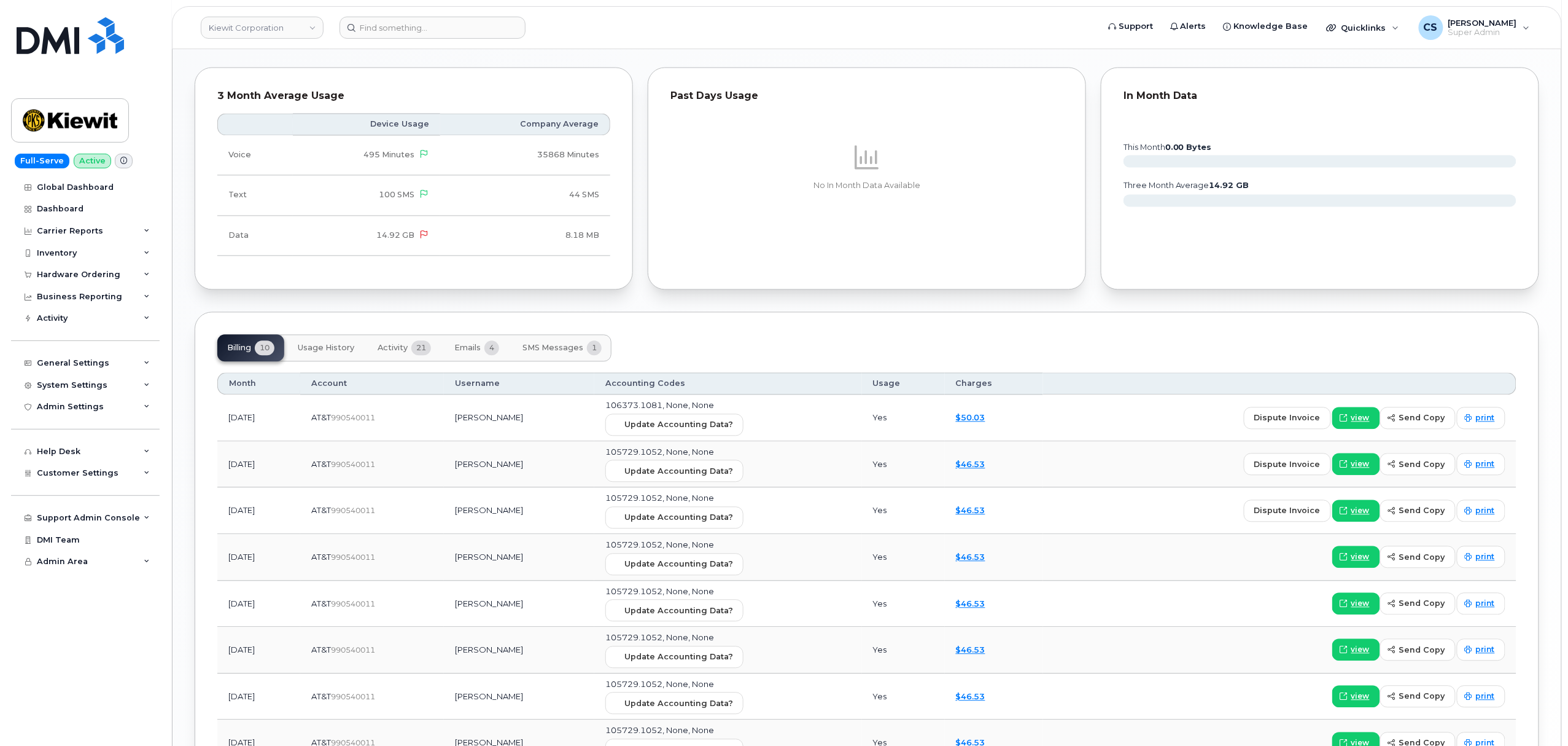
click at [391, 350] on span "Activity" at bounding box center [392, 349] width 30 height 10
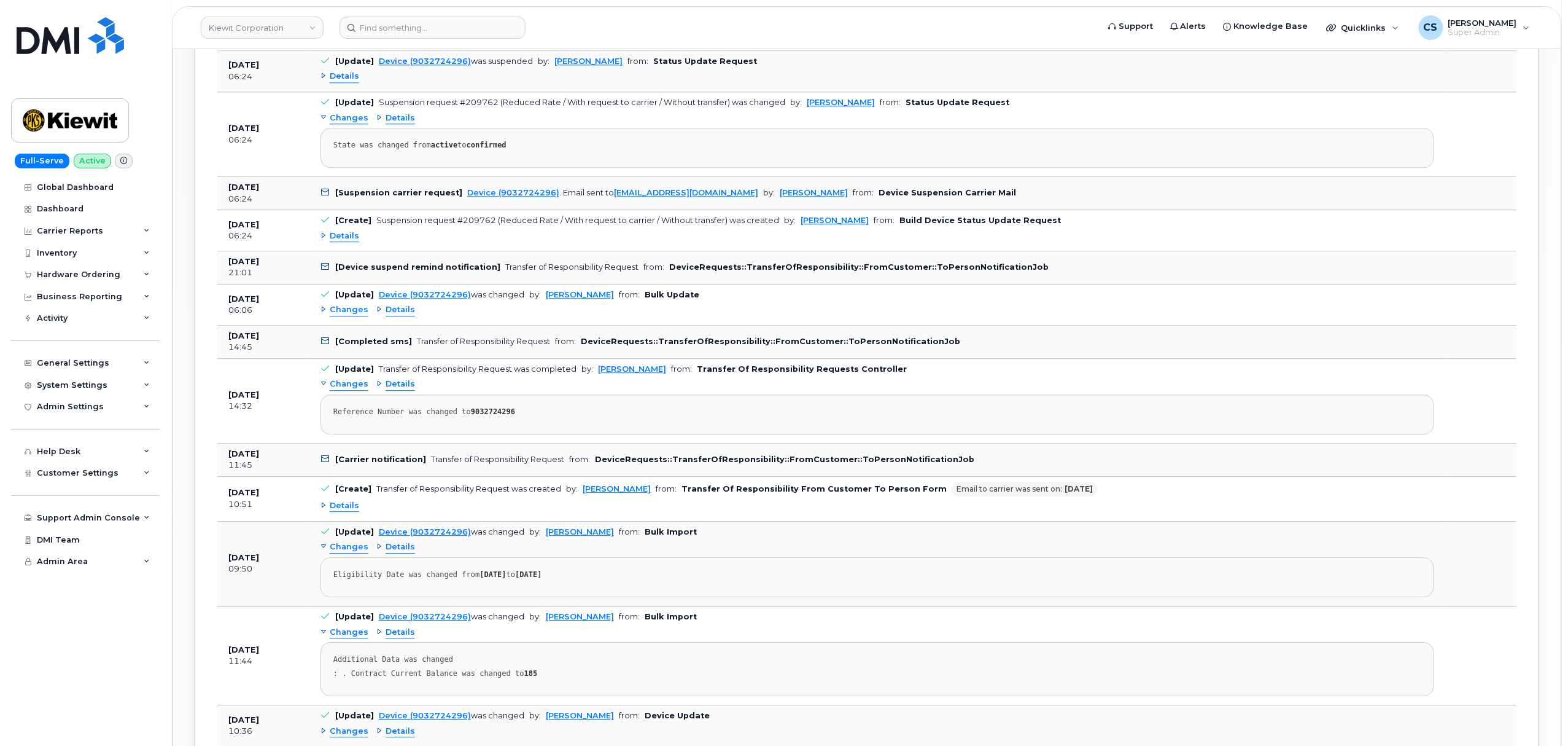
scroll to position [1720, 0]
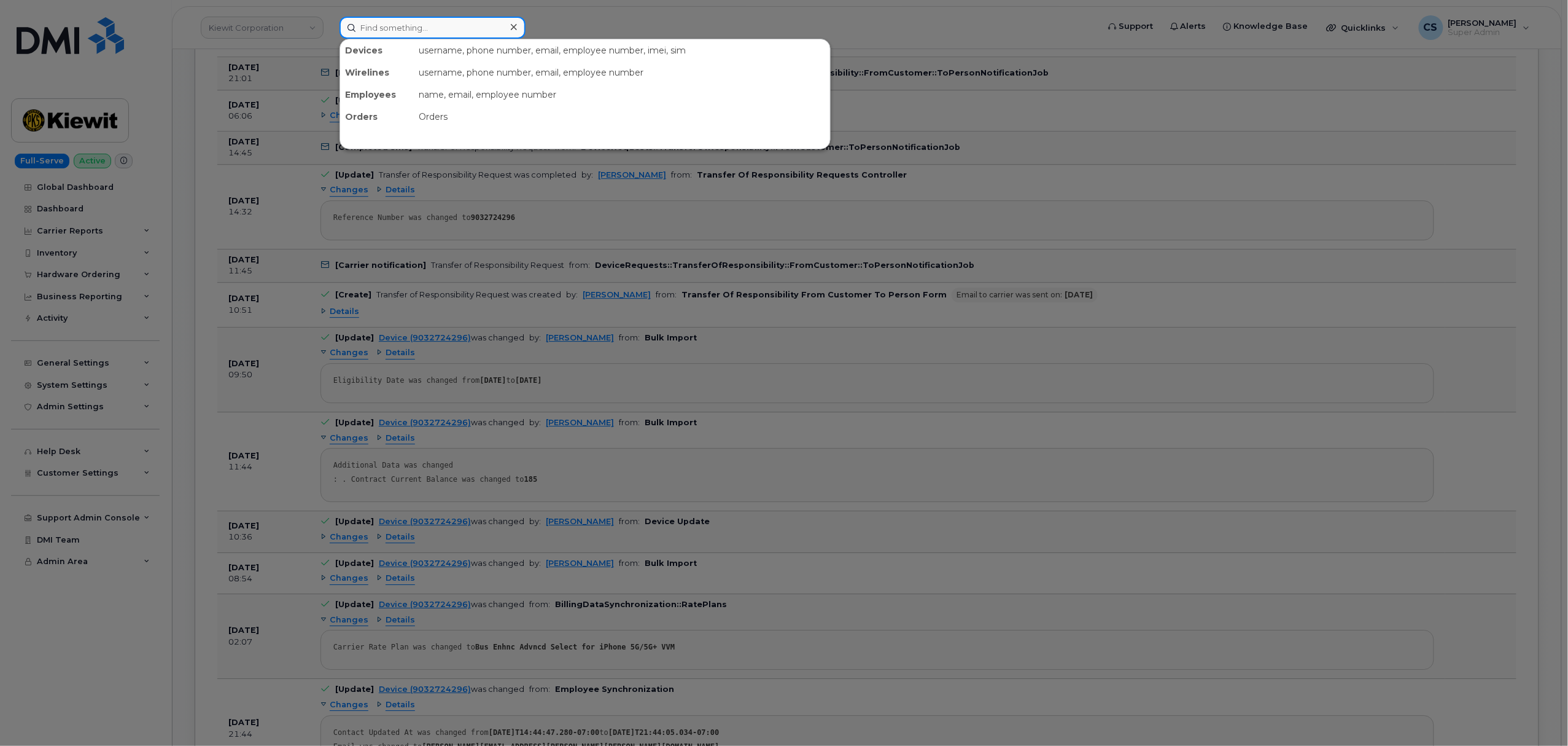
click at [396, 30] on input at bounding box center [433, 27] width 186 height 23
paste input "[PERSON_NAME]"
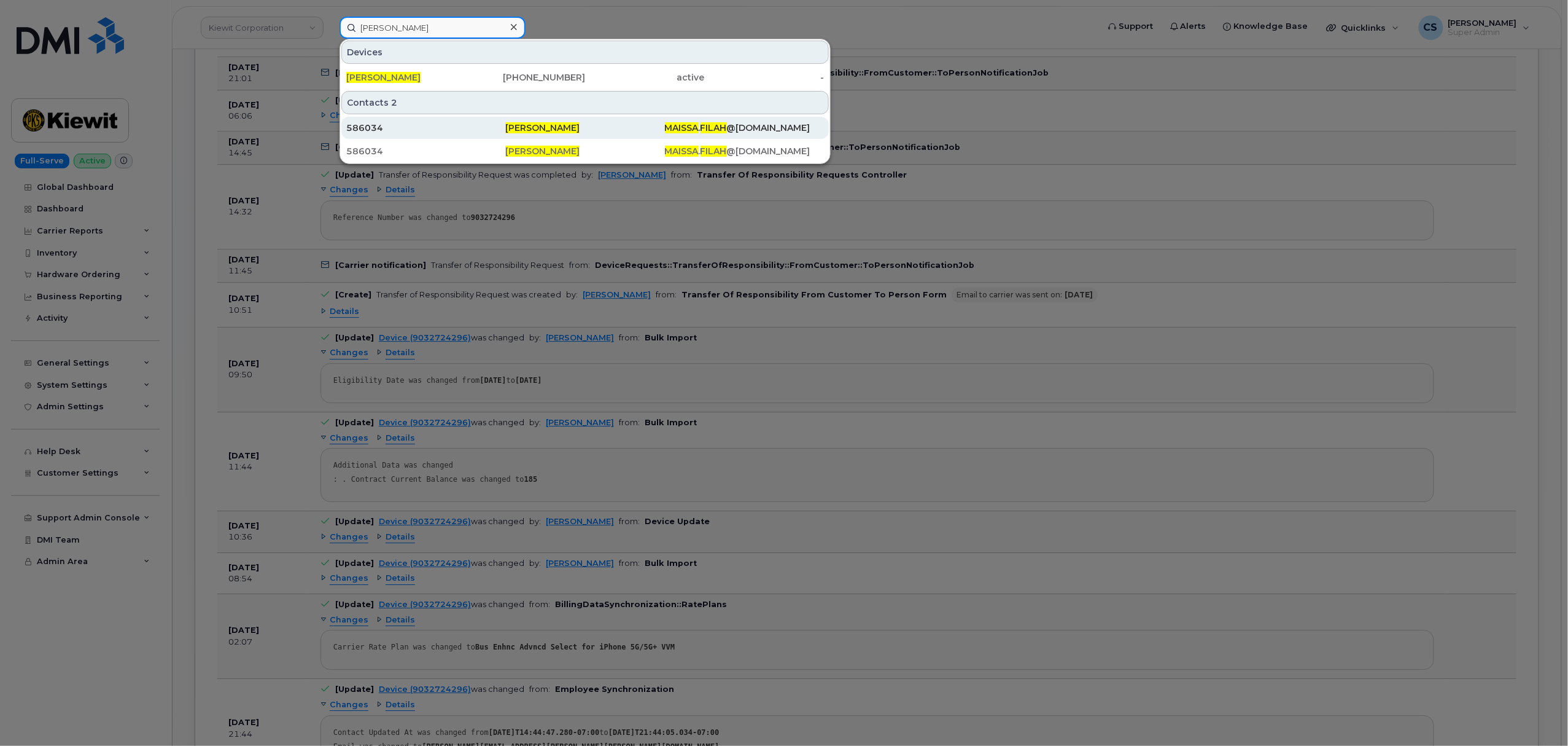
type input "[PERSON_NAME]"
click at [546, 127] on span "[PERSON_NAME]" at bounding box center [542, 127] width 74 height 11
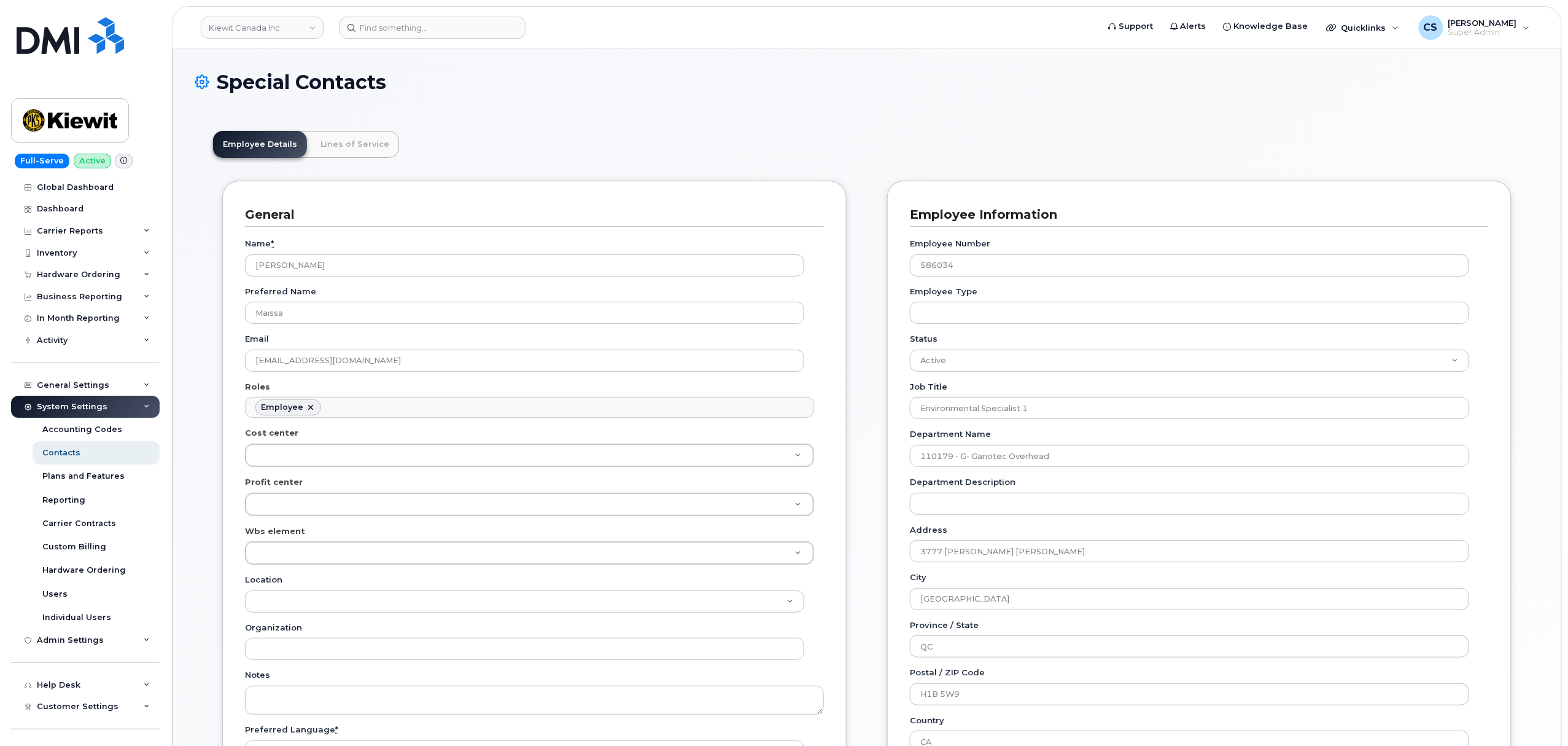
scroll to position [35, 0]
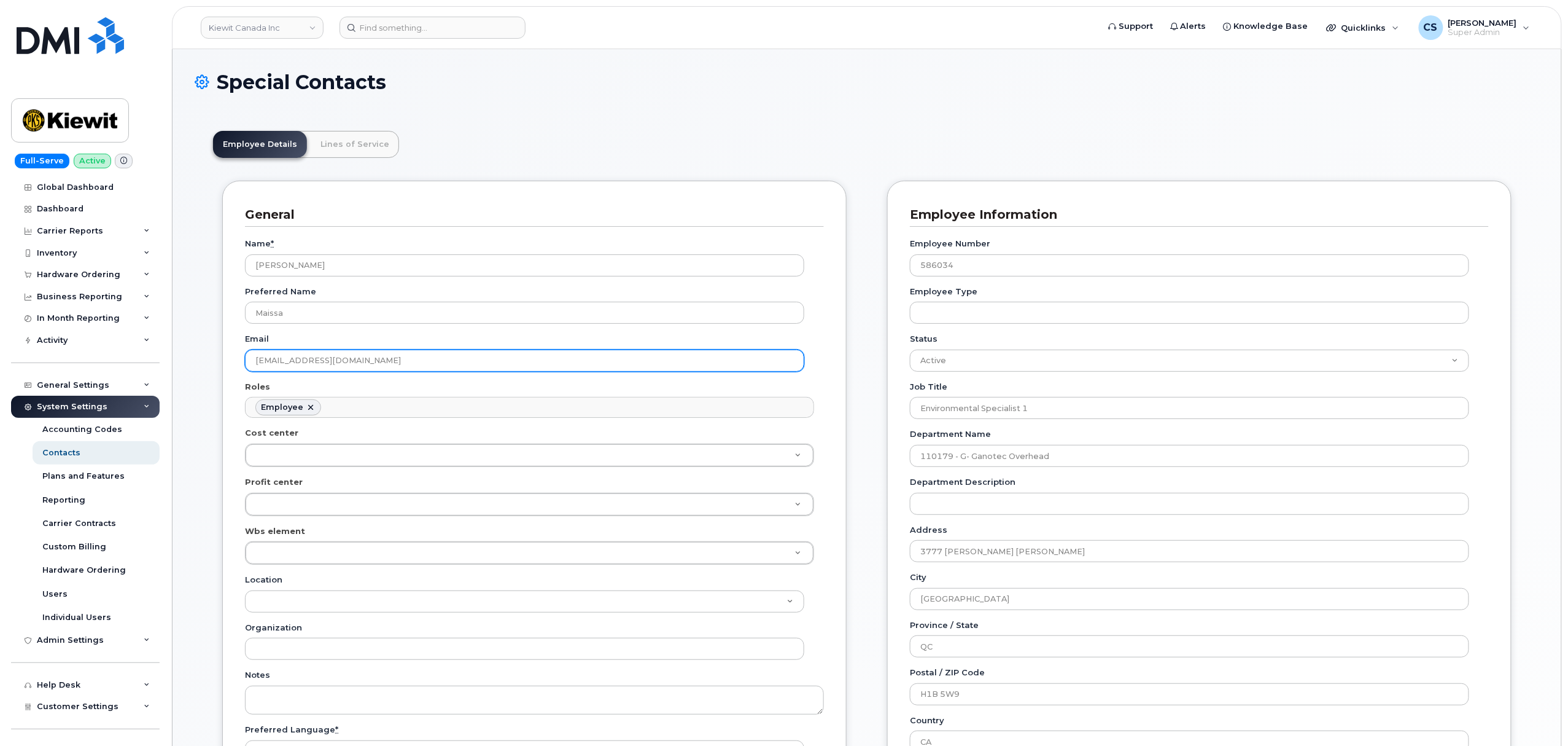
click at [399, 364] on input "MAISSA.FILAH@GANOTEC.COM" at bounding box center [525, 360] width 560 height 23
click at [398, 362] on input "MAISSA.FILAH@GANOTEC.COM" at bounding box center [525, 360] width 560 height 23
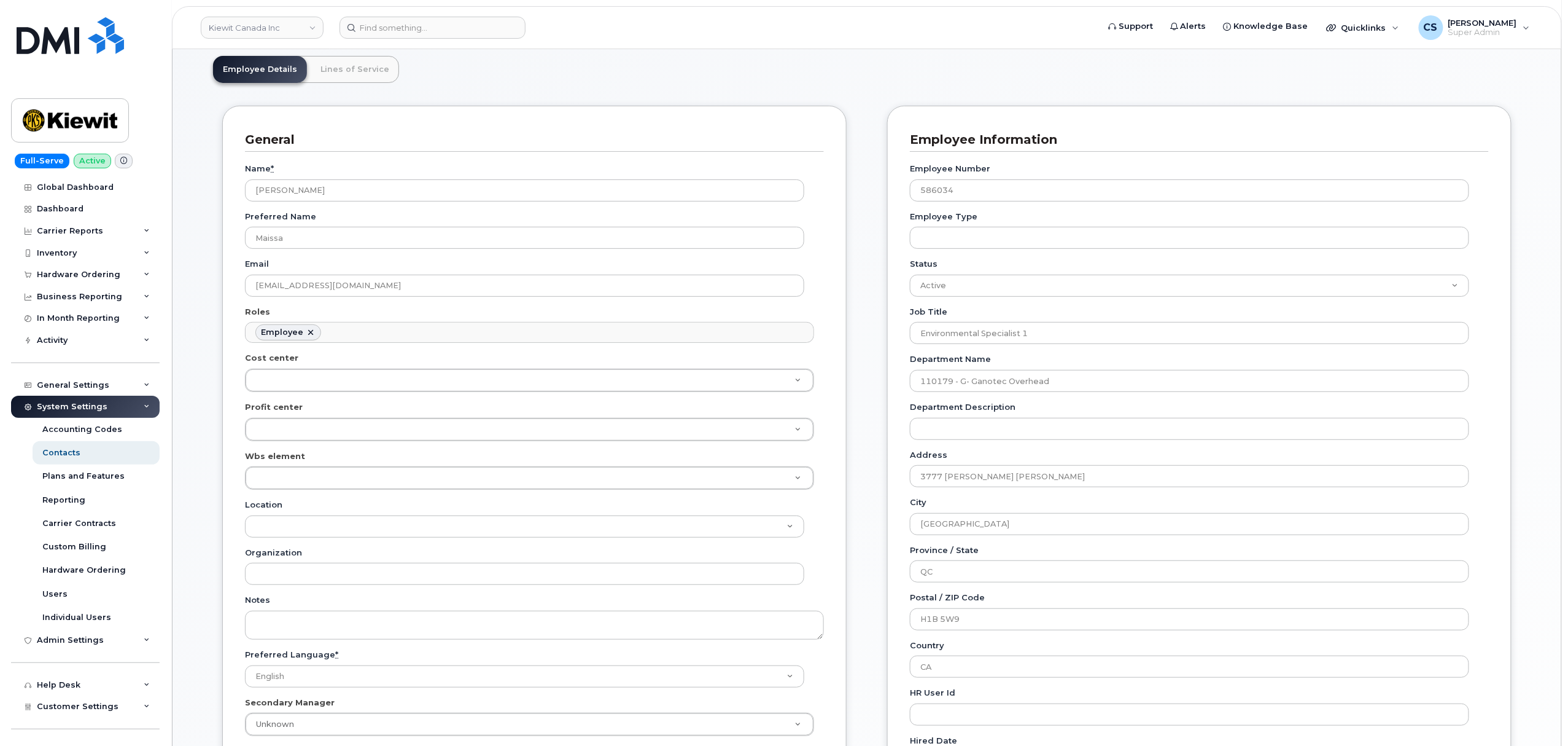
scroll to position [0, 0]
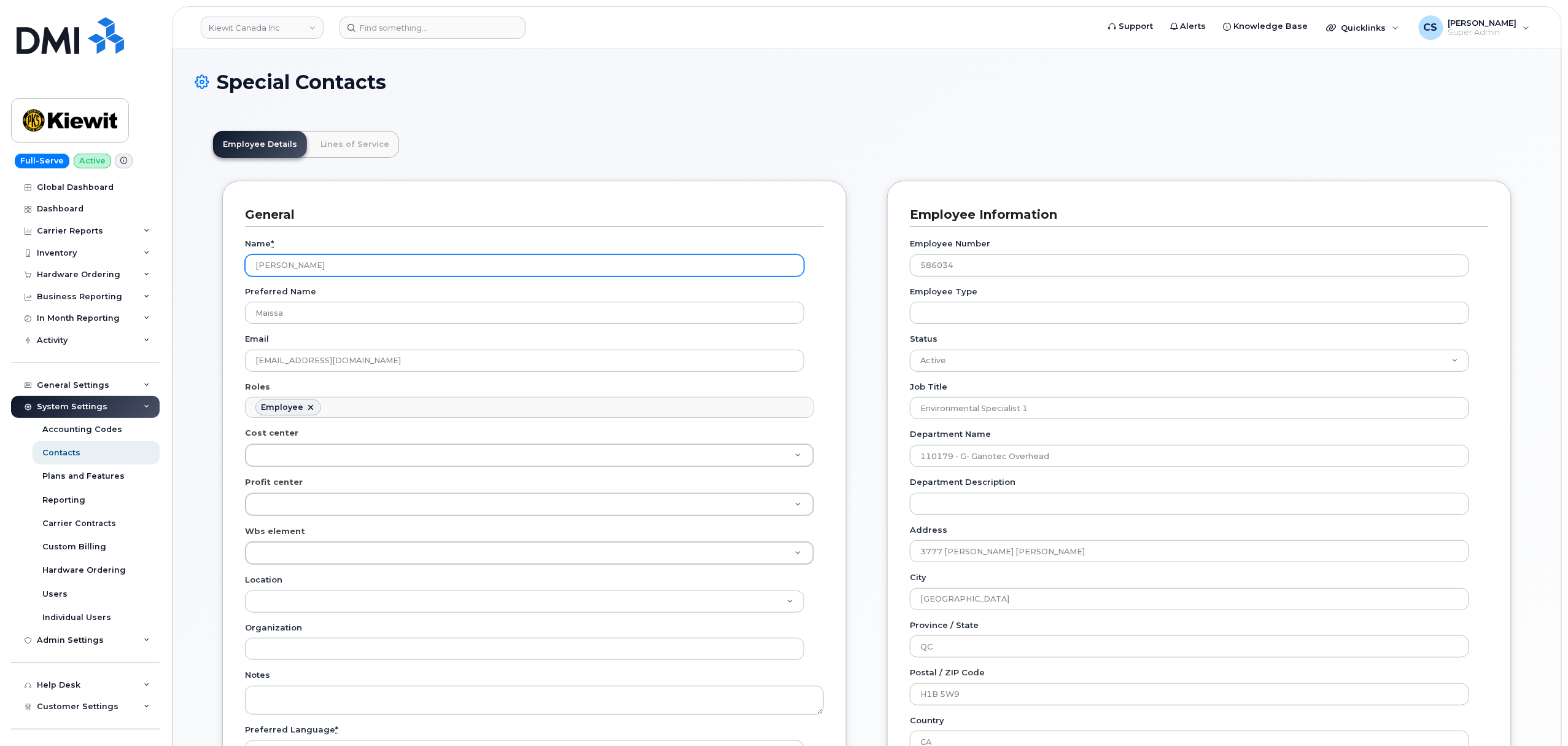
click at [305, 268] on input "Maissa Filah" at bounding box center [525, 265] width 560 height 23
click at [404, 25] on input at bounding box center [433, 27] width 186 height 23
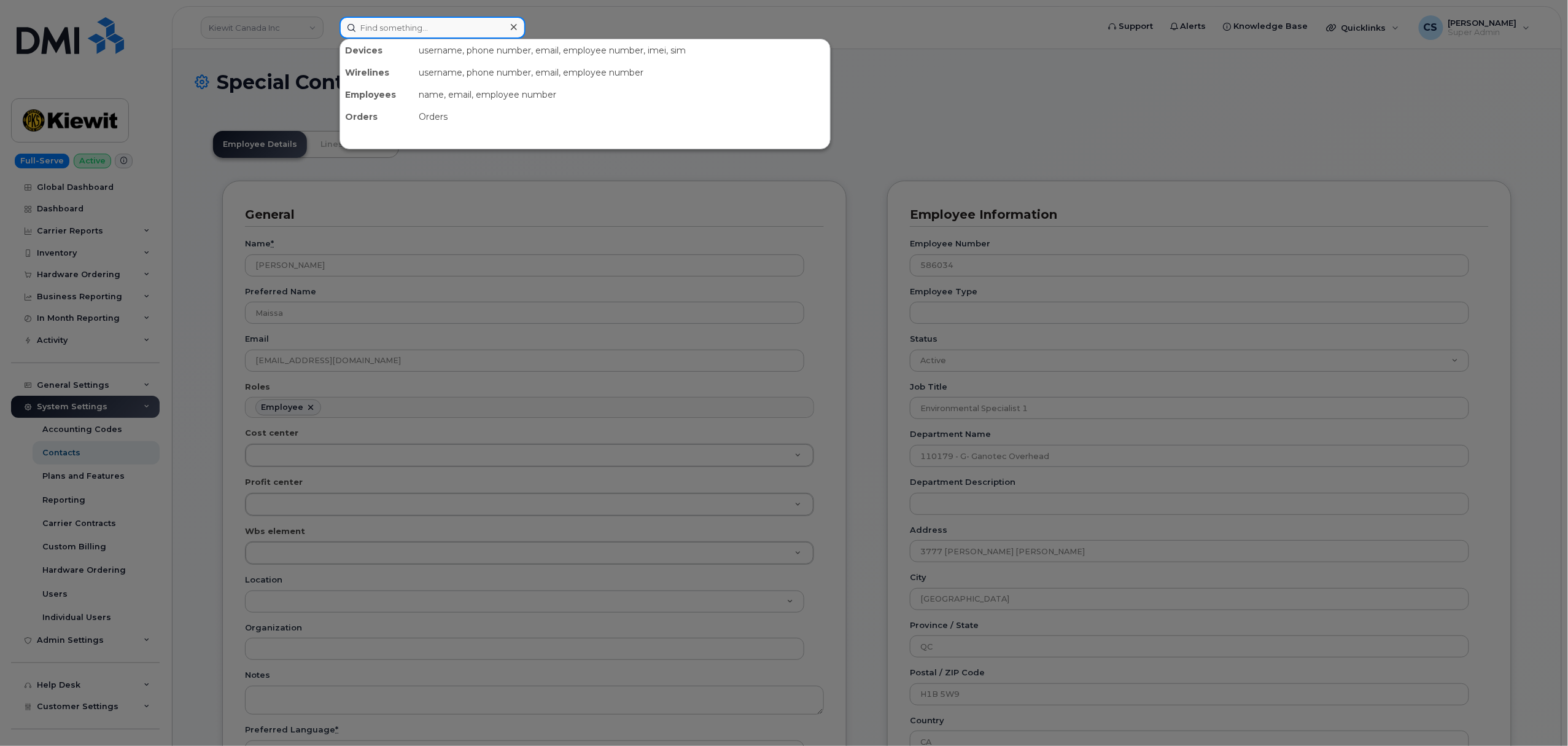
paste input "Maissa Filah"
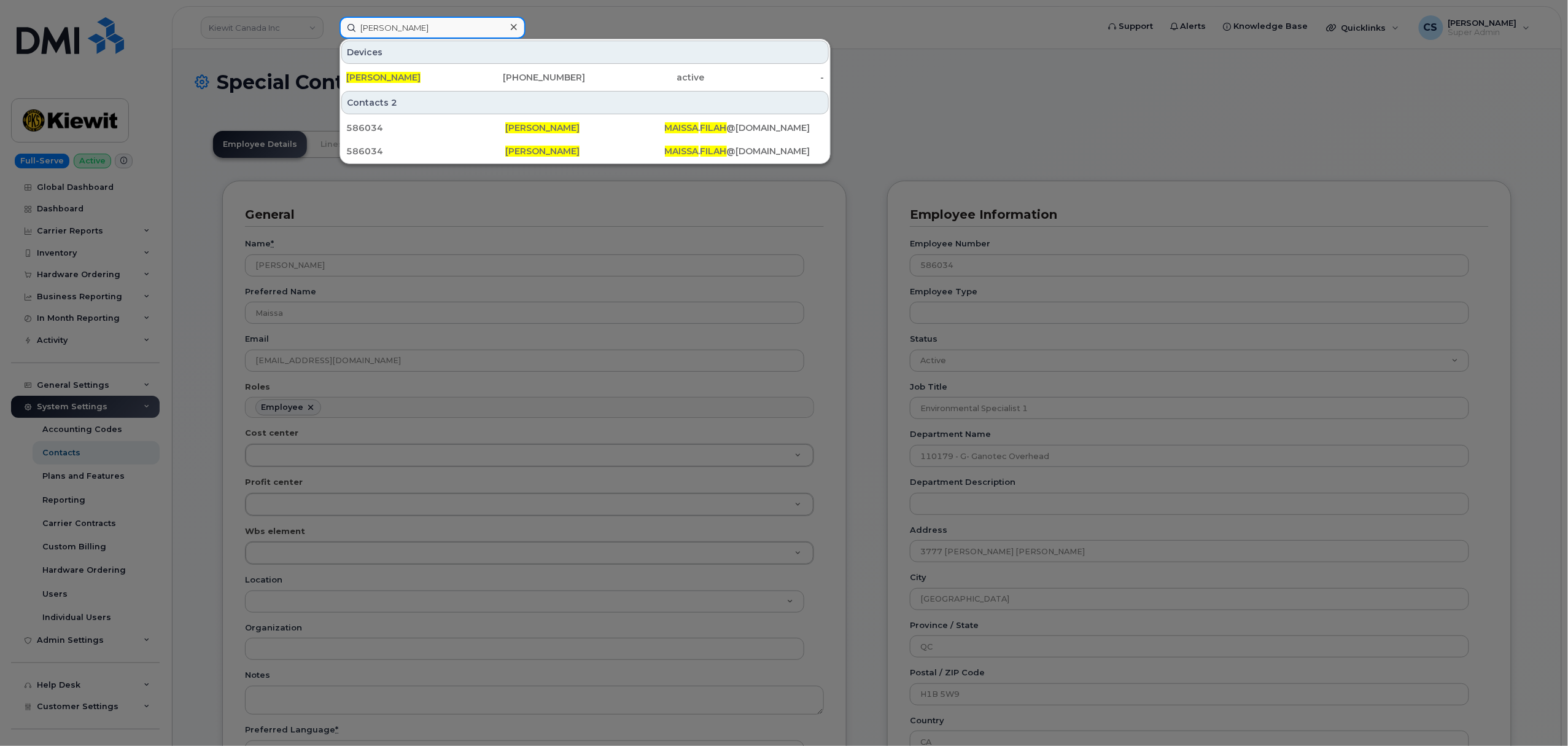
type input "Maissa Filah"
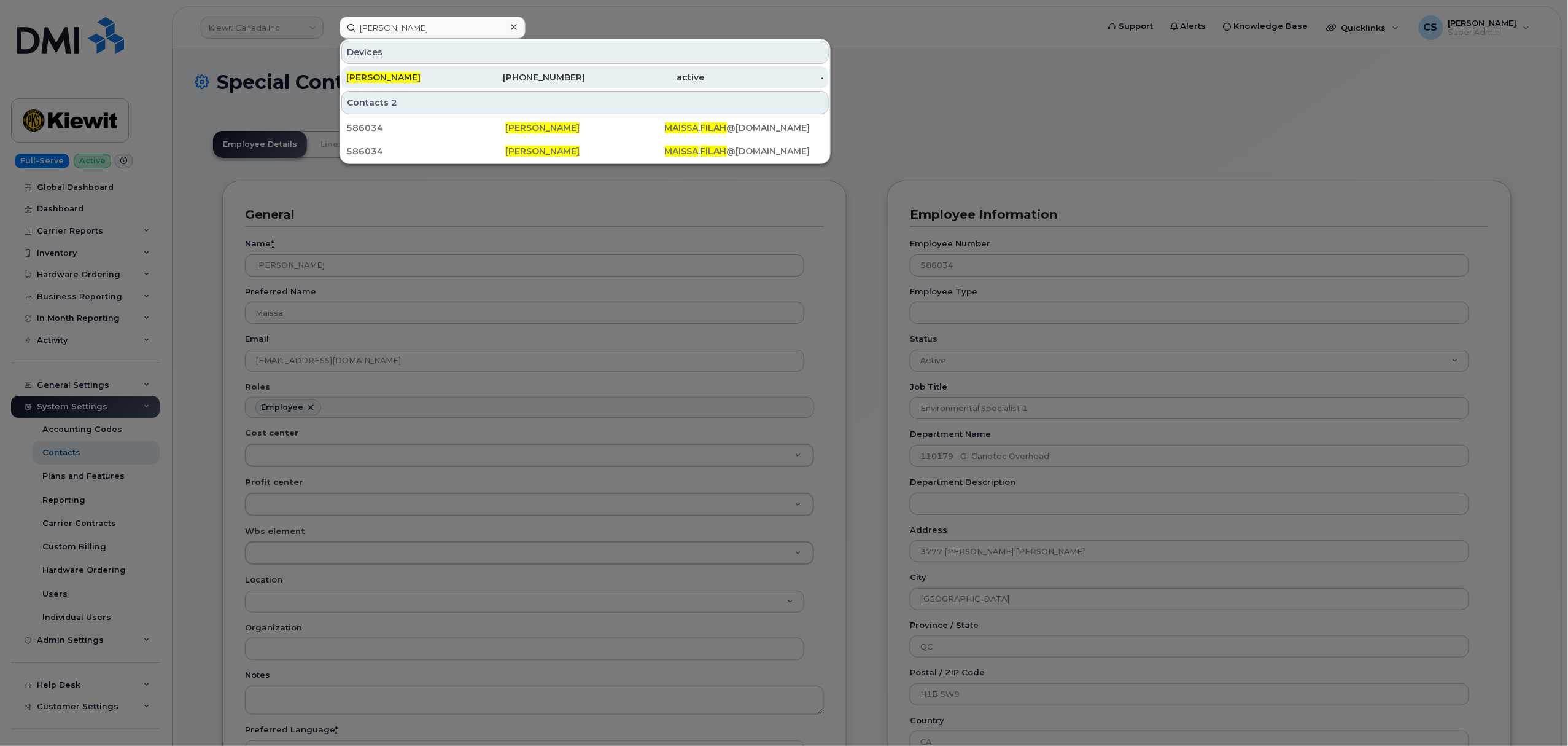
click at [555, 76] on div "343-572-6793" at bounding box center [526, 77] width 119 height 13
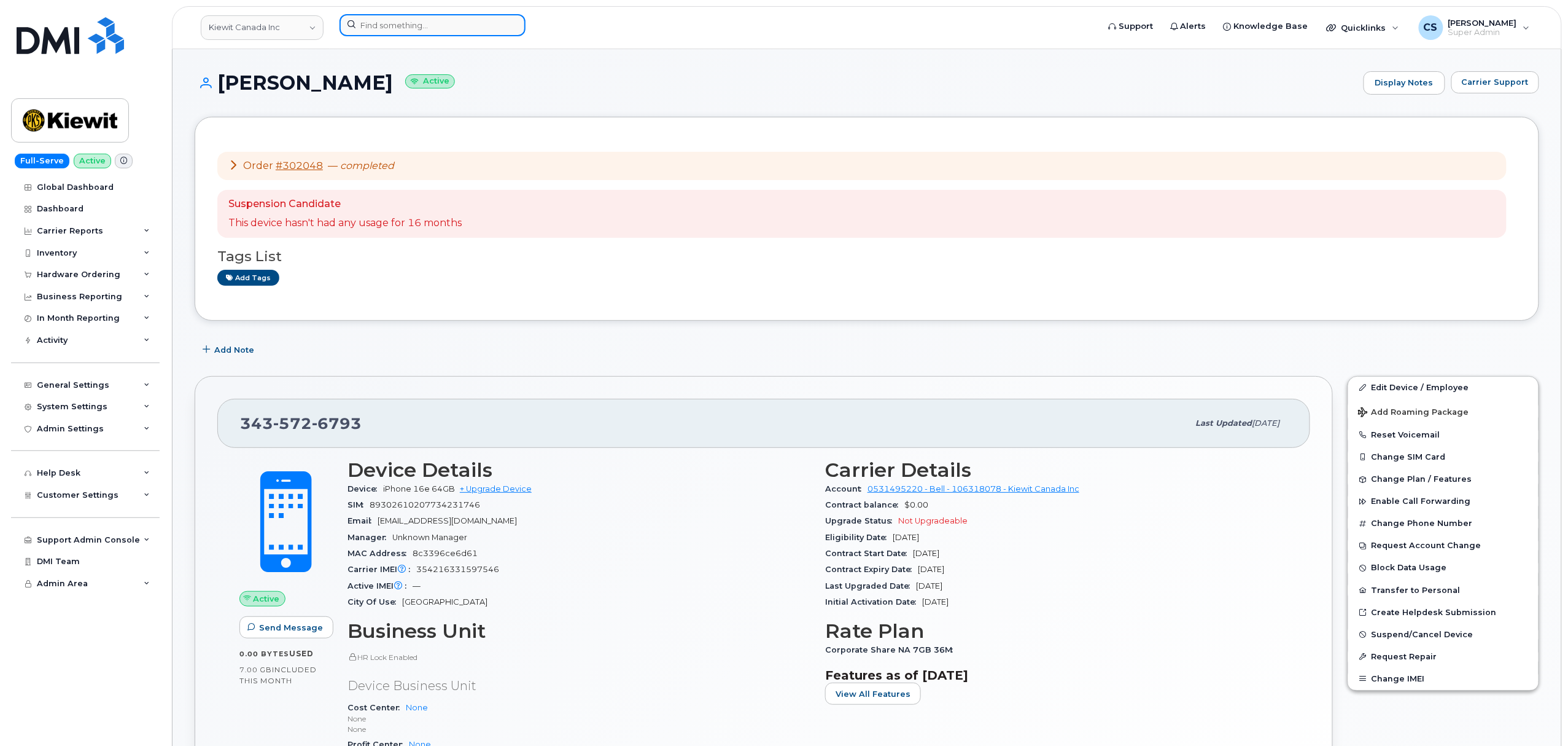
click at [436, 23] on input at bounding box center [433, 24] width 186 height 23
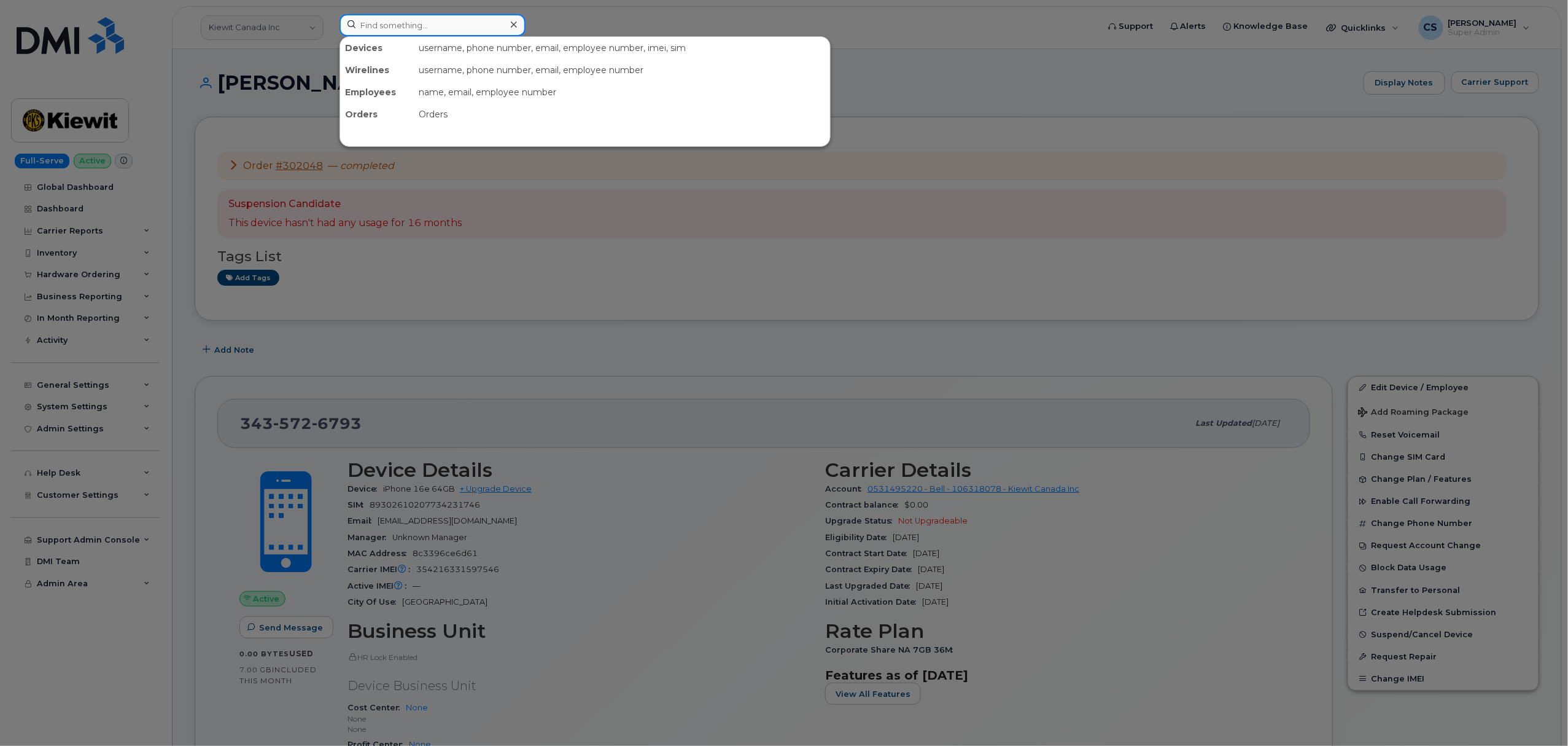
paste input "303092"
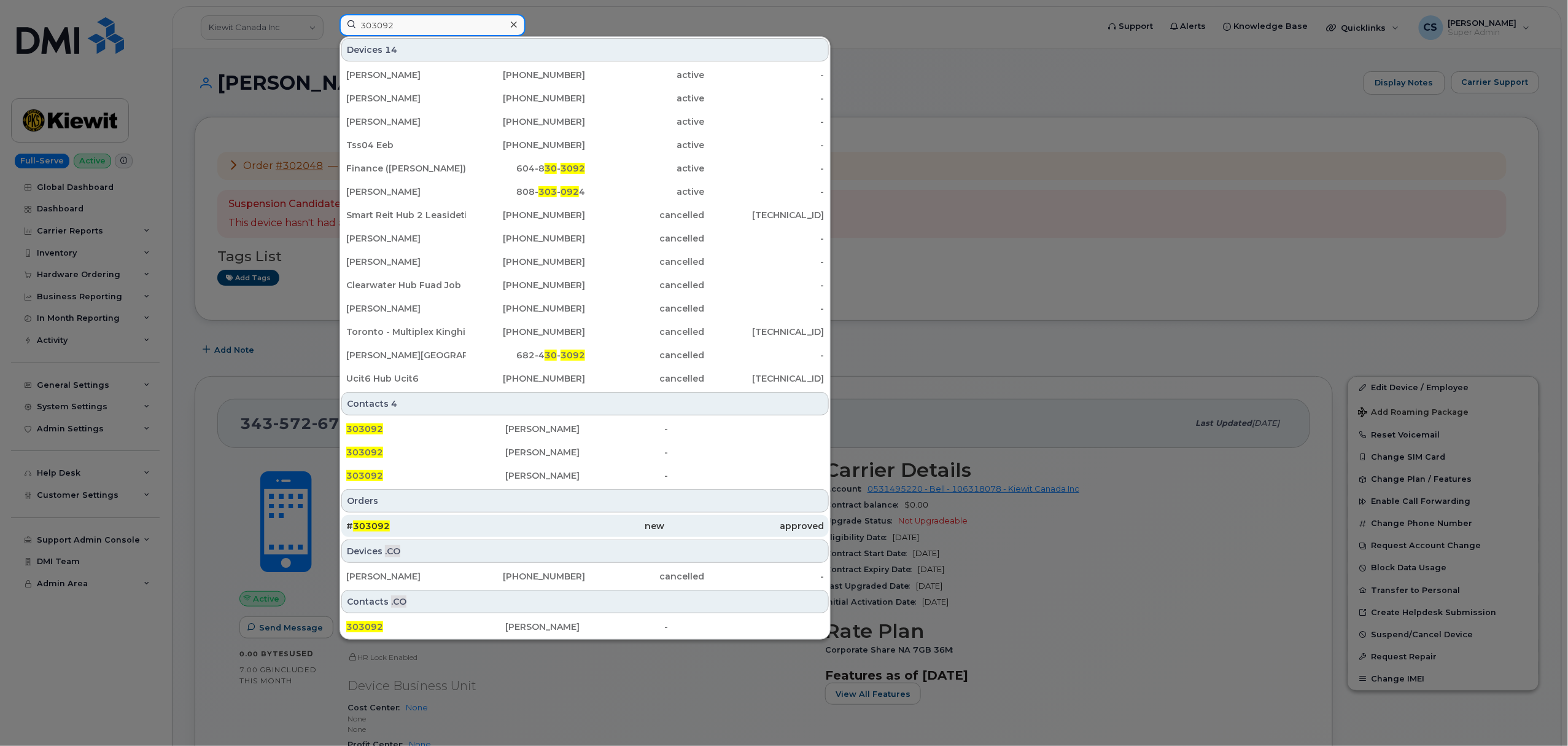
type input "303092"
click at [374, 525] on span "303092" at bounding box center [372, 525] width 37 height 11
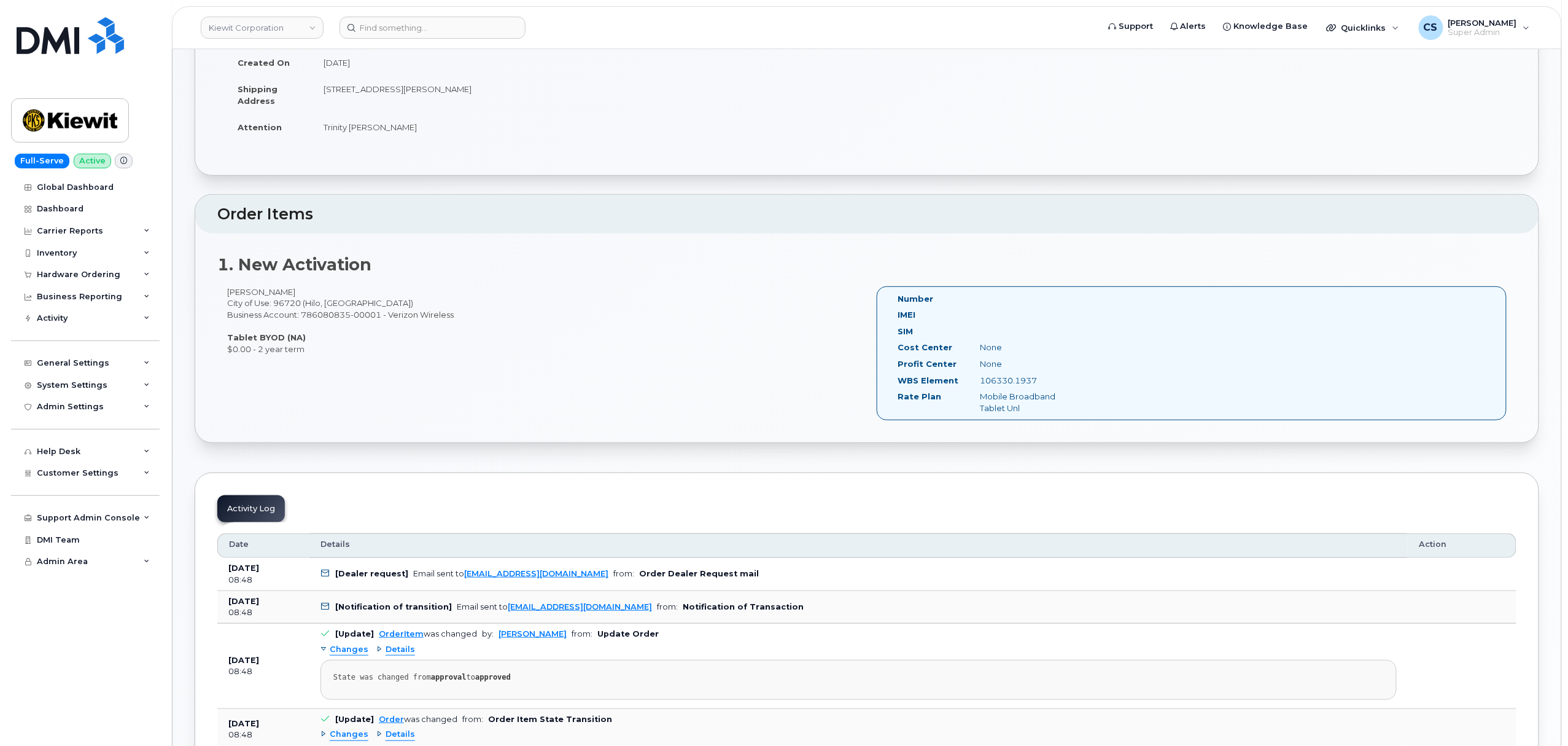
scroll to position [163, 0]
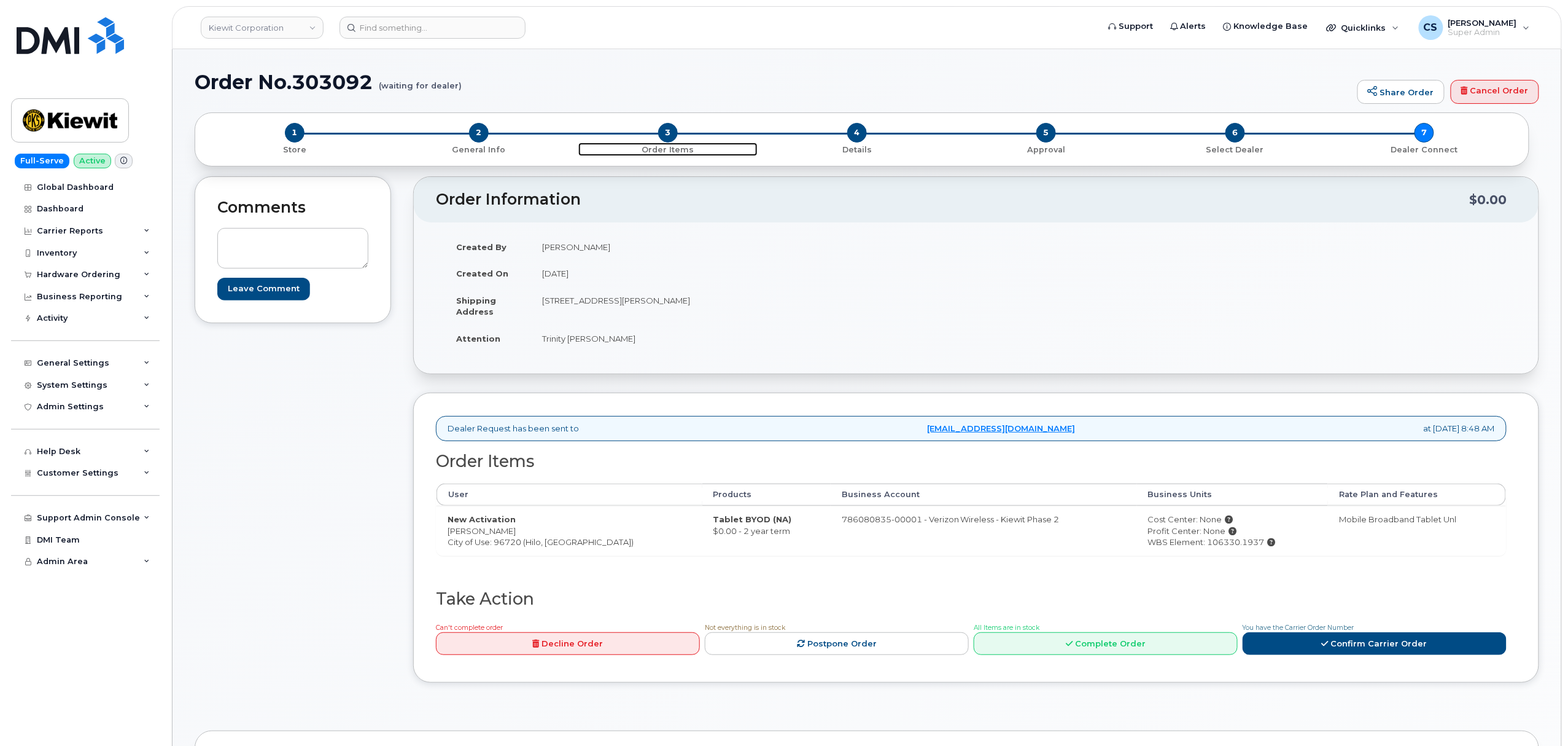
click at [669, 133] on span "3" at bounding box center [669, 132] width 20 height 20
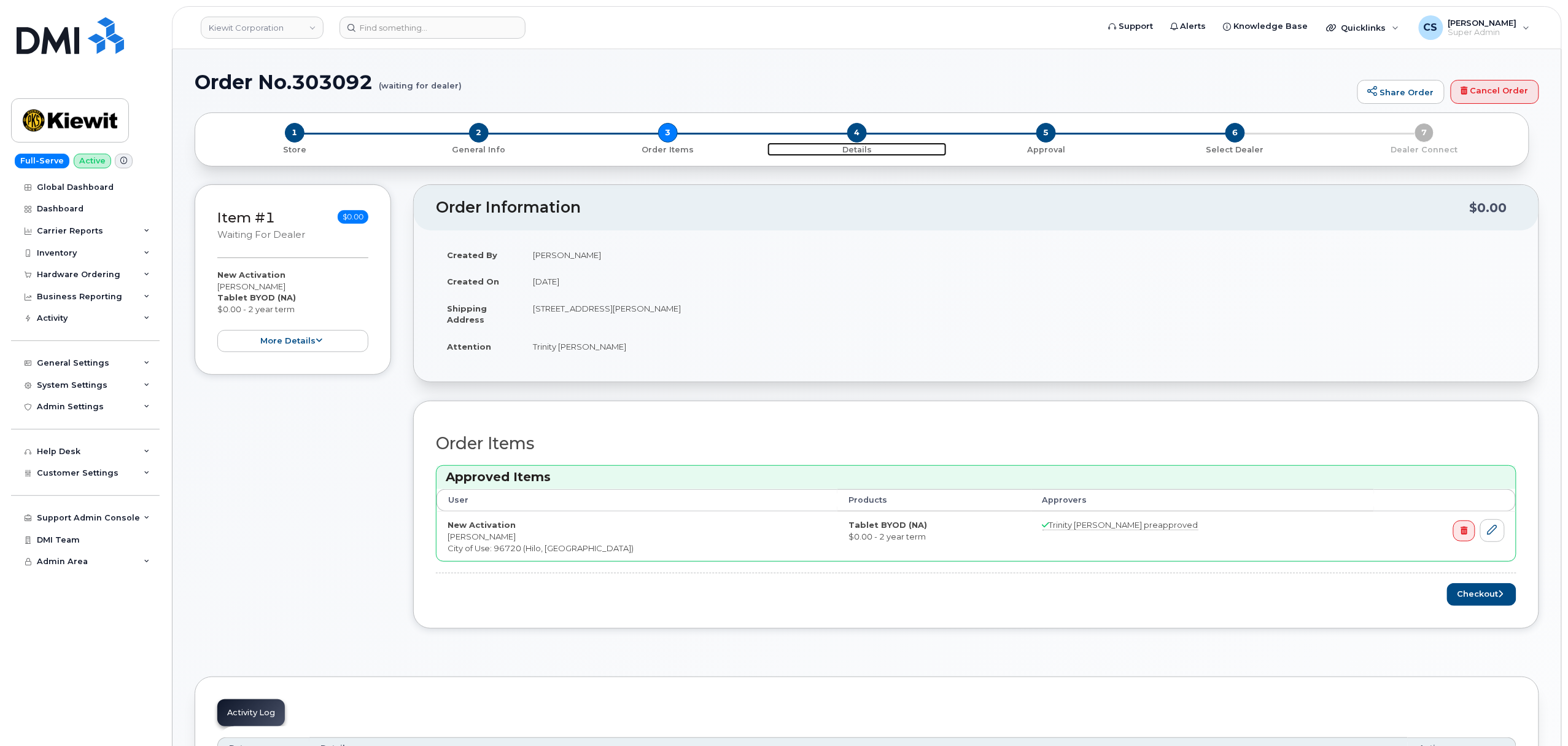
click at [856, 138] on span "4" at bounding box center [857, 132] width 20 height 20
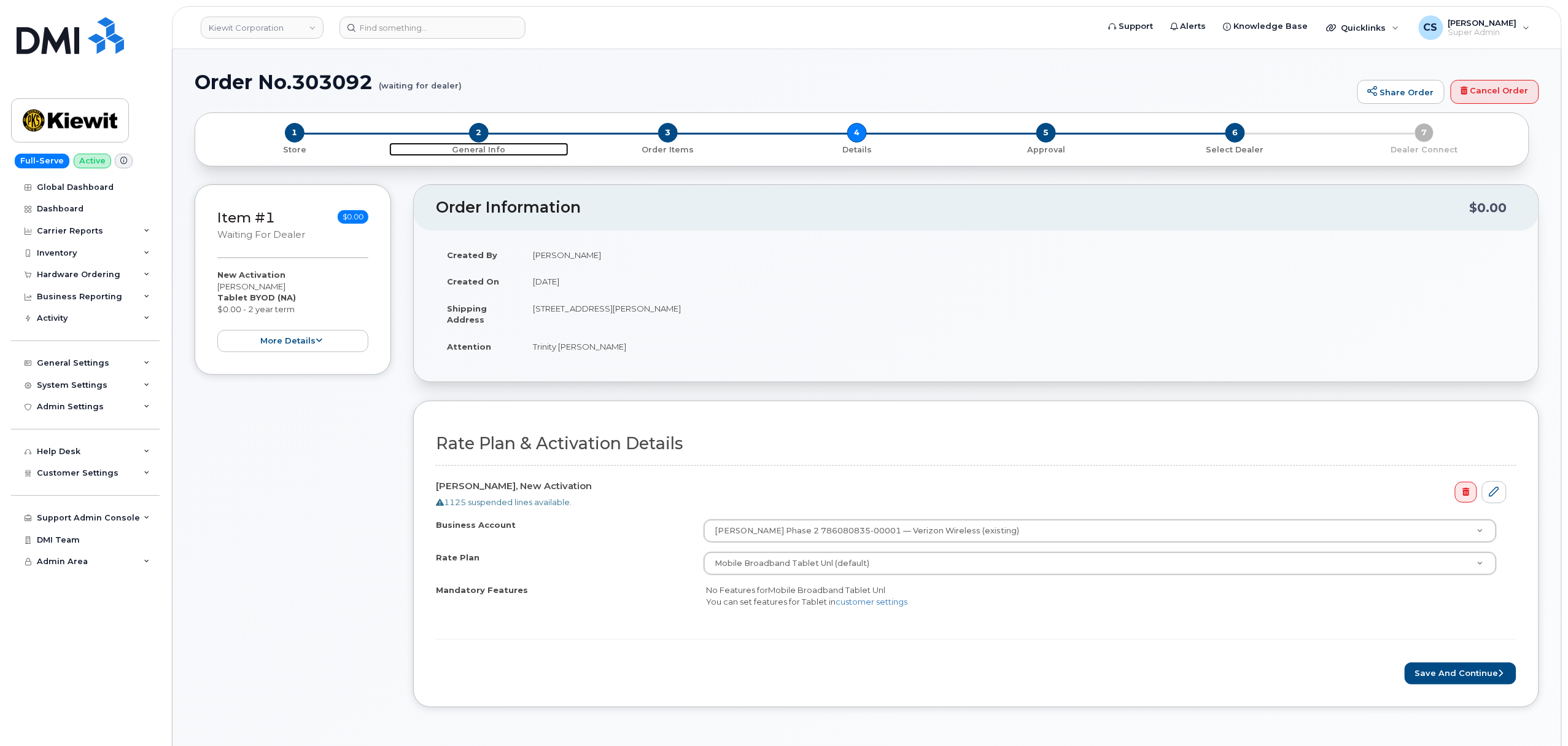
click at [477, 129] on span "2" at bounding box center [479, 132] width 20 height 20
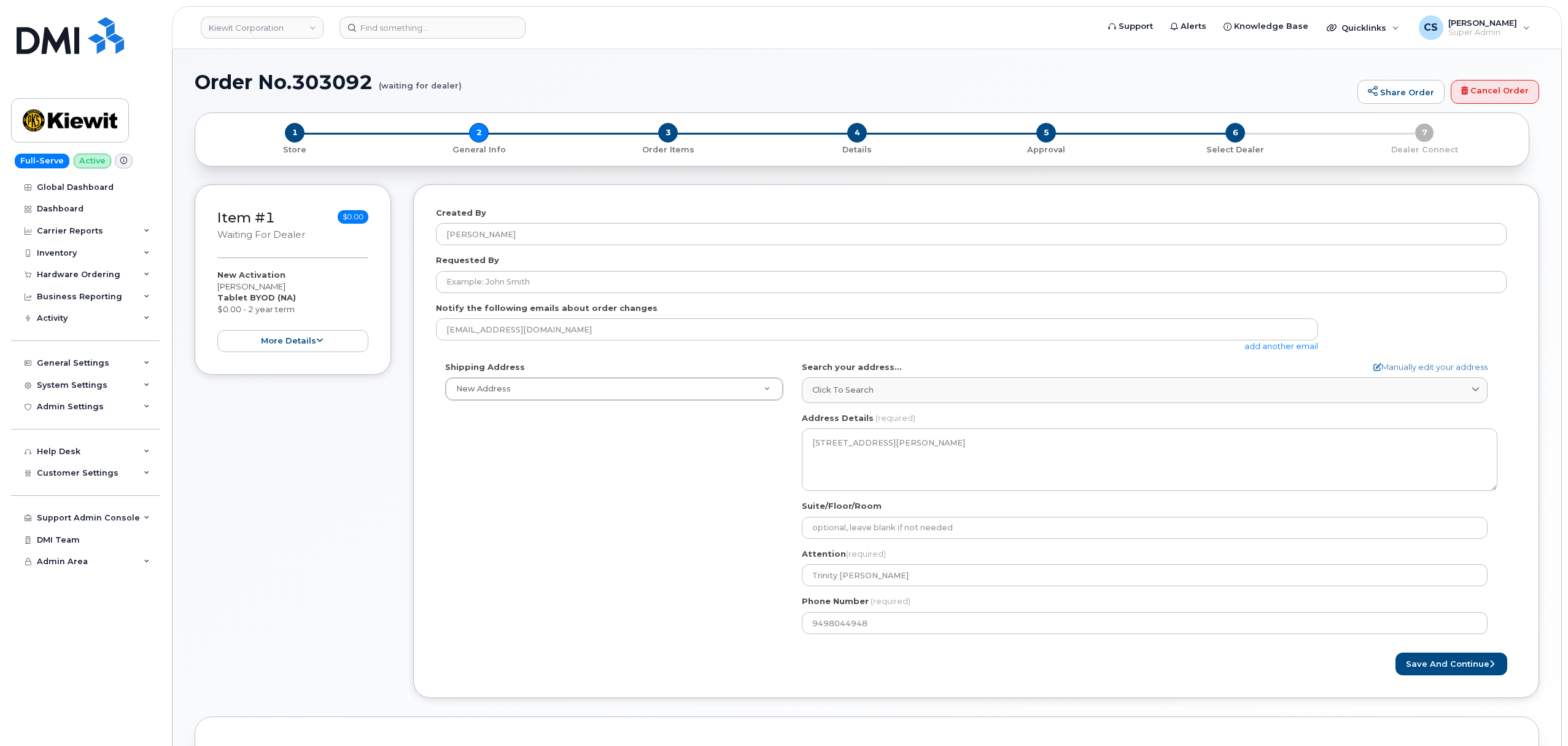
select select
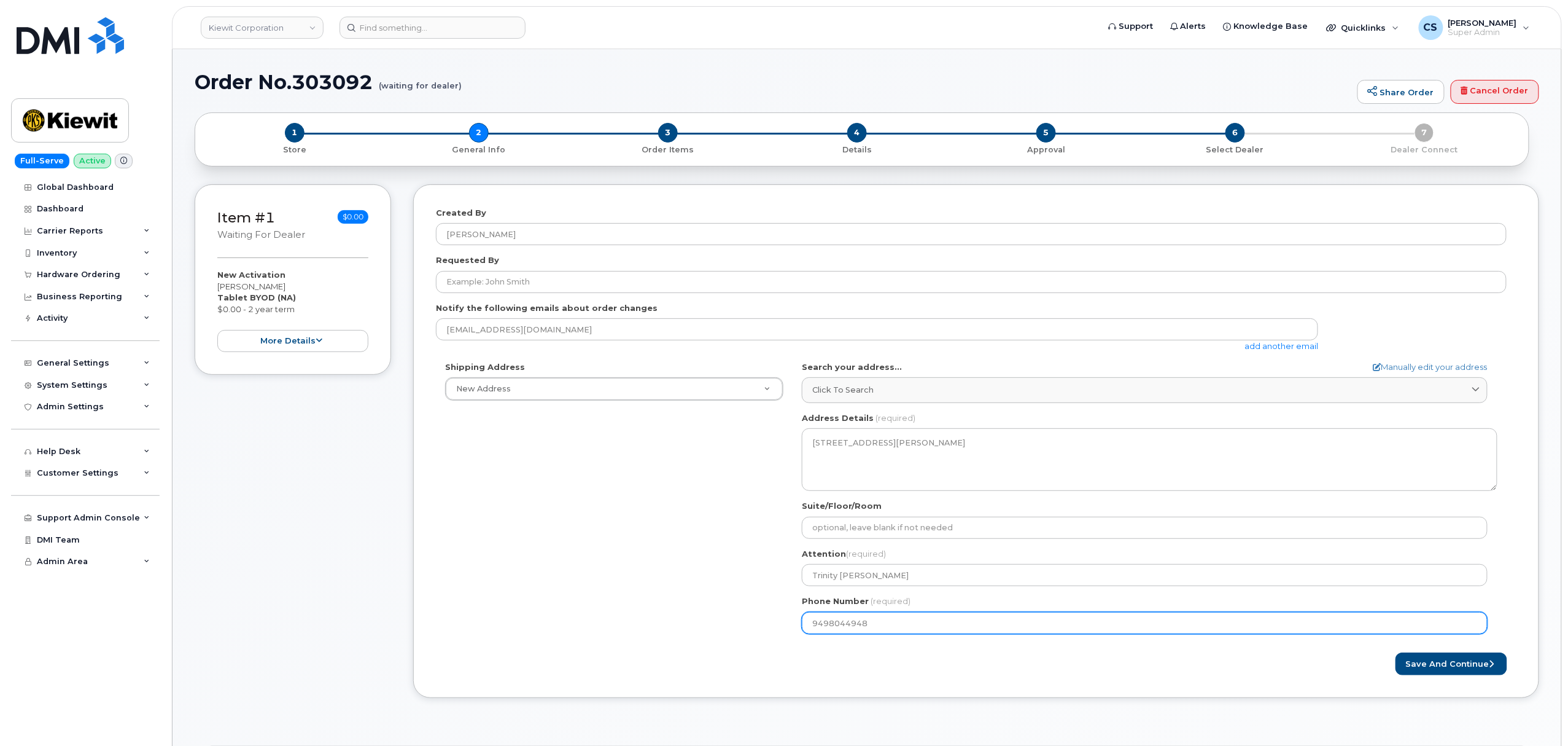
click at [851, 626] on input "9498044948" at bounding box center [1144, 623] width 686 height 23
click at [851, 628] on input "9498044948" at bounding box center [1144, 623] width 686 height 23
click at [850, 628] on input "9498044948" at bounding box center [1144, 623] width 686 height 23
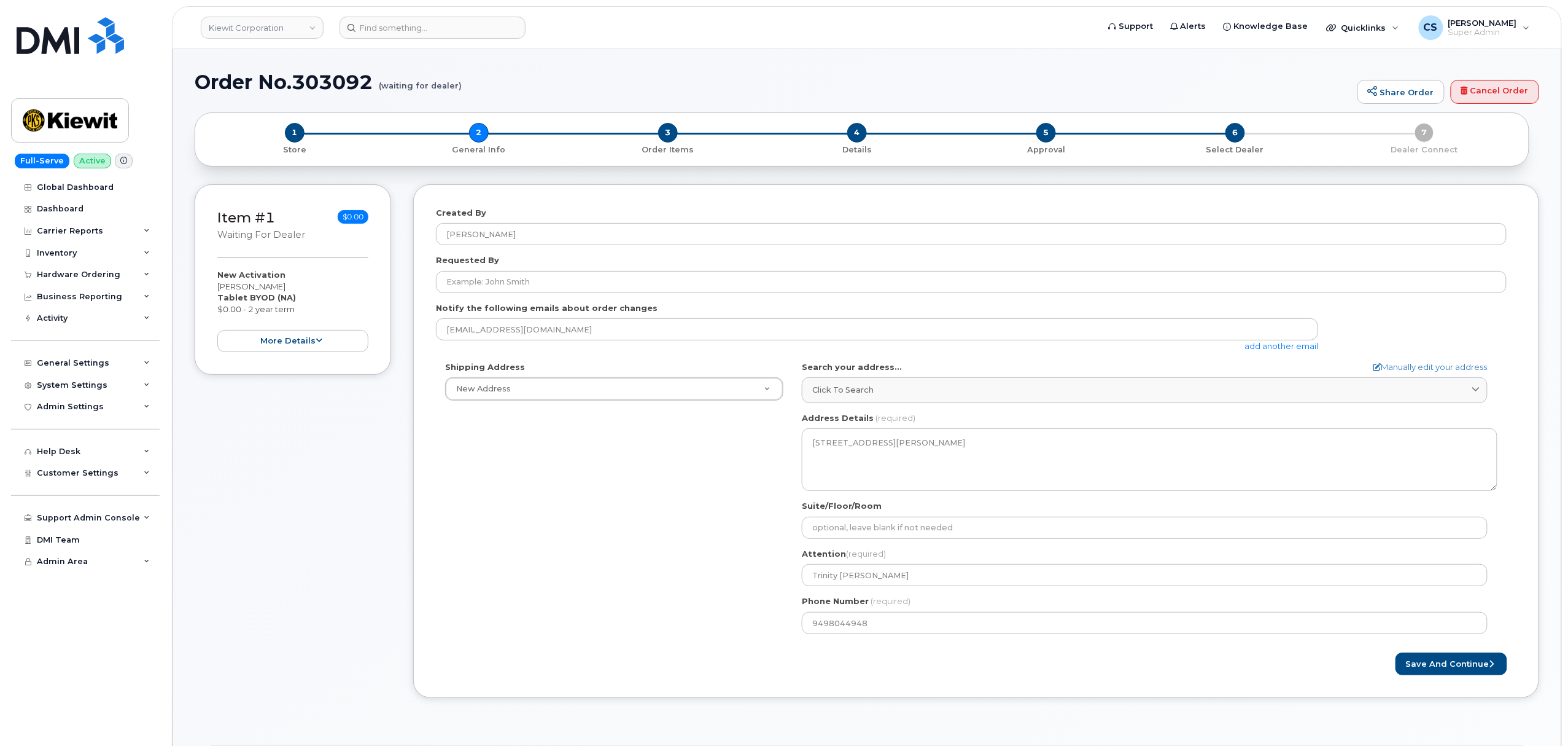
click at [322, 81] on h1 "Order No.303092 (waiting for dealer)" at bounding box center [773, 82] width 1157 height 22
click at [318, 79] on h1 "Order No.303092 (waiting for dealer)" at bounding box center [773, 82] width 1157 height 22
copy h1 "303092"
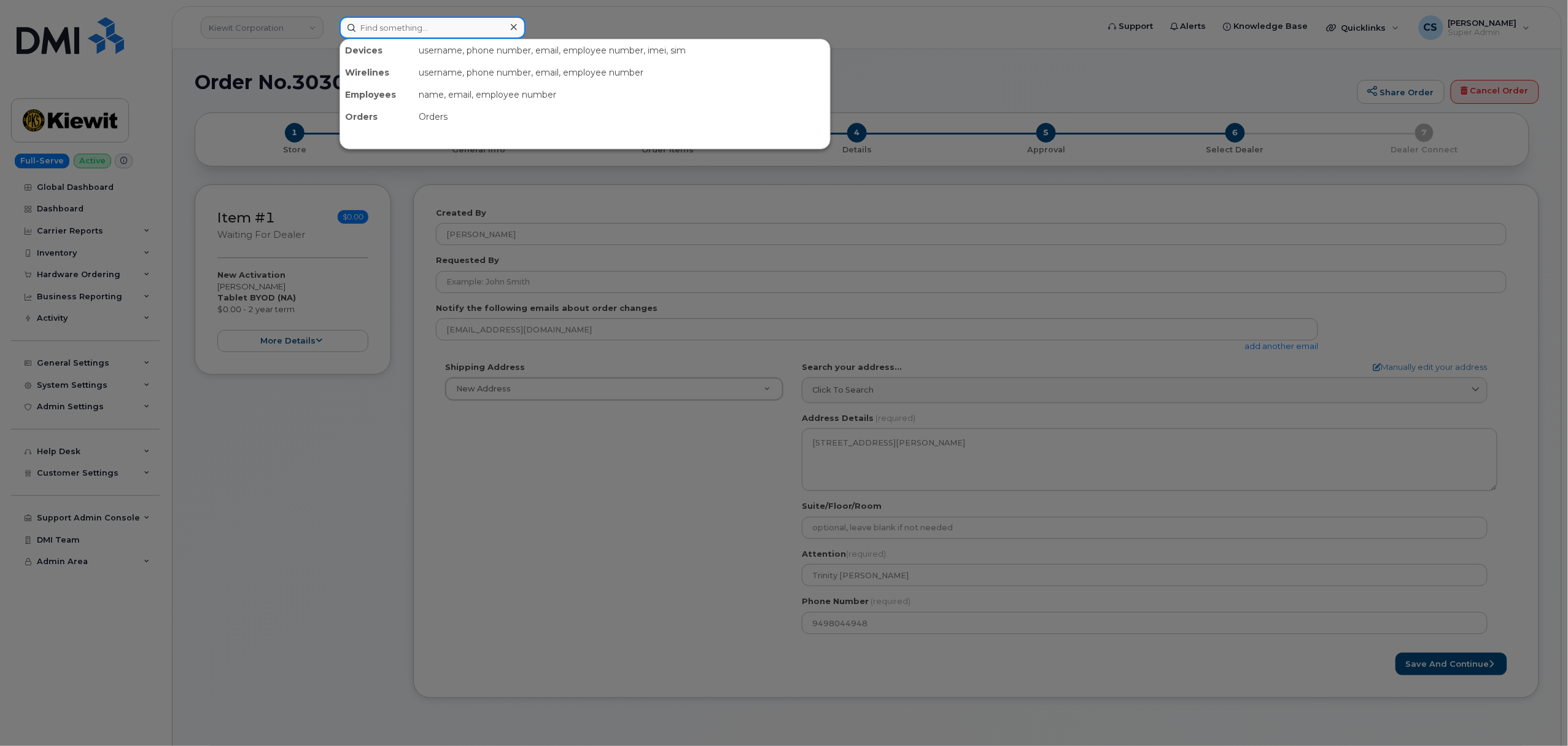
click at [461, 29] on input at bounding box center [433, 27] width 186 height 23
paste input "303092"
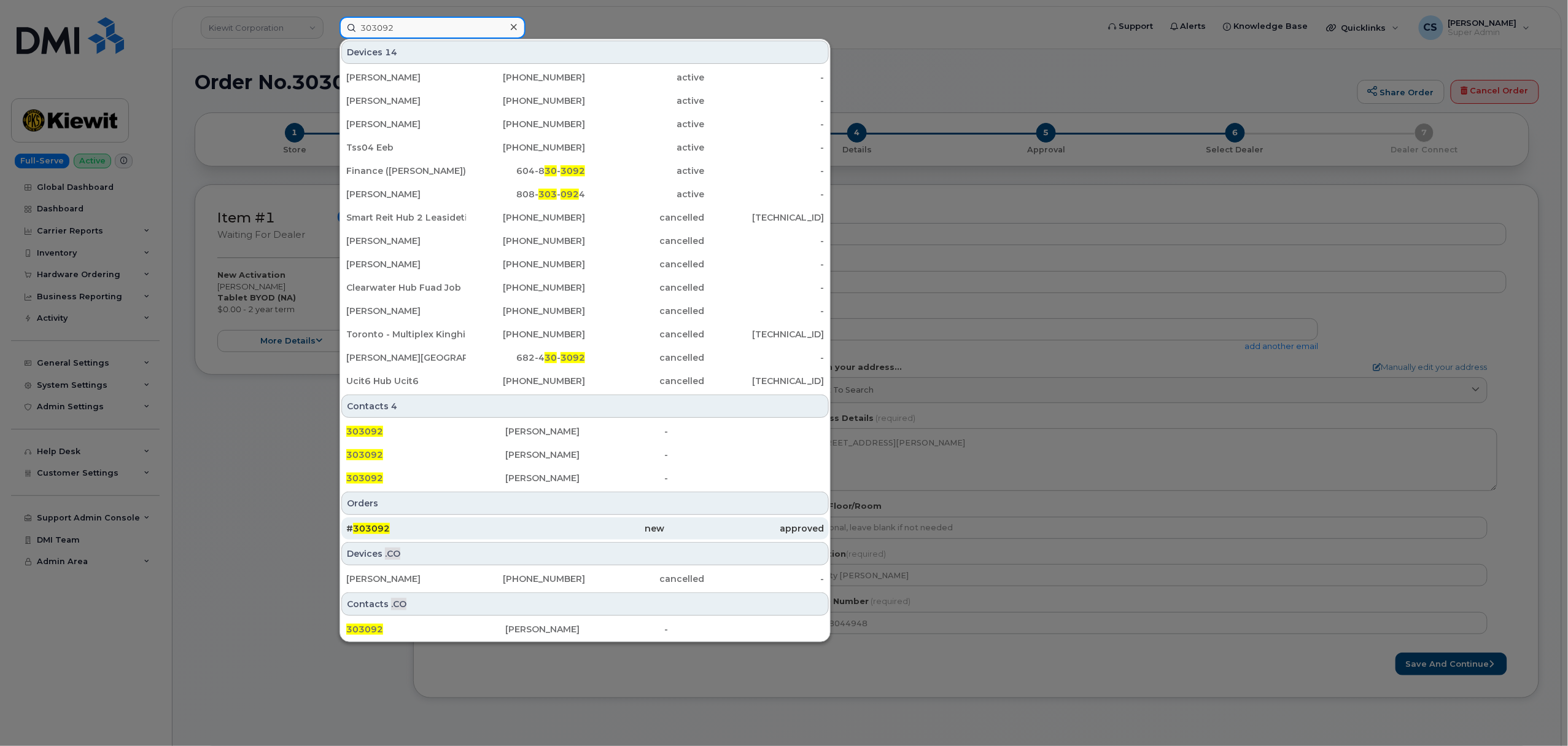
type input "303092"
click at [376, 526] on span "303092" at bounding box center [372, 528] width 37 height 11
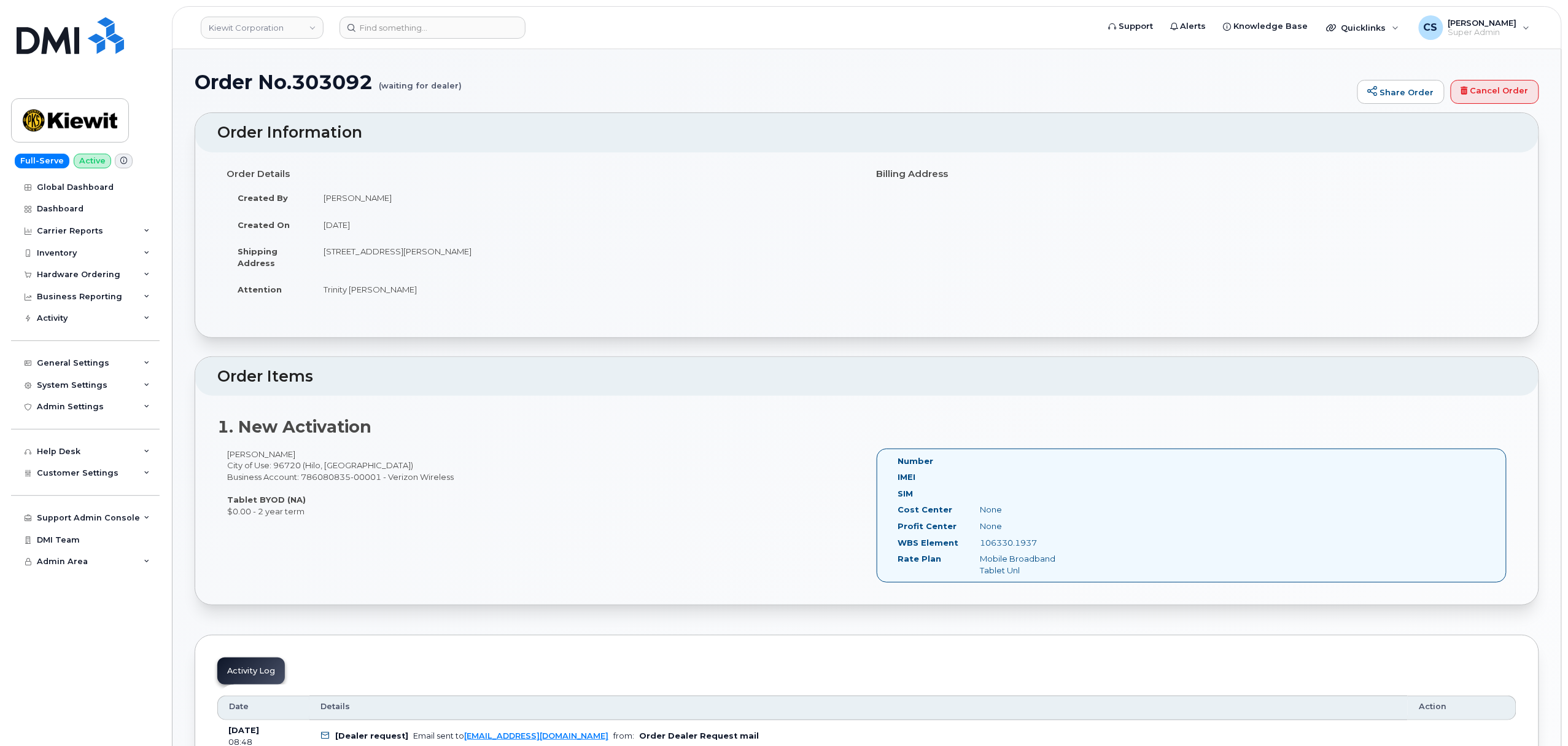
click at [268, 457] on div "Hannah Anderson City of Use: 96720 (Hilo, HI) Business Account: 786080835-00001…" at bounding box center [542, 483] width 650 height 69
copy div "[PERSON_NAME]"
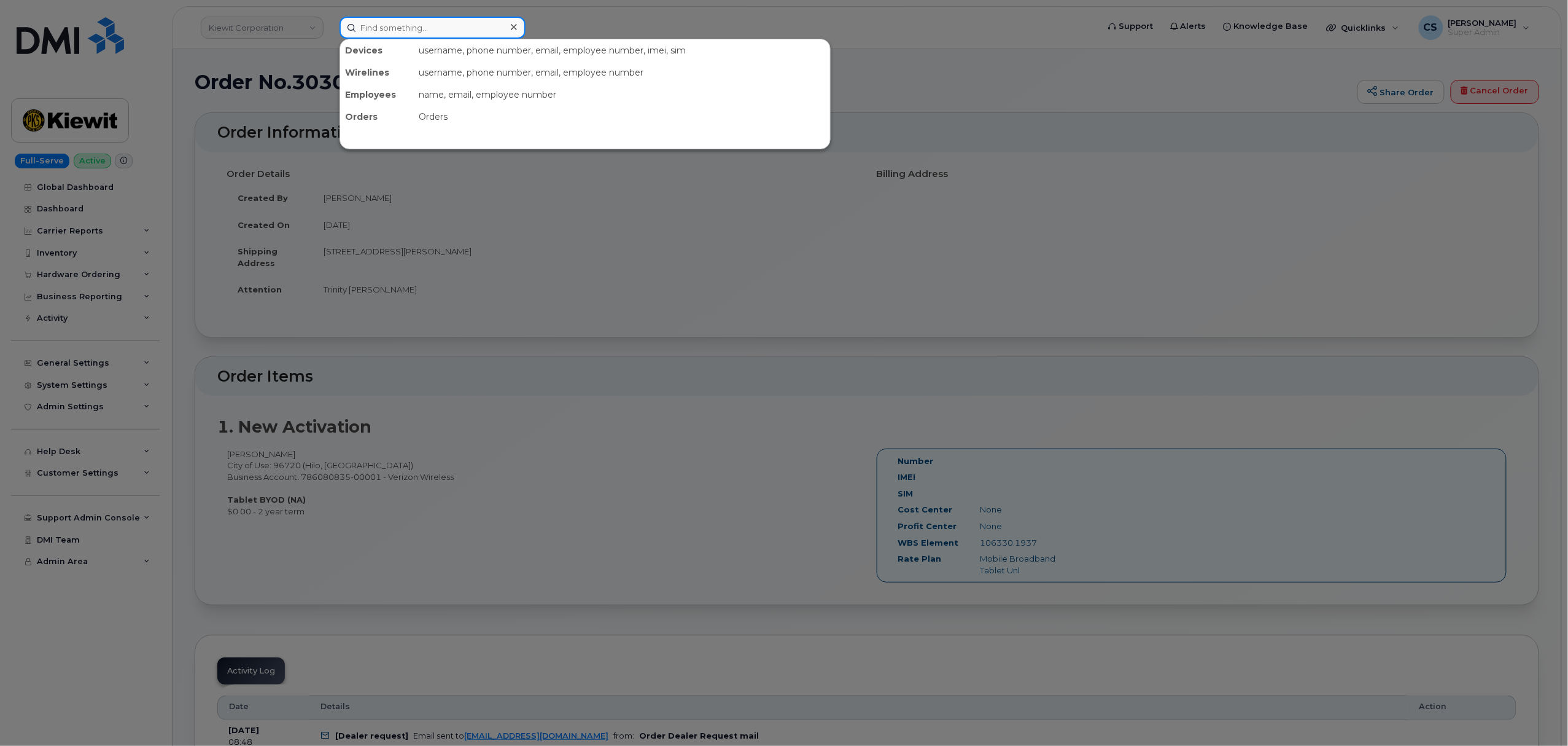
click at [409, 30] on input at bounding box center [433, 27] width 186 height 23
paste input "[PERSON_NAME]"
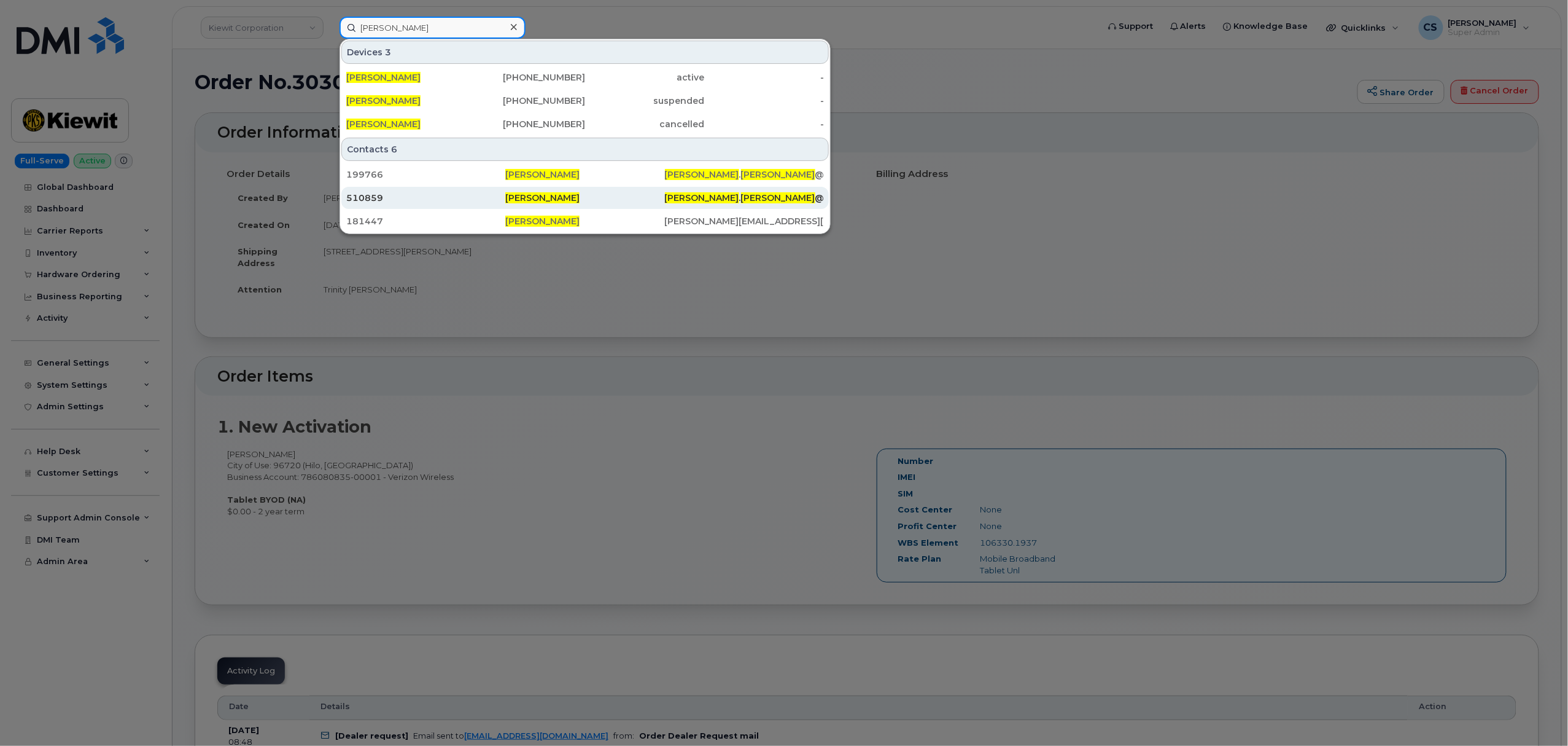
type input "[PERSON_NAME]"
click at [741, 200] on span "ANDERSON" at bounding box center [778, 197] width 74 height 11
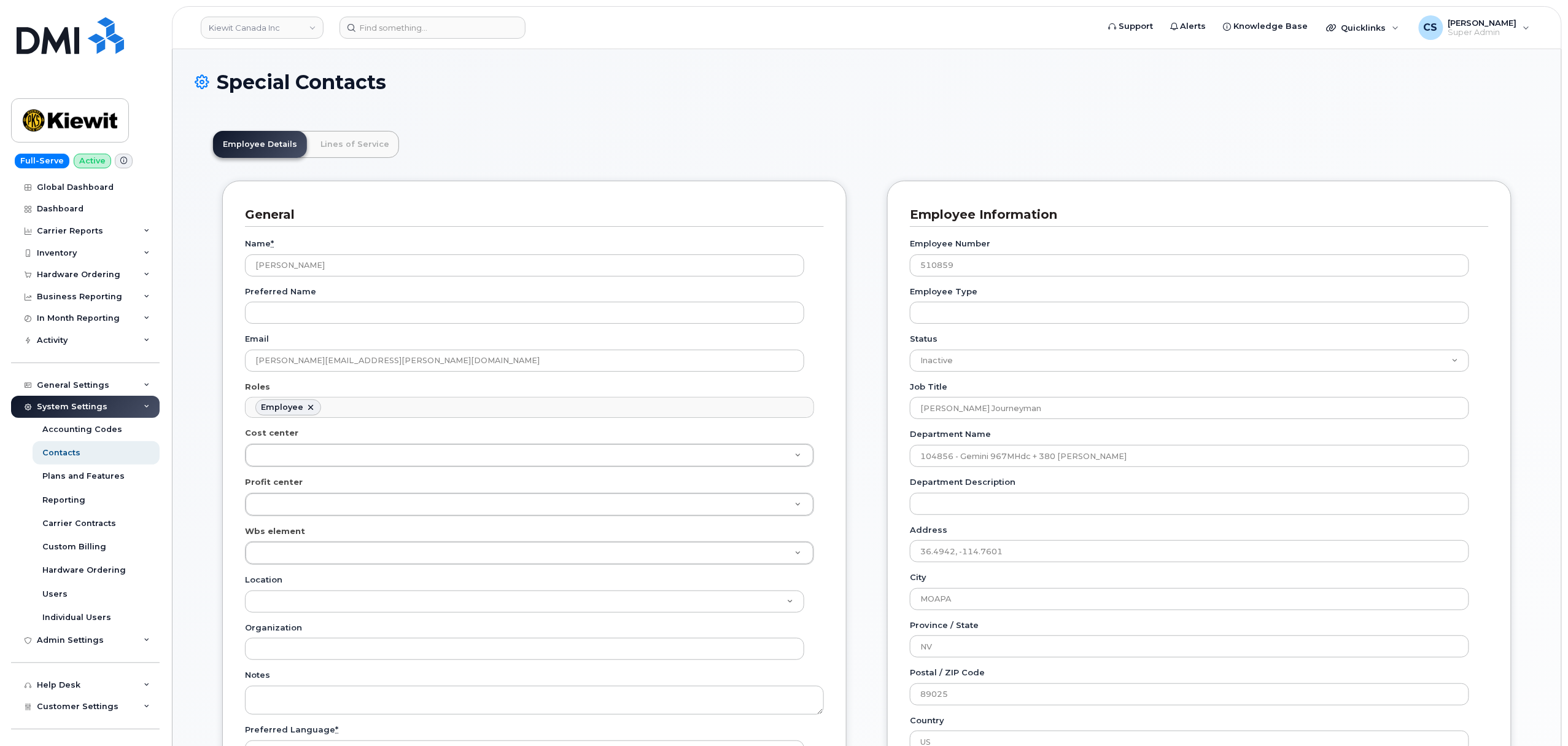
scroll to position [35, 0]
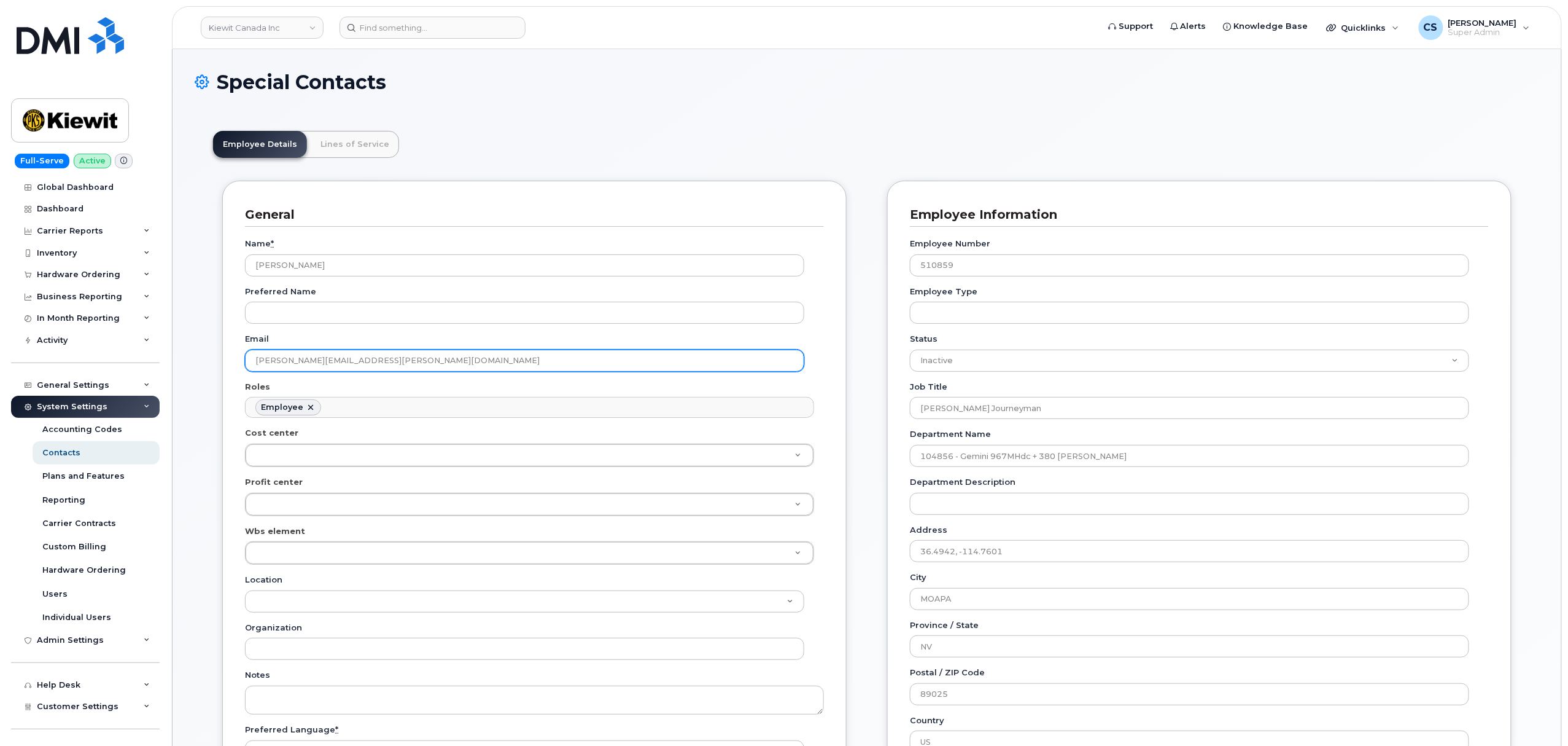
click at [383, 362] on input "[PERSON_NAME][EMAIL_ADDRESS][PERSON_NAME][DOMAIN_NAME]" at bounding box center [525, 360] width 560 height 23
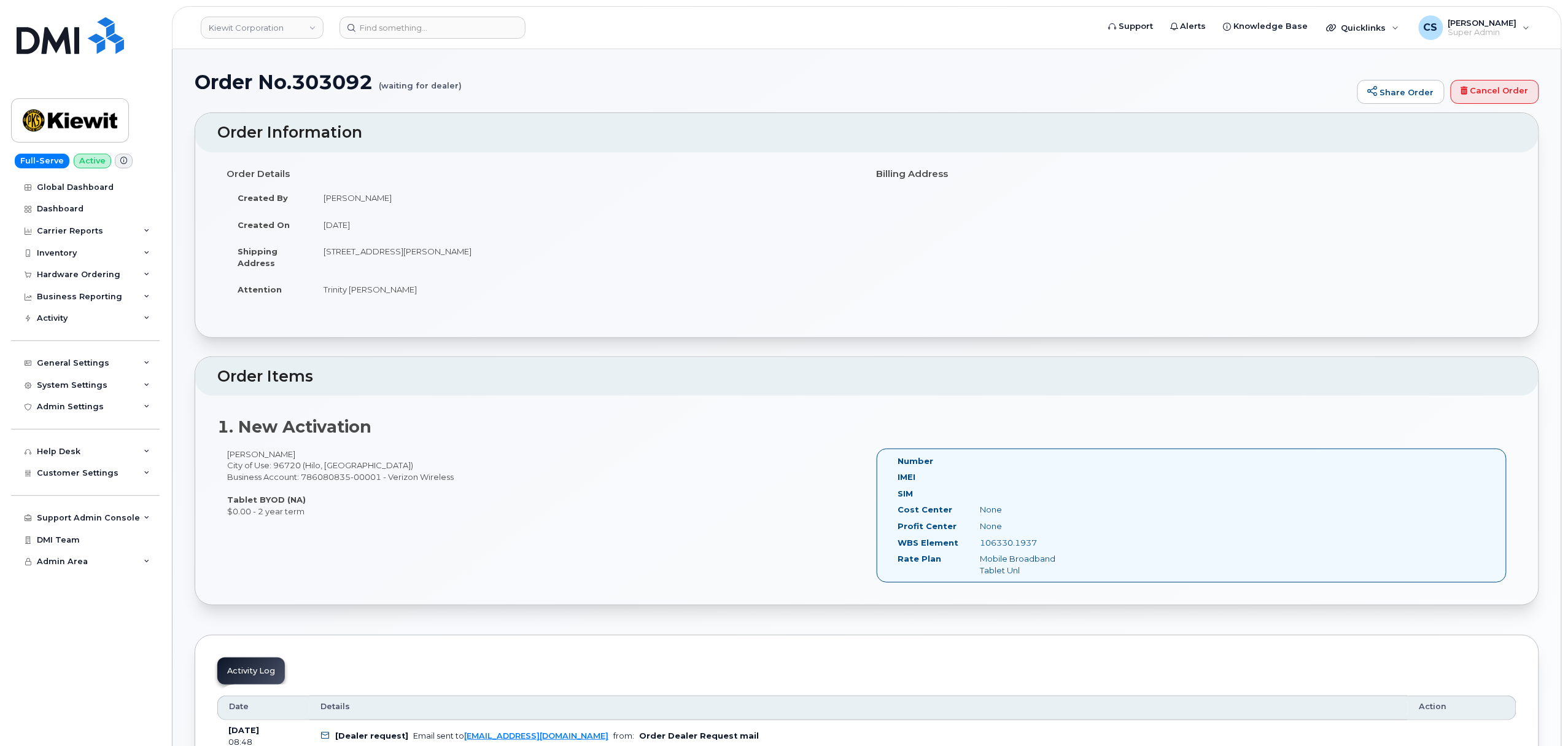
drag, startPoint x: 304, startPoint y: 455, endPoint x: 225, endPoint y: 458, distance: 79.1
click at [225, 458] on div "[PERSON_NAME] City of Use: 96720 (Hilo, [GEOGRAPHIC_DATA]) Business Account: 78…" at bounding box center [542, 483] width 650 height 69
copy div "[PERSON_NAME]"
click at [329, 475] on div "[PERSON_NAME] City of Use: 96720 (Hilo, [GEOGRAPHIC_DATA]) Business Account: 78…" at bounding box center [542, 483] width 650 height 69
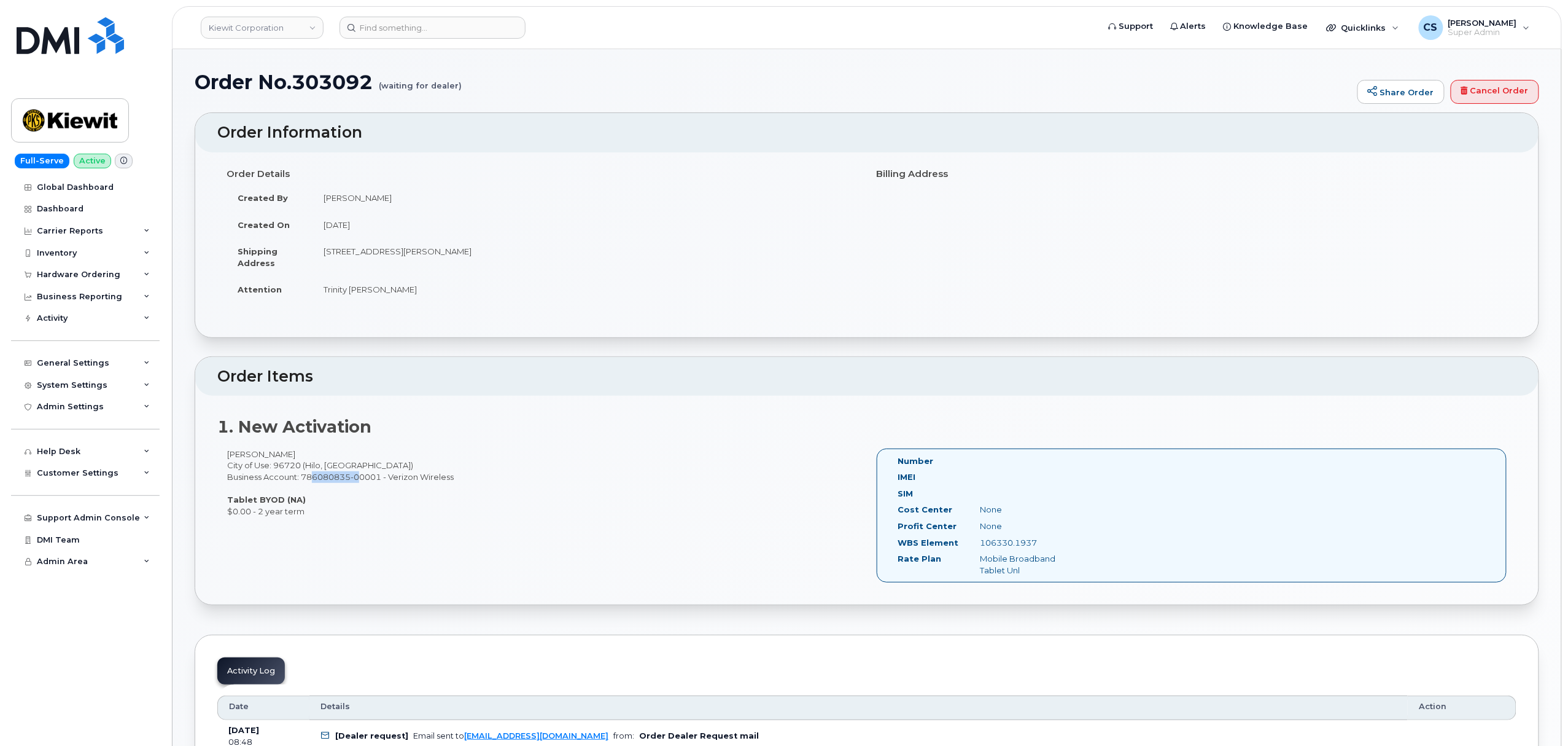
copy div "786080835"
click at [403, 21] on input at bounding box center [433, 27] width 186 height 23
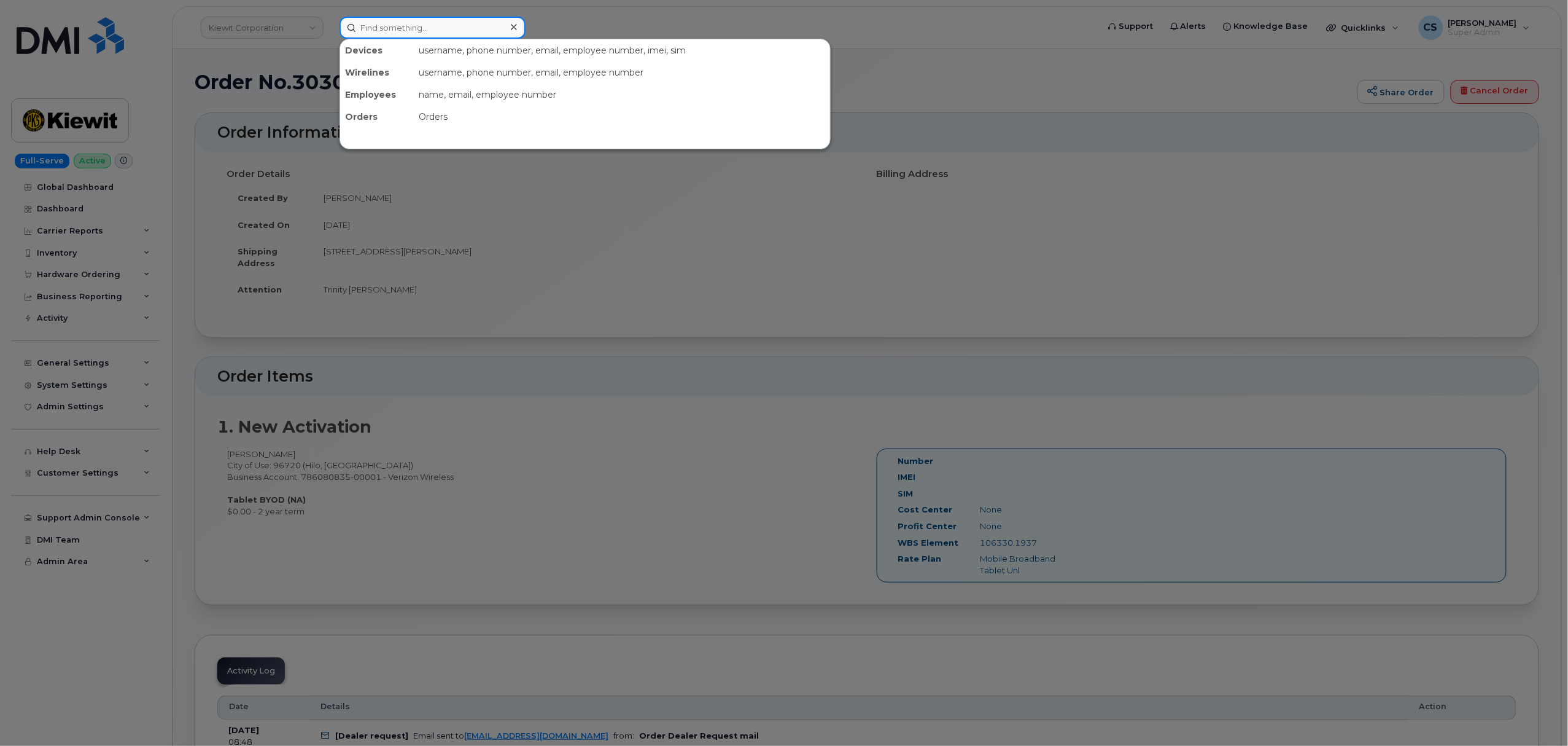
paste input "302959"
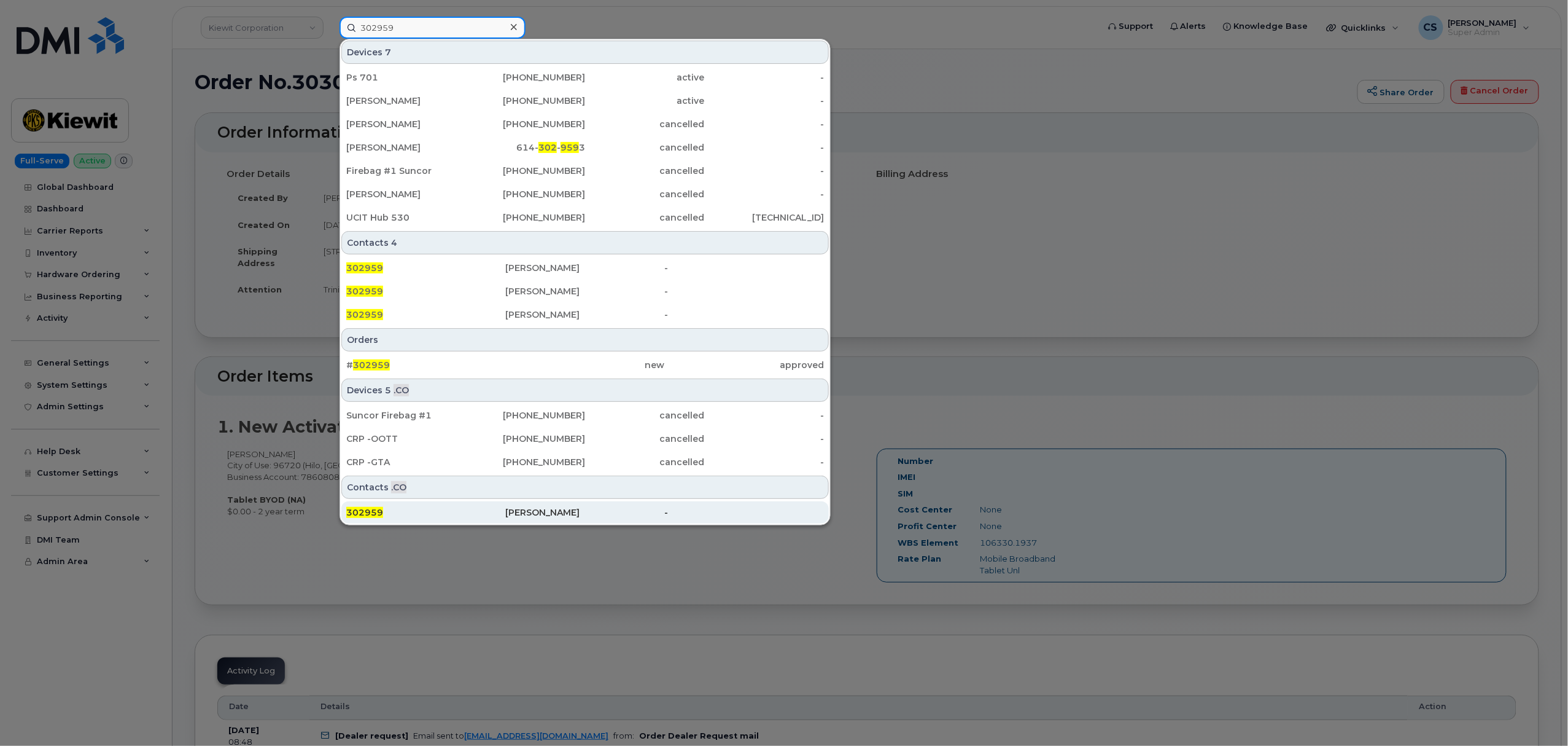
type input "302959"
click at [370, 513] on span "302959" at bounding box center [365, 512] width 37 height 11
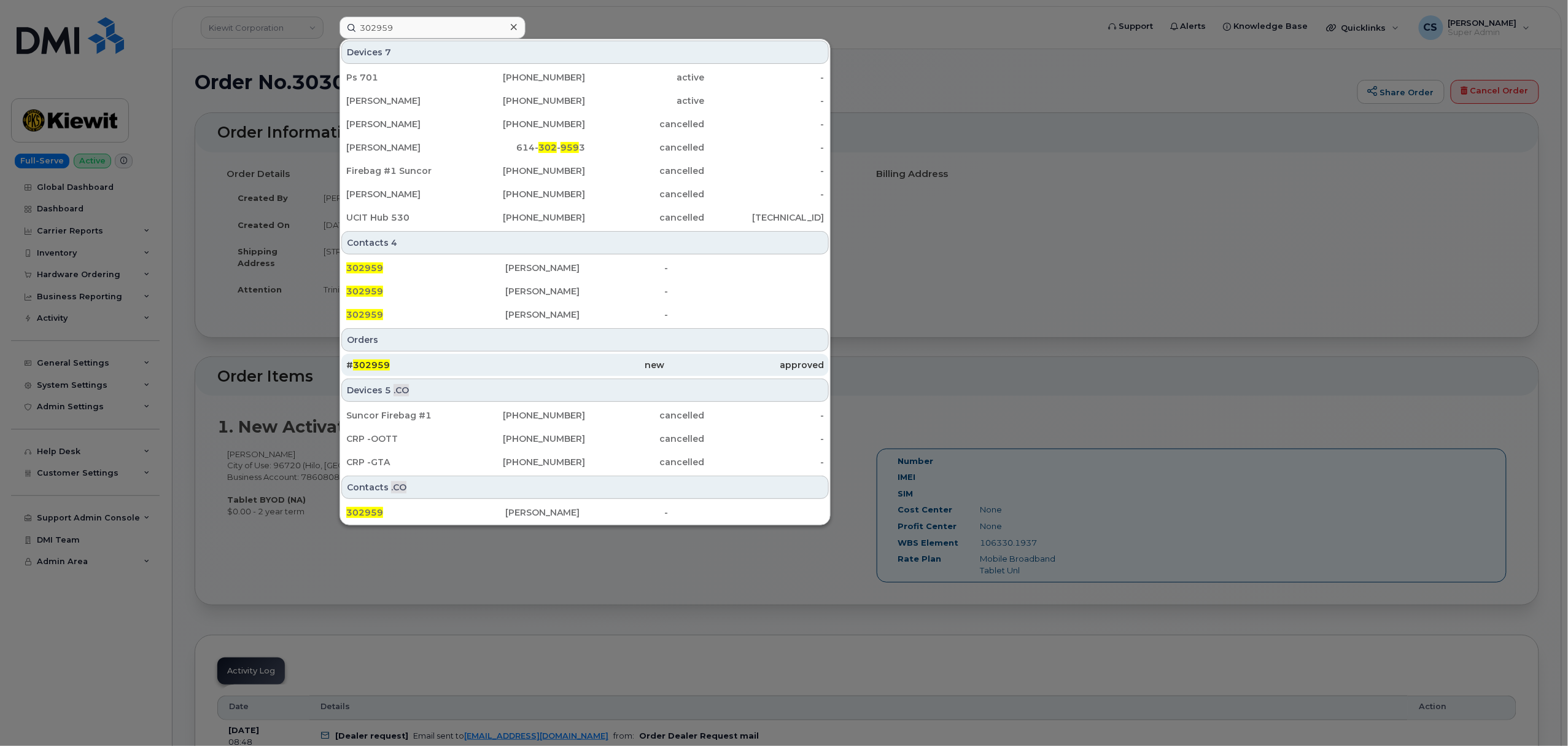
click at [377, 364] on span "302959" at bounding box center [372, 364] width 37 height 11
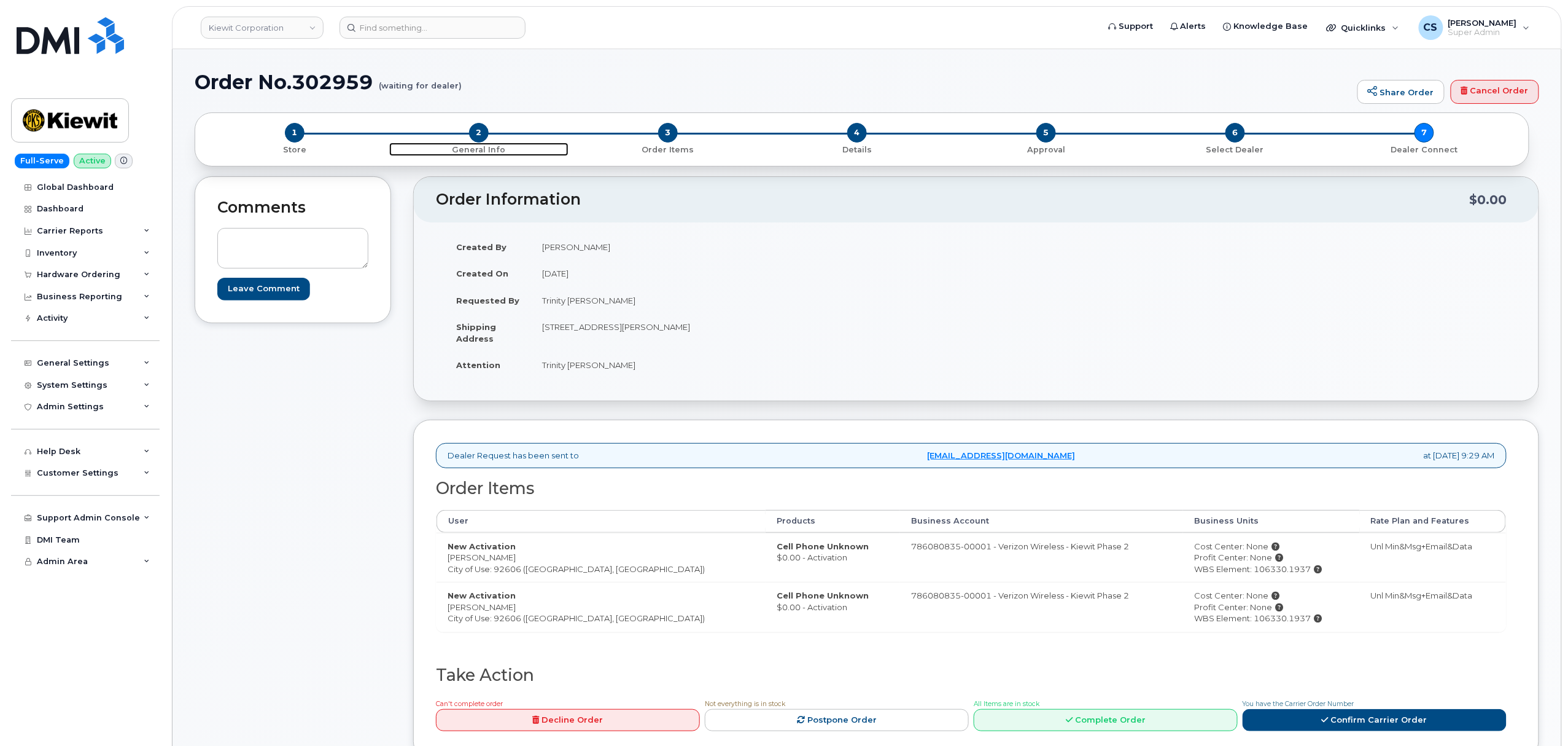
click at [482, 133] on span "2" at bounding box center [479, 132] width 20 height 20
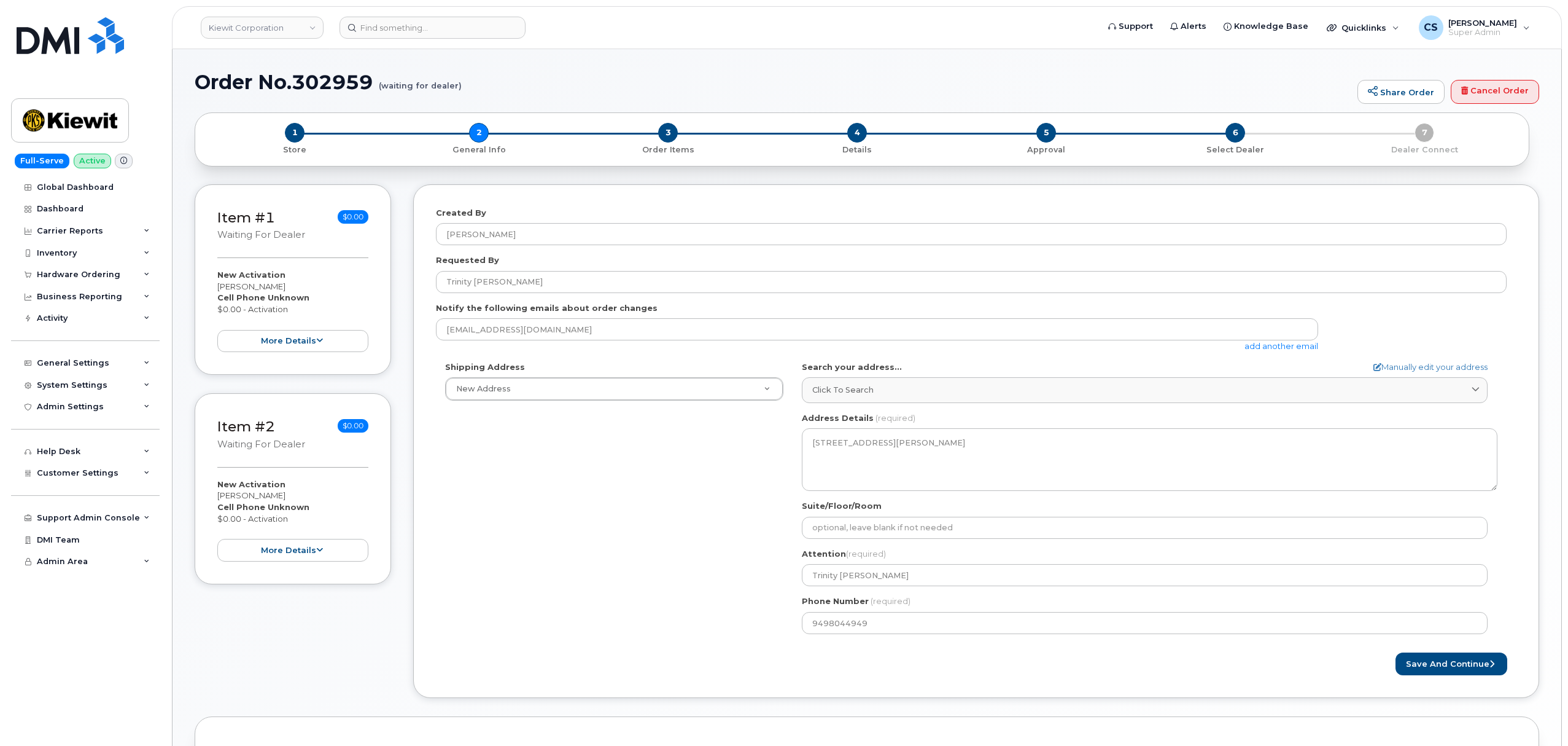
select select
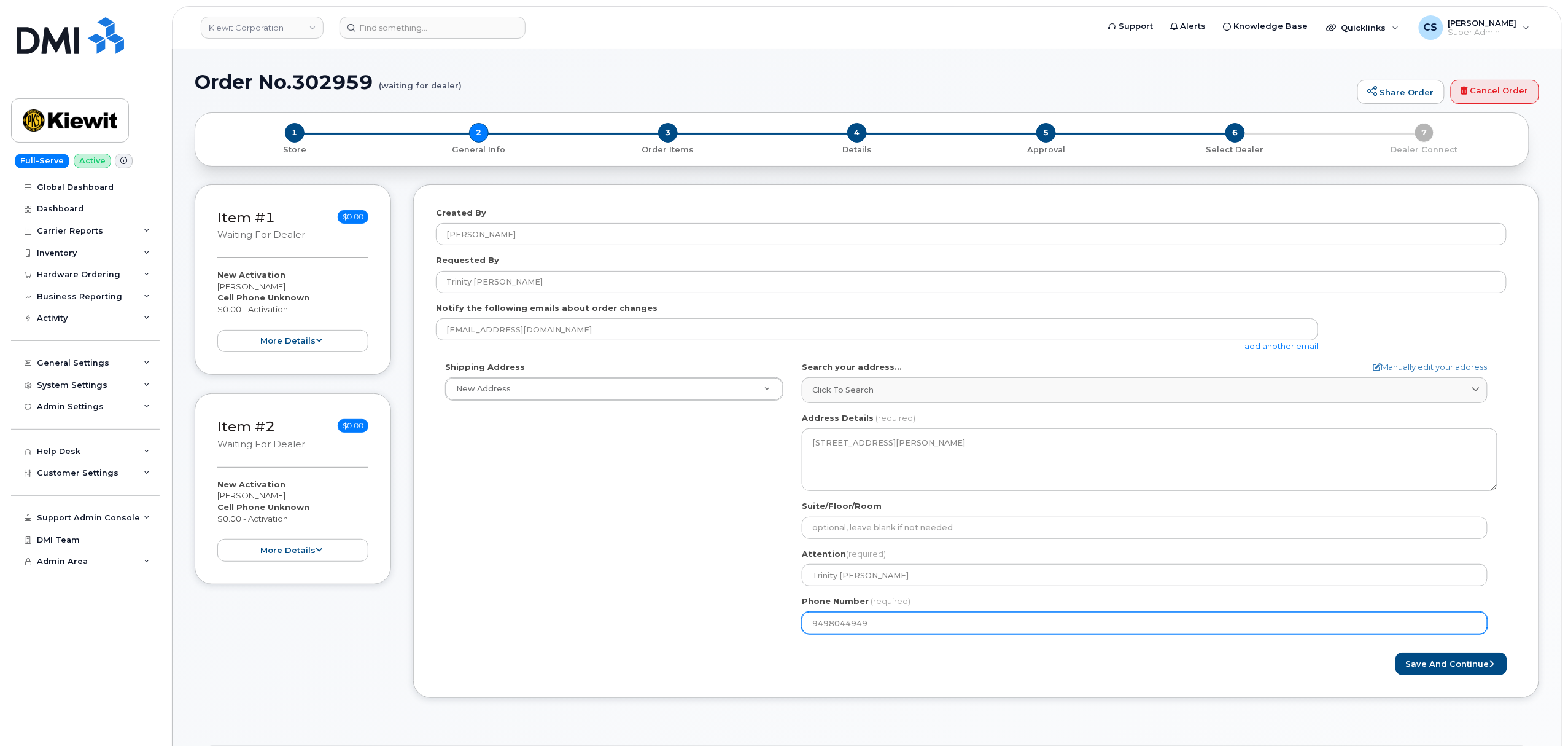
click at [853, 626] on input "9498044949" at bounding box center [1144, 623] width 686 height 23
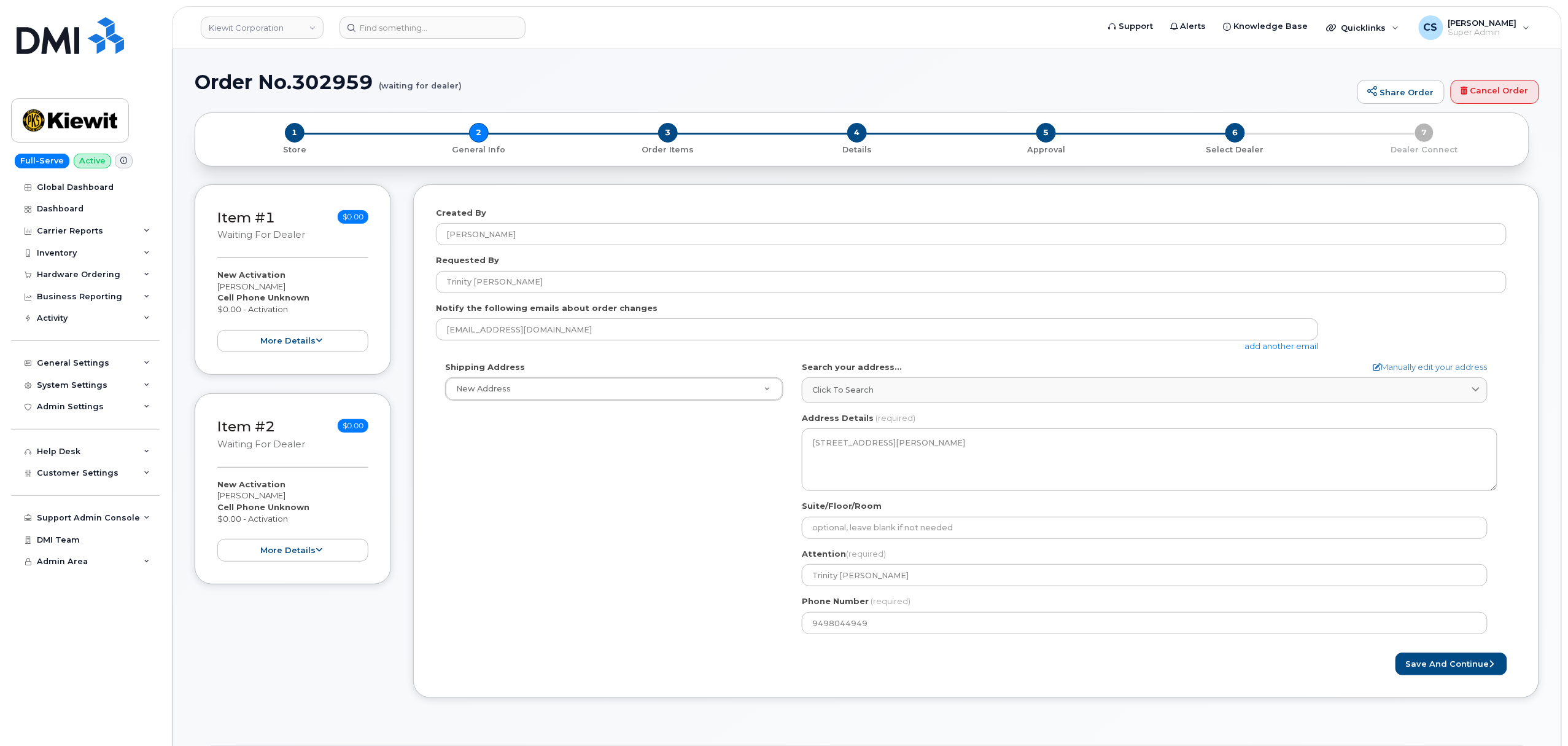
click at [659, 141] on div "3 Order Items" at bounding box center [668, 138] width 189 height 32
click at [680, 141] on div "3 Order Items" at bounding box center [668, 138] width 189 height 32
click at [665, 136] on span "3" at bounding box center [669, 132] width 20 height 20
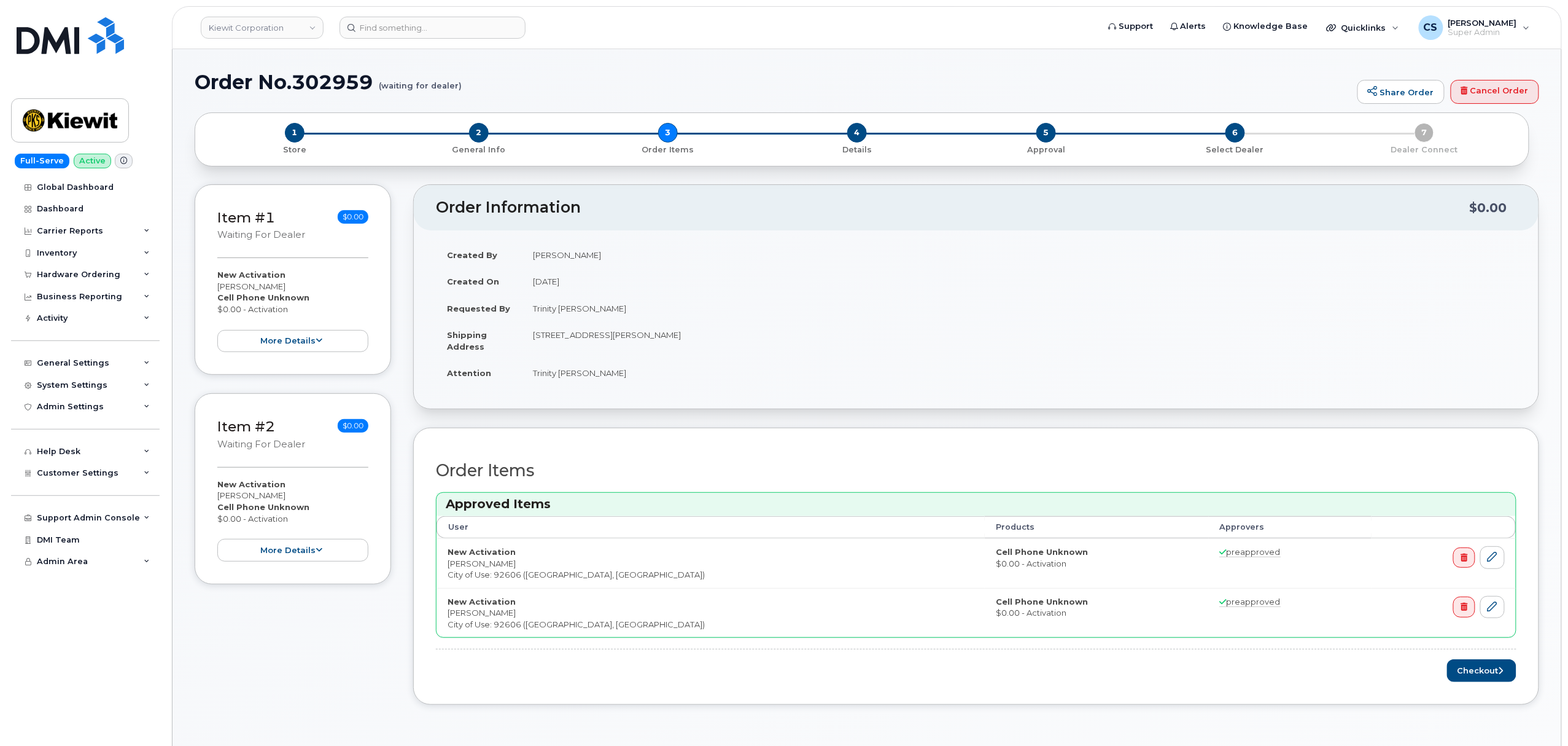
click at [1220, 135] on div "6 Select Dealer" at bounding box center [1235, 138] width 189 height 32
click at [1233, 138] on span "6" at bounding box center [1235, 132] width 20 height 20
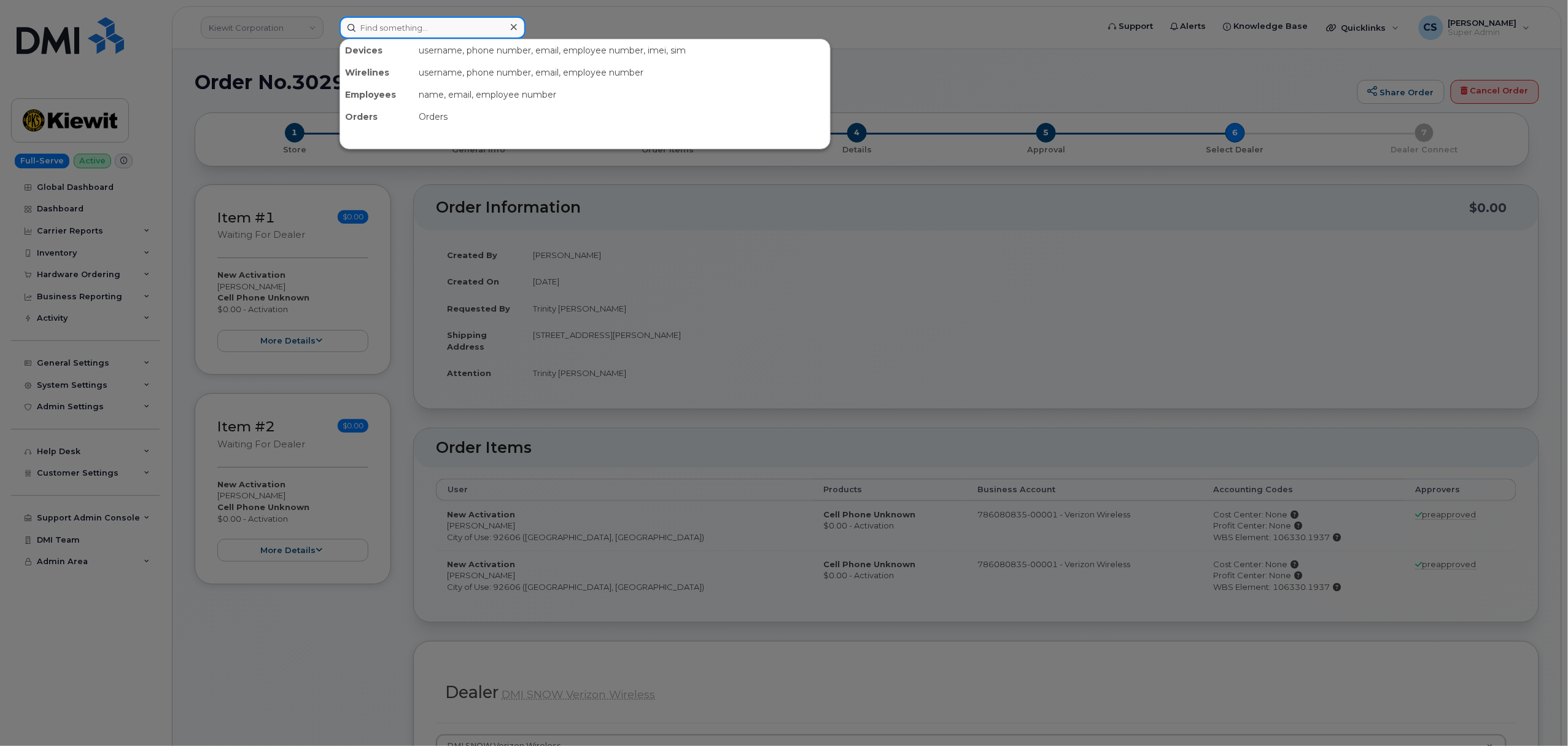
click at [403, 24] on input at bounding box center [433, 27] width 186 height 23
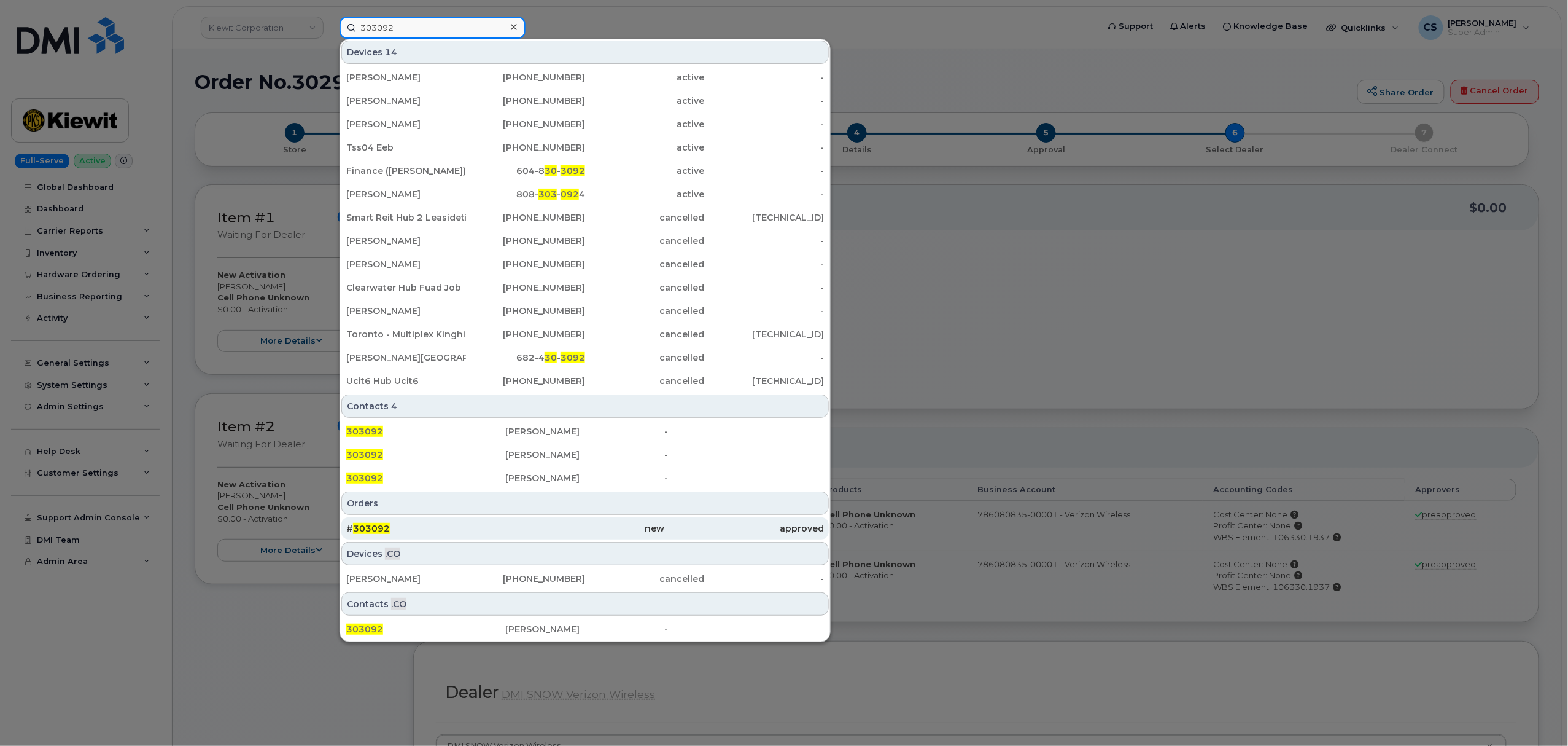
type input "303092"
click at [376, 532] on span "303092" at bounding box center [372, 528] width 37 height 11
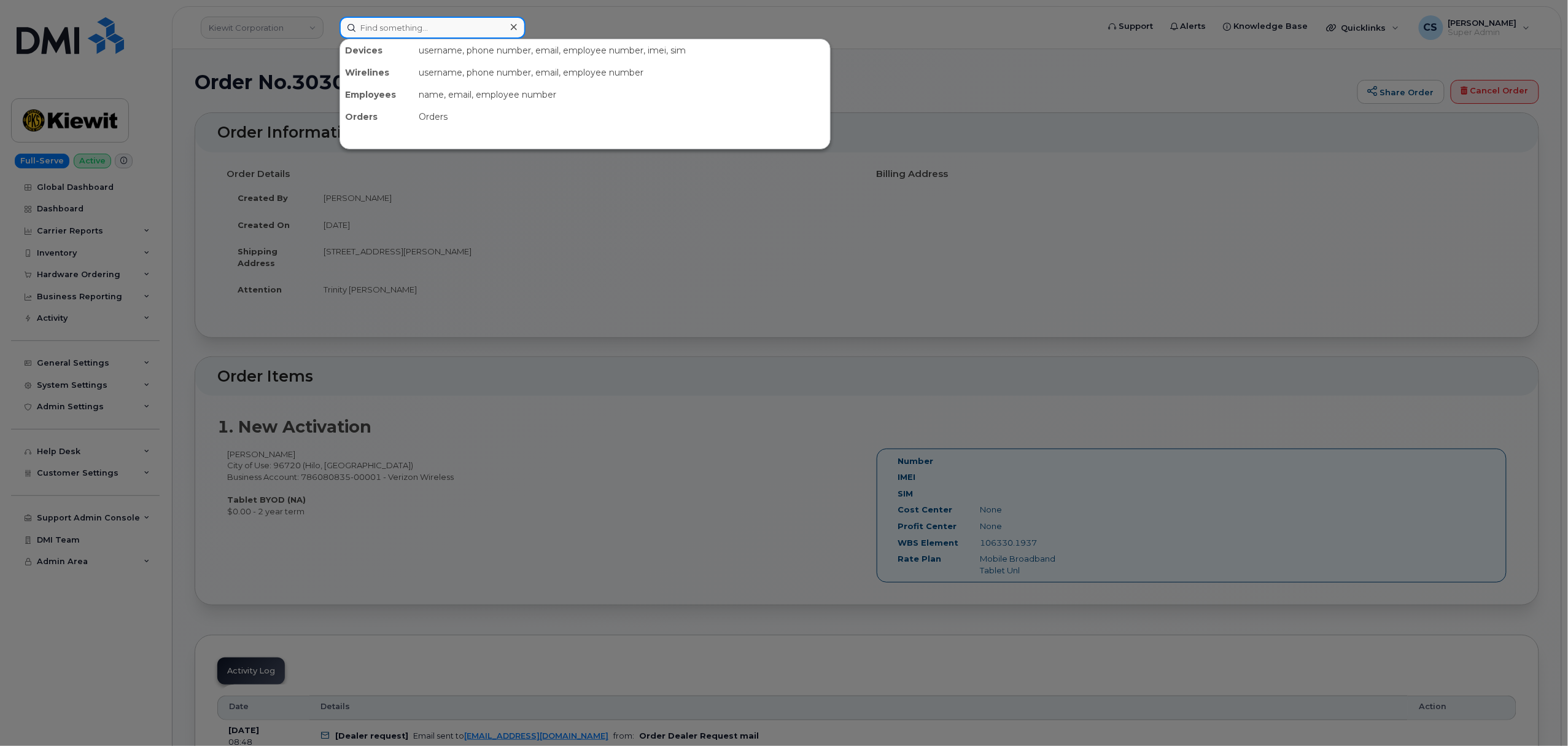
click at [435, 32] on input at bounding box center [433, 27] width 186 height 23
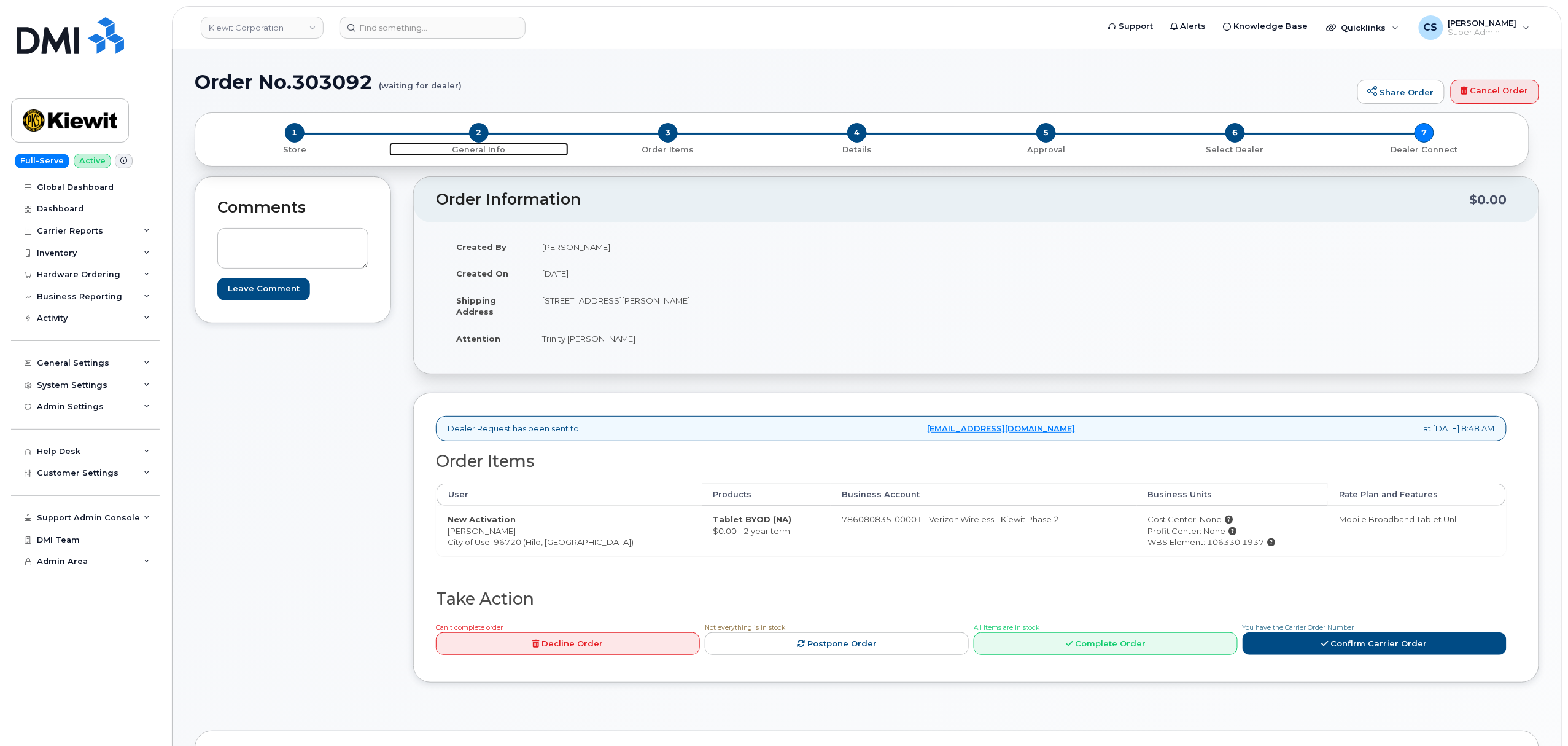
click at [479, 133] on span "2" at bounding box center [479, 132] width 20 height 20
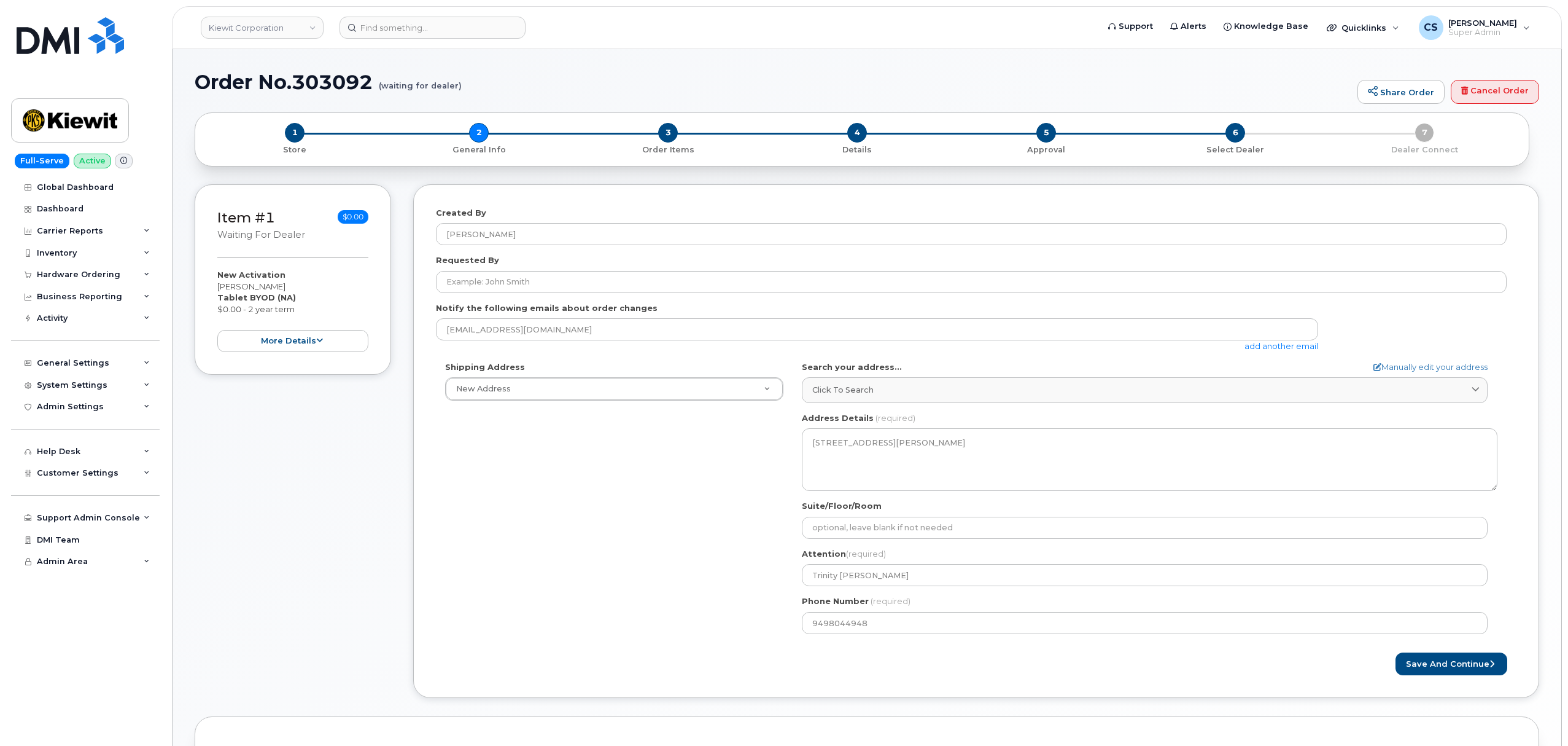
select select
click at [678, 131] on div "3 Order Items" at bounding box center [668, 138] width 189 height 32
click at [669, 135] on span "3" at bounding box center [669, 132] width 20 height 20
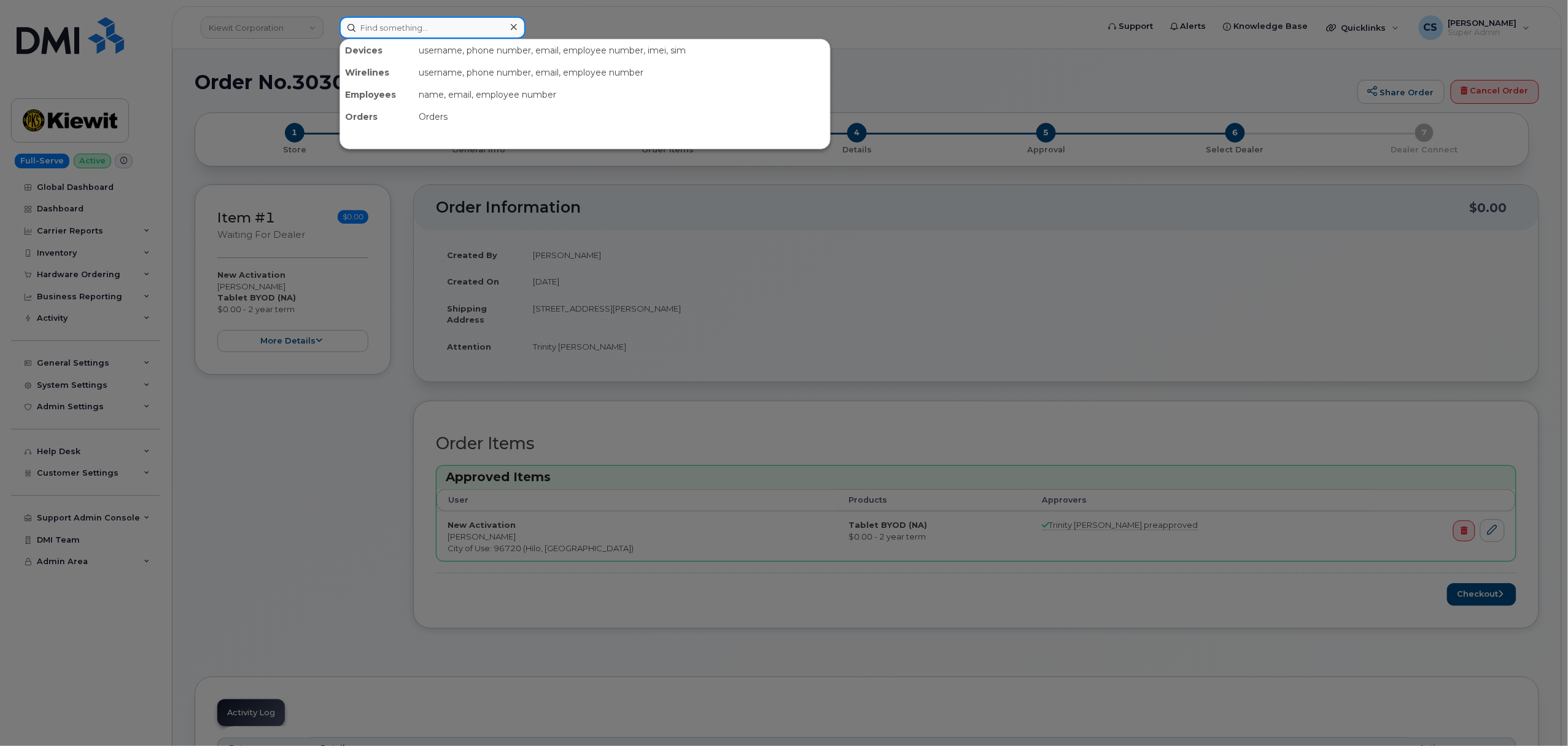
click at [413, 27] on input at bounding box center [433, 27] width 186 height 23
click at [925, 303] on div at bounding box center [784, 373] width 1568 height 746
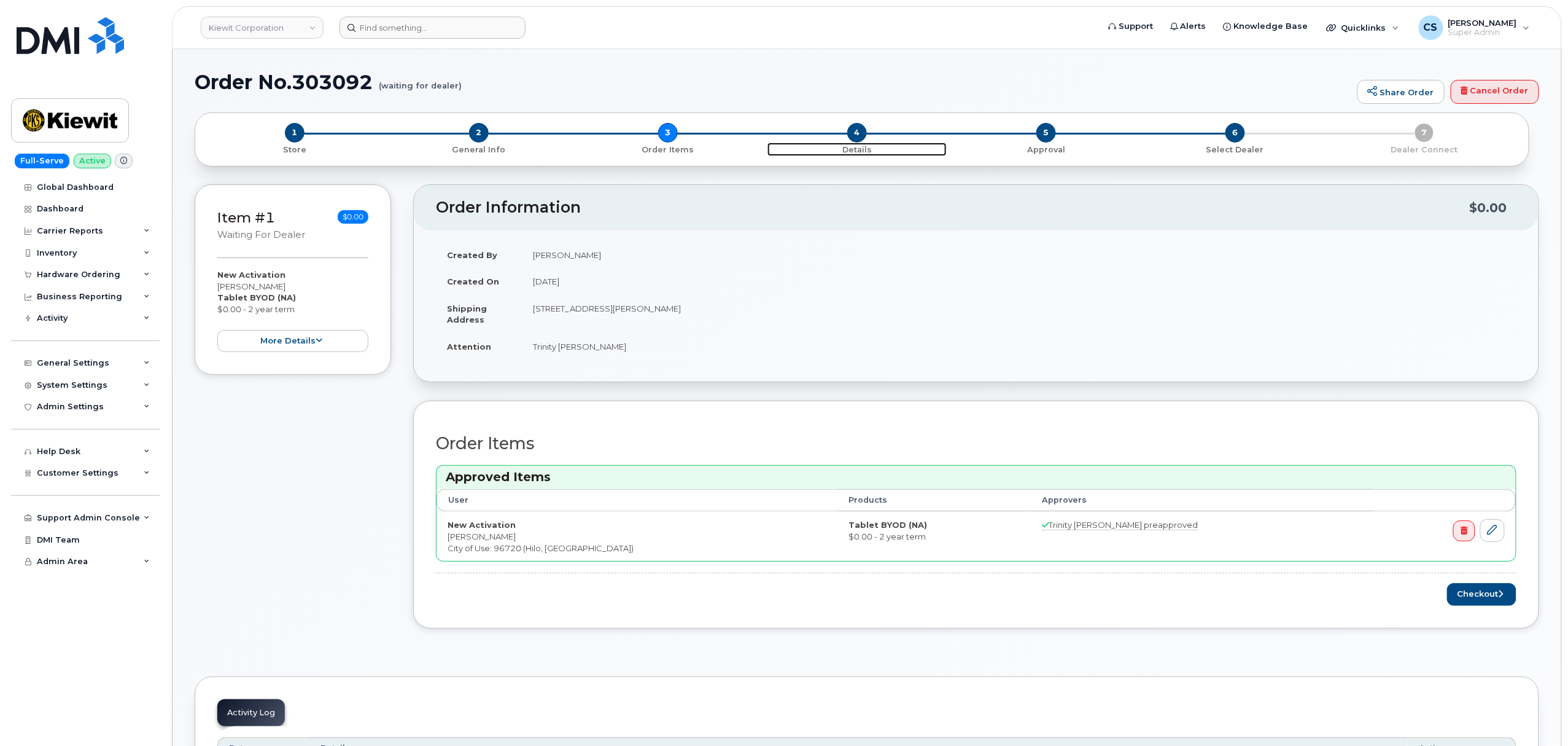
click at [856, 133] on span "4" at bounding box center [857, 132] width 20 height 20
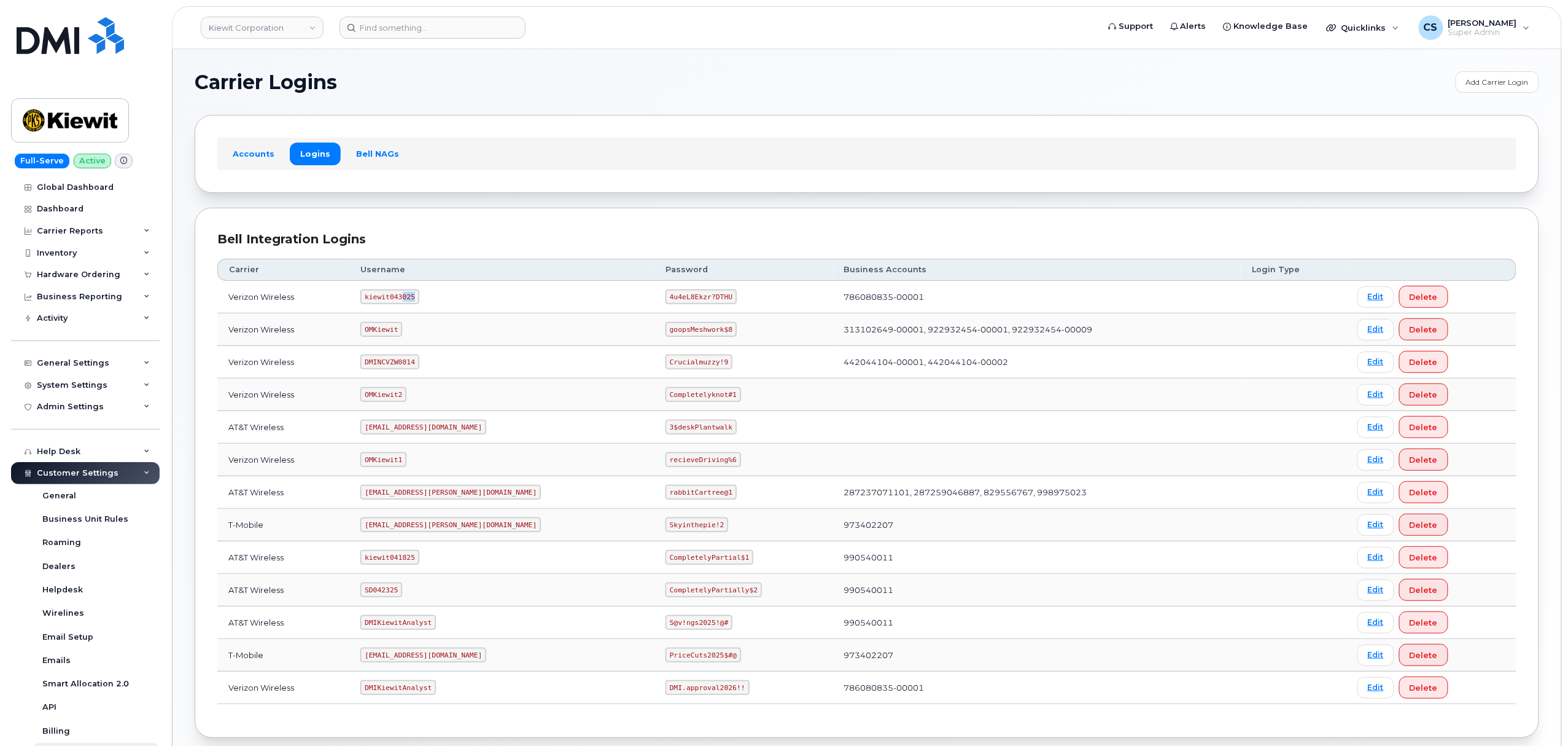
drag, startPoint x: 431, startPoint y: 303, endPoint x: 408, endPoint y: 301, distance: 23.1
click at [408, 301] on td "kiewit043025" at bounding box center [502, 297] width 305 height 32
click at [401, 296] on code "kiewit043025" at bounding box center [390, 296] width 59 height 15
copy code "kiewit043025"
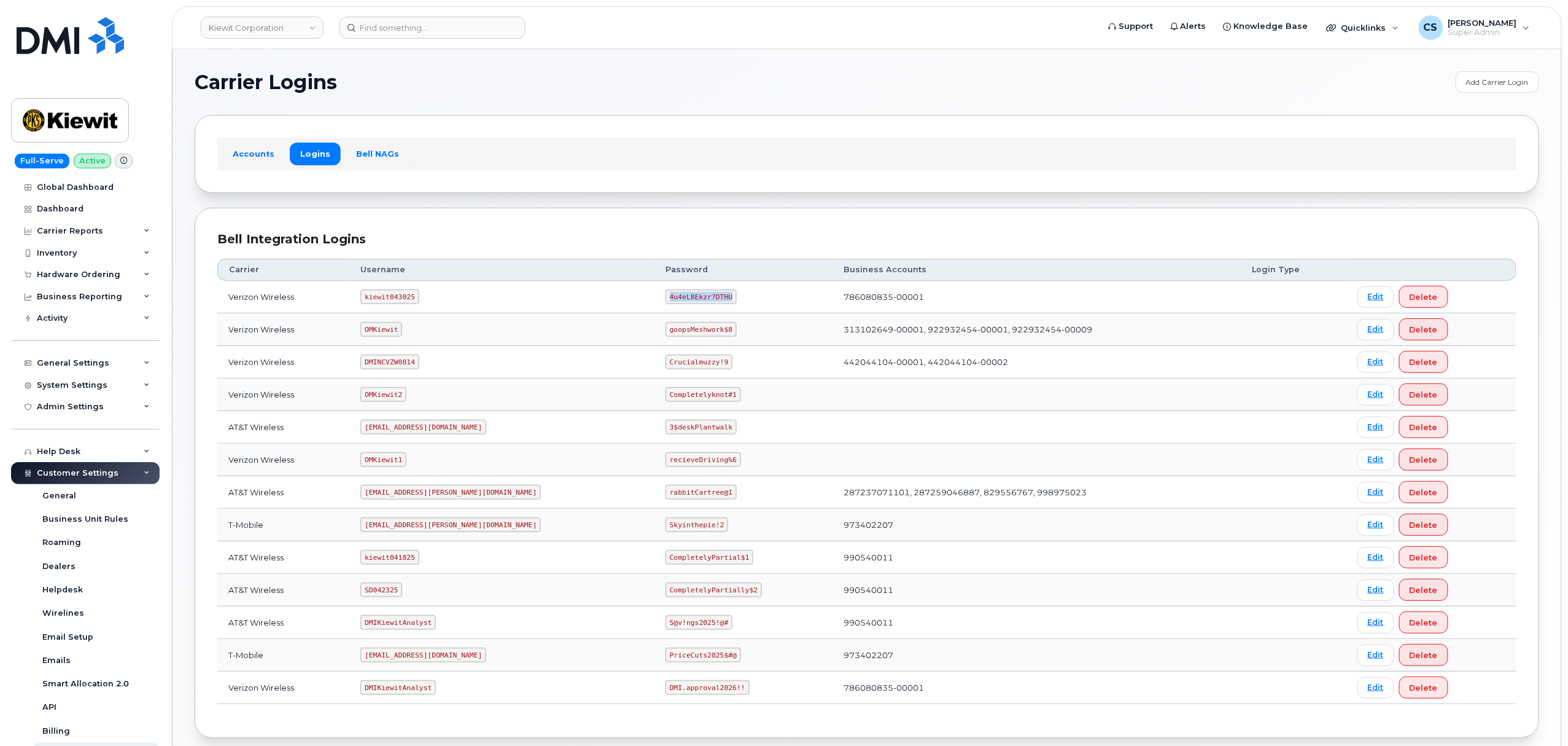
drag, startPoint x: 670, startPoint y: 298, endPoint x: 599, endPoint y: 294, distance: 71.1
click at [655, 294] on td "4u4eL8Ekzr?DTHU" at bounding box center [744, 297] width 179 height 32
copy code "4u4eL8Ekzr?DTHU"
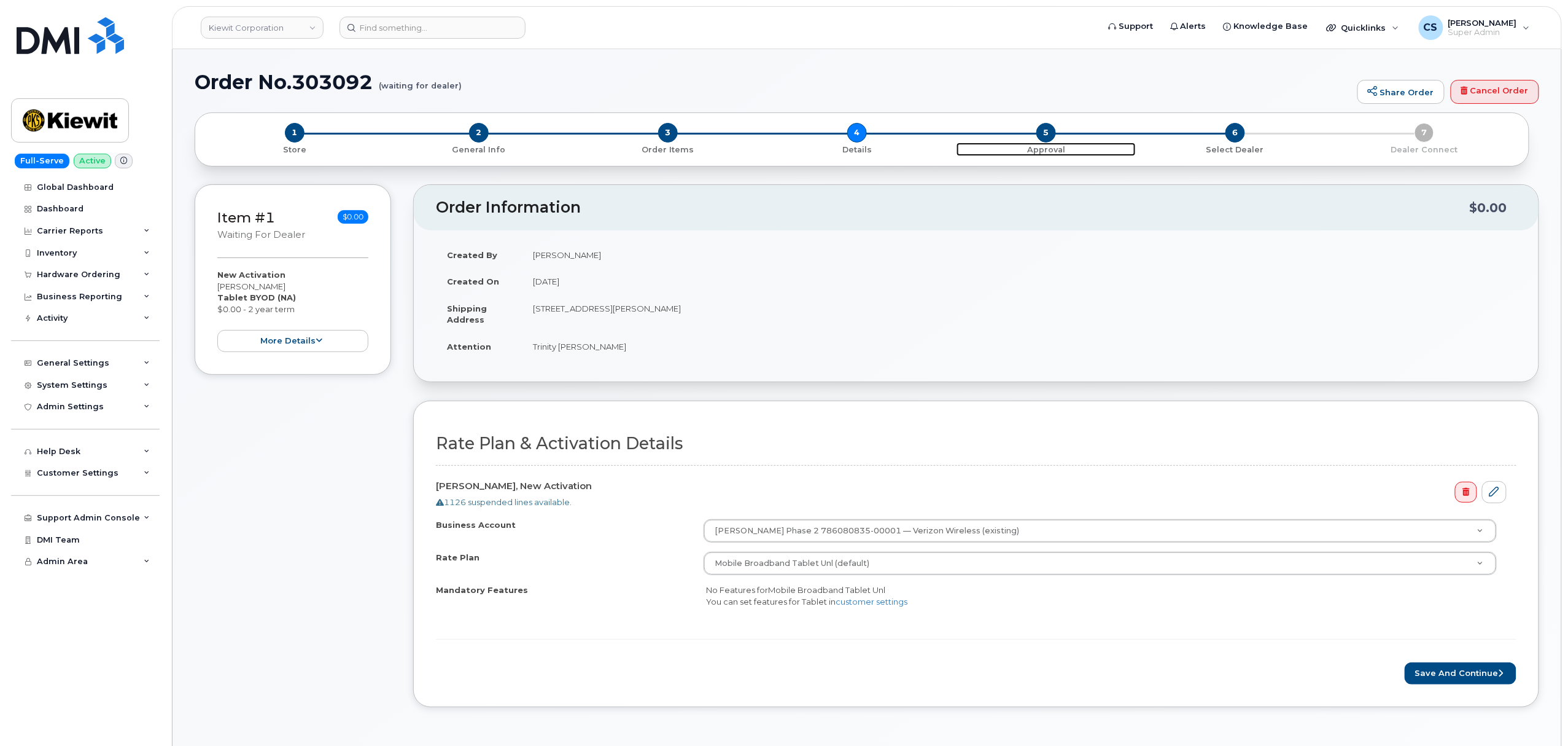
click at [1052, 140] on span "5" at bounding box center [1046, 132] width 20 height 20
click at [1235, 140] on span "6" at bounding box center [1235, 132] width 20 height 20
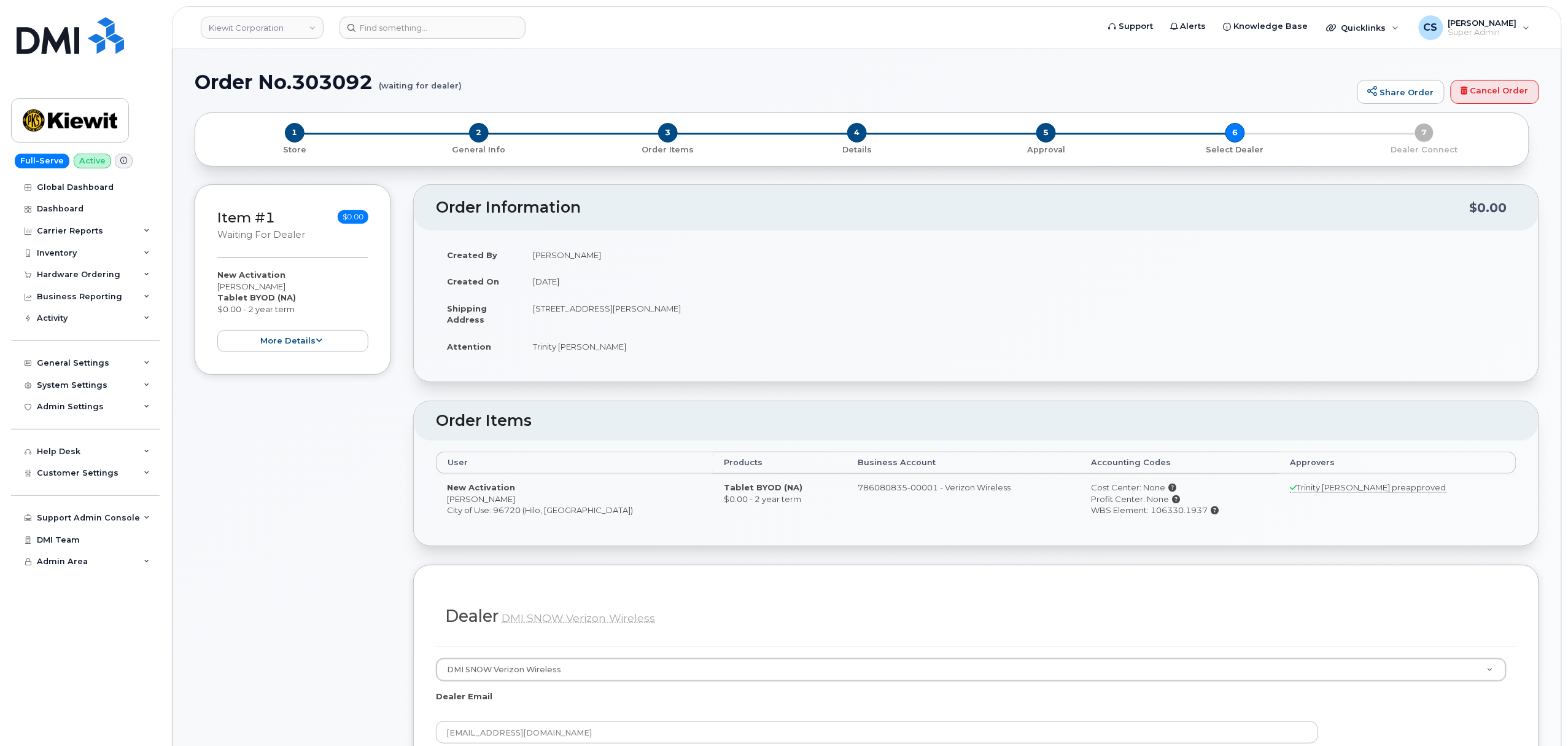
click at [1163, 512] on div "WBS Element: 106330.1937" at bounding box center [1179, 510] width 177 height 12
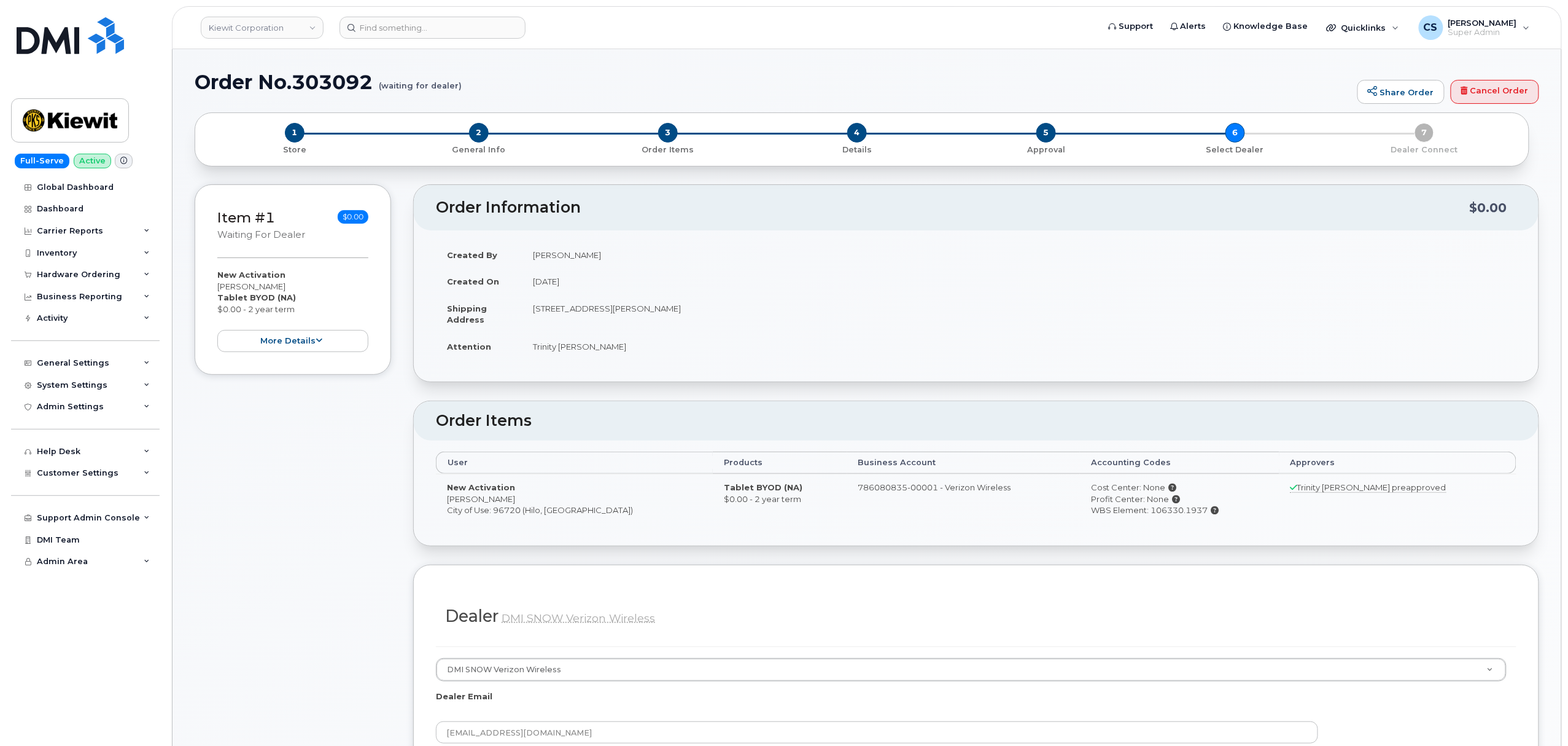
click at [1163, 512] on div "WBS Element: 106330.1937" at bounding box center [1179, 510] width 177 height 12
copy div "106330.1937"
click at [1512, 91] on link "Cancel Order" at bounding box center [1495, 92] width 88 height 24
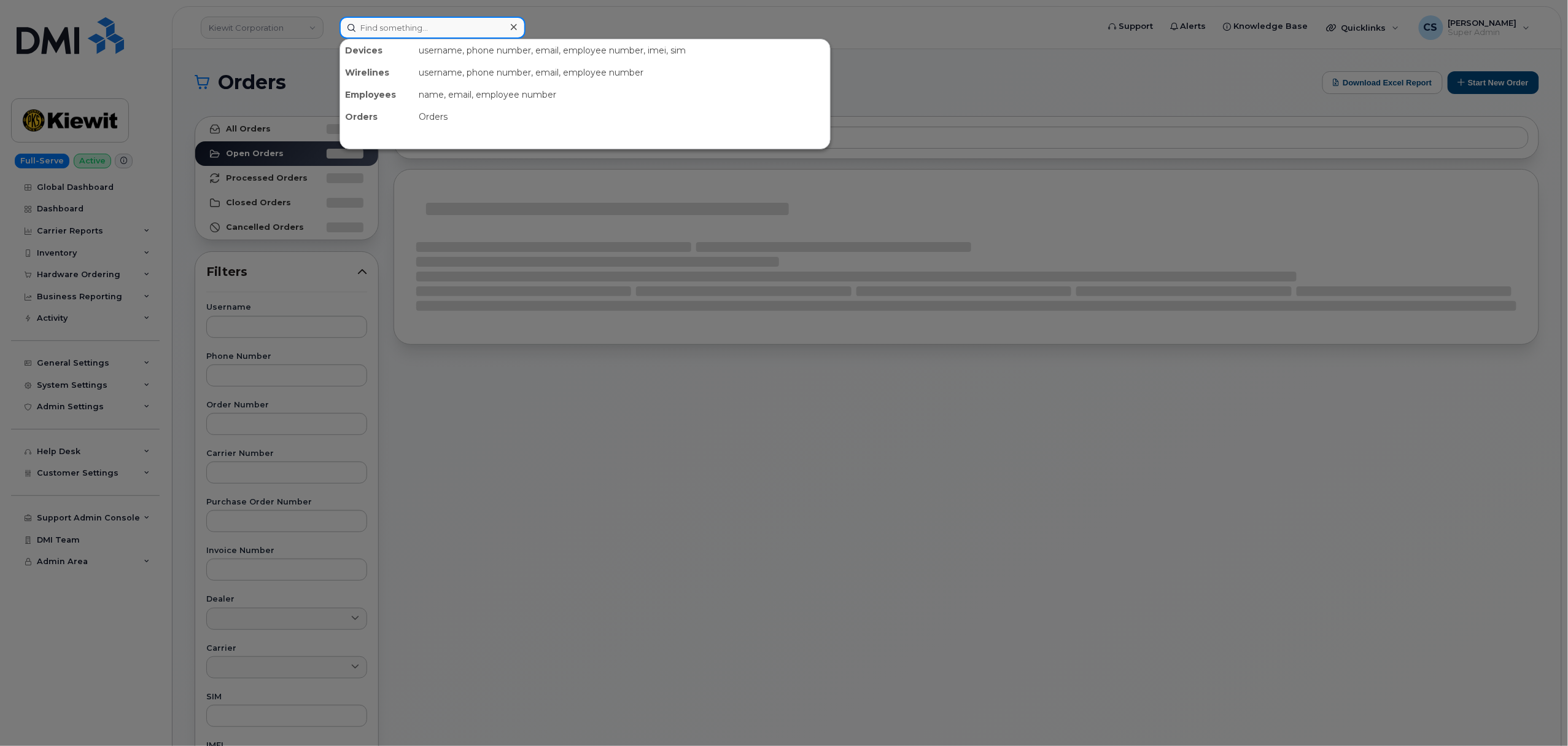
click at [433, 27] on input at bounding box center [433, 27] width 186 height 23
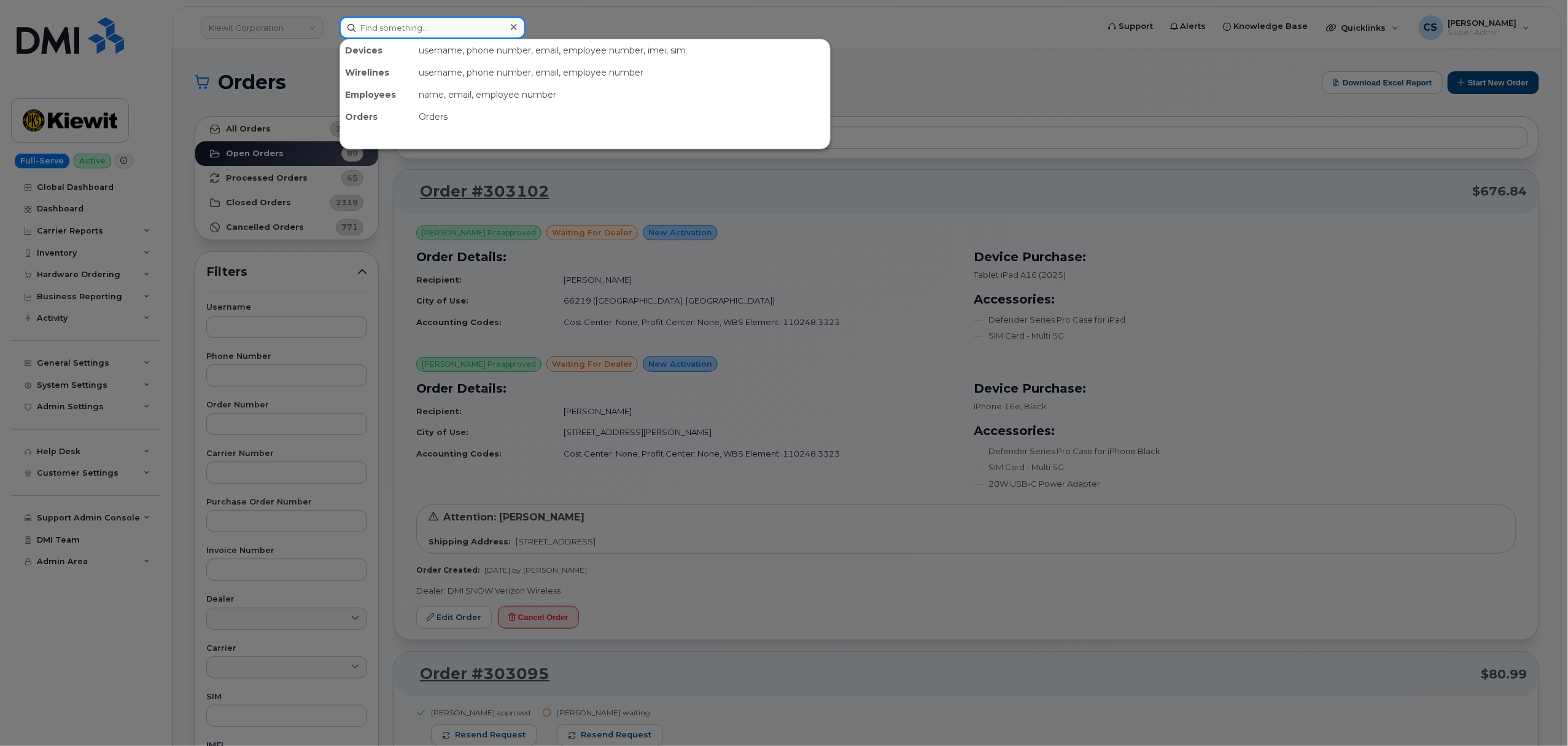
paste input "302959"
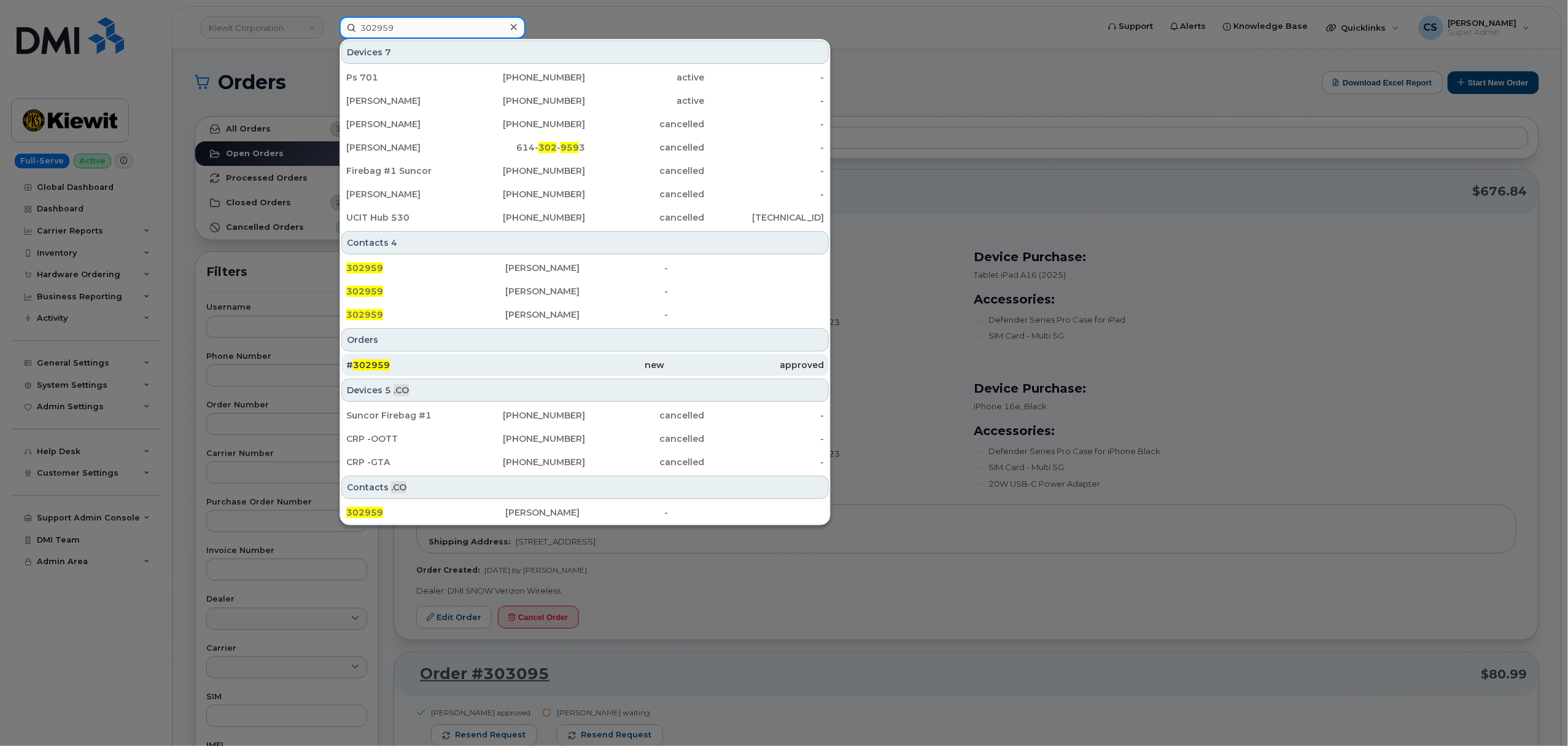
type input "302959"
click at [372, 360] on div "# 302959" at bounding box center [426, 364] width 159 height 13
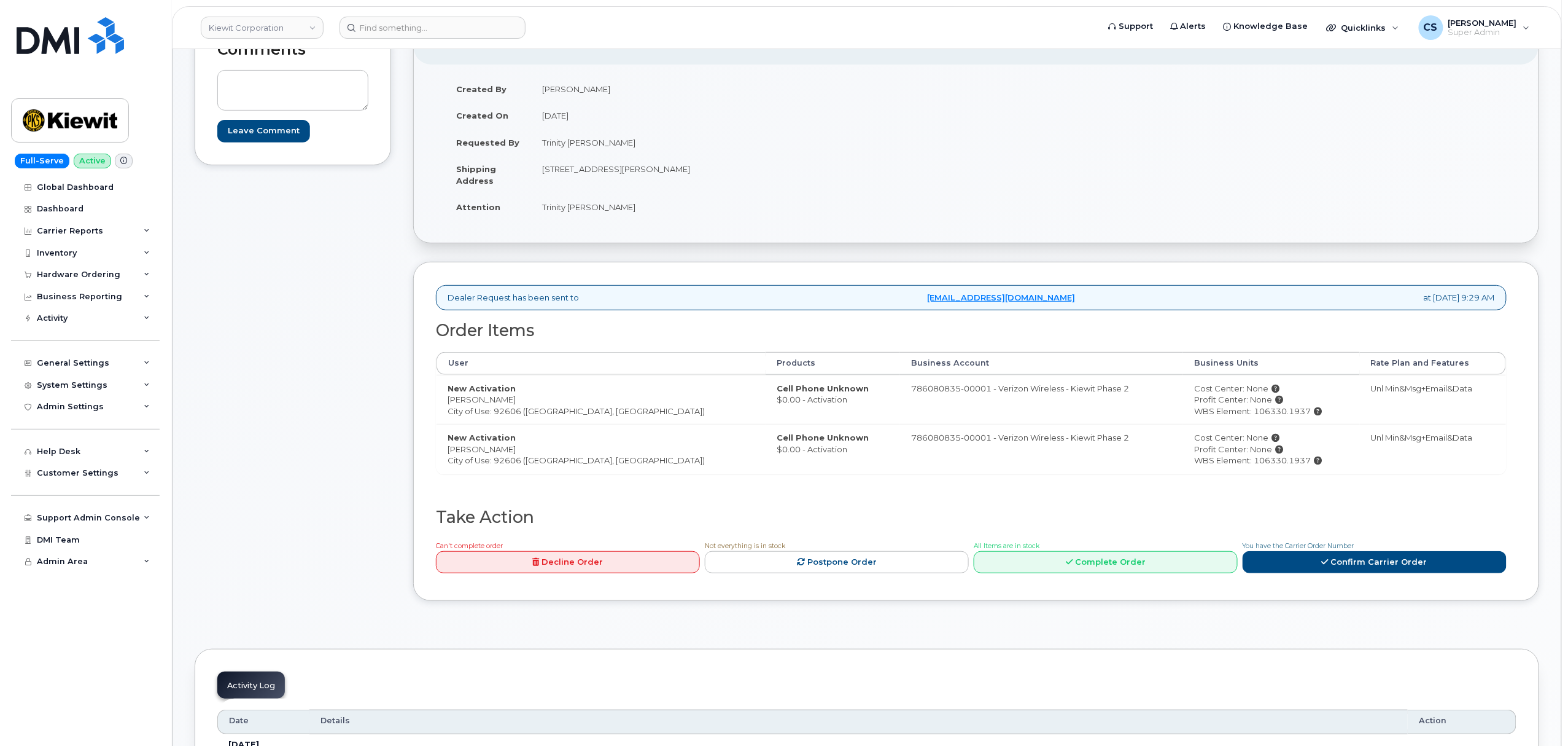
scroll to position [246, 0]
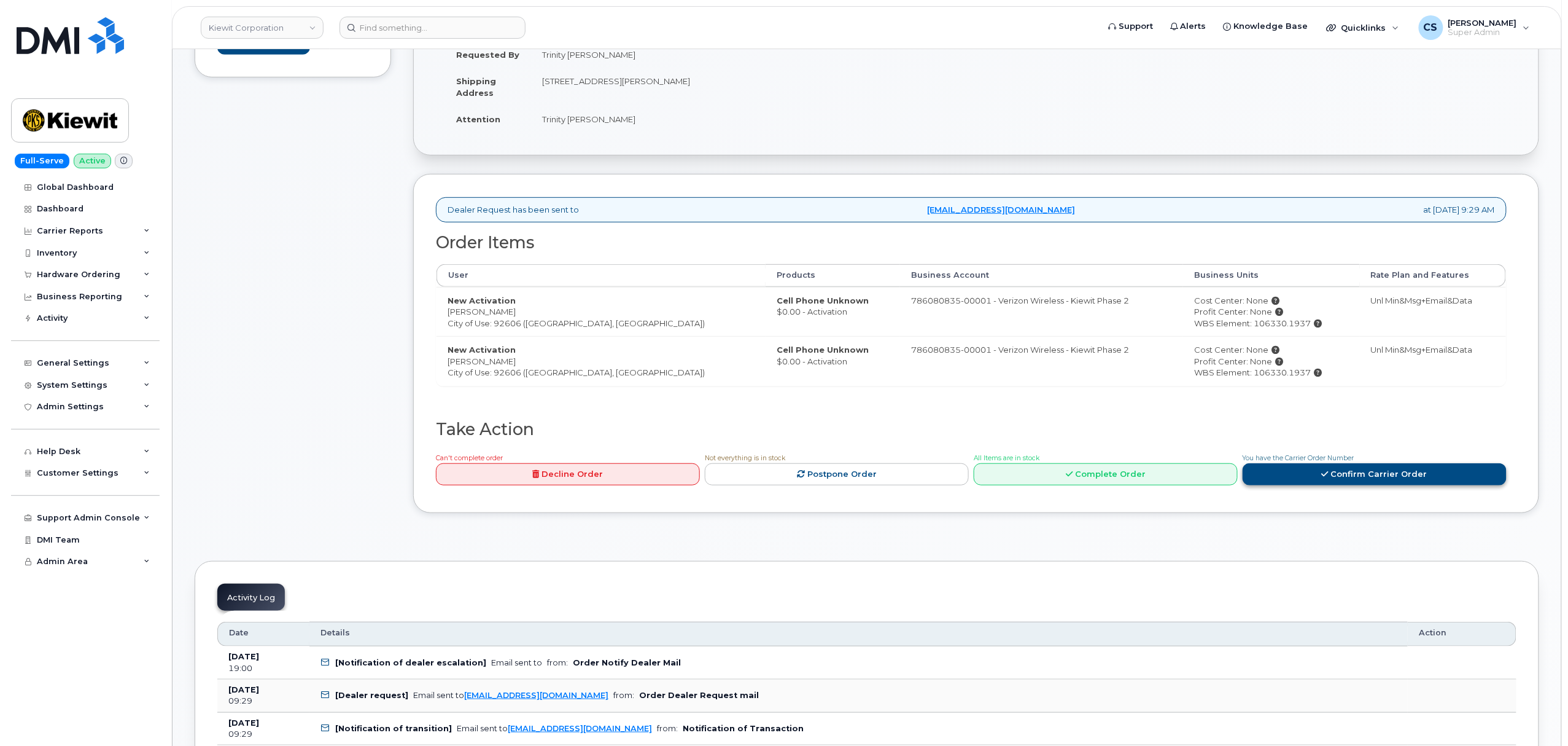
click at [1397, 477] on link "Confirm Carrier Order" at bounding box center [1375, 474] width 264 height 23
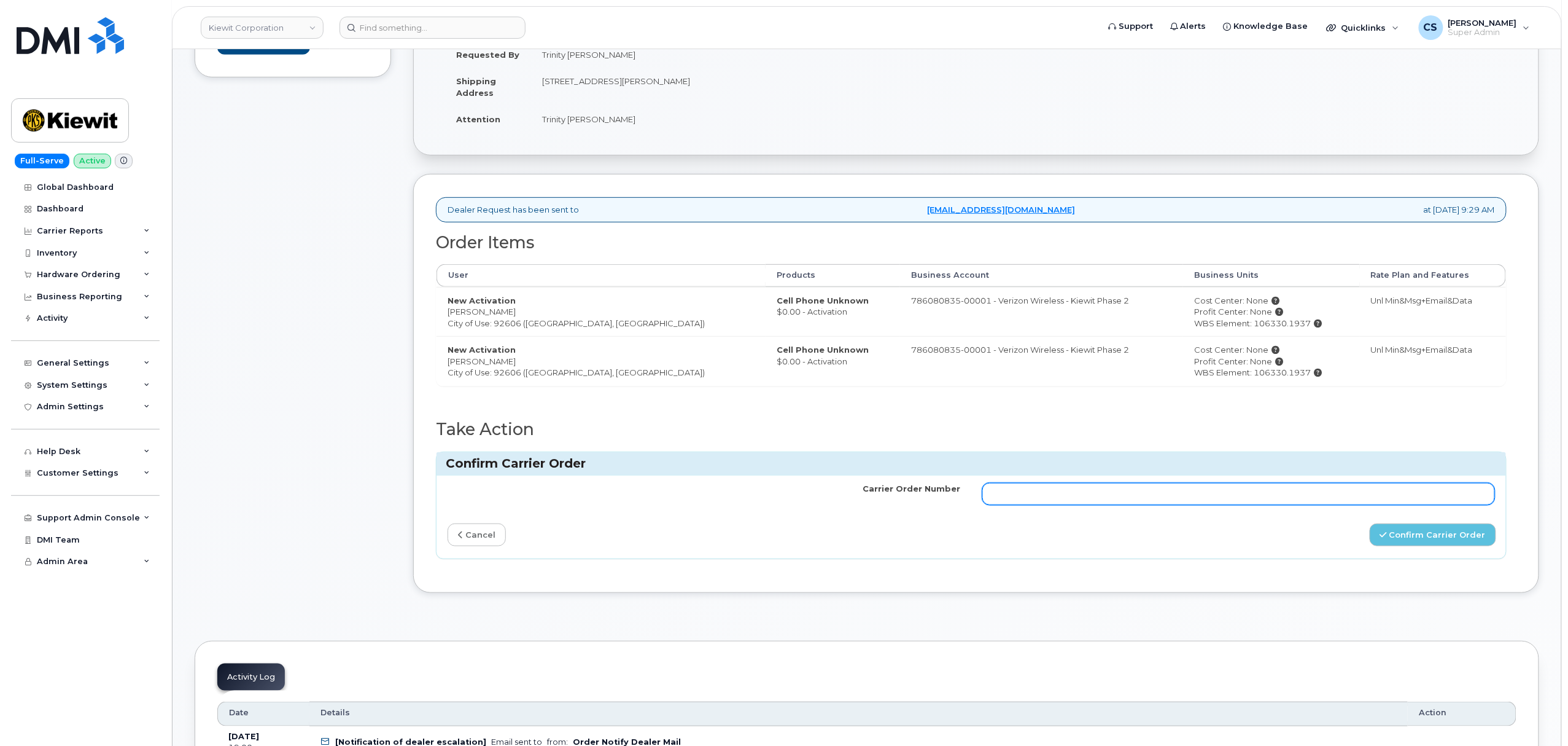
click at [1084, 497] on input "Carrier Order Number" at bounding box center [1239, 493] width 513 height 23
paste input "MB3000600260060"
type input "MB3000600260060"
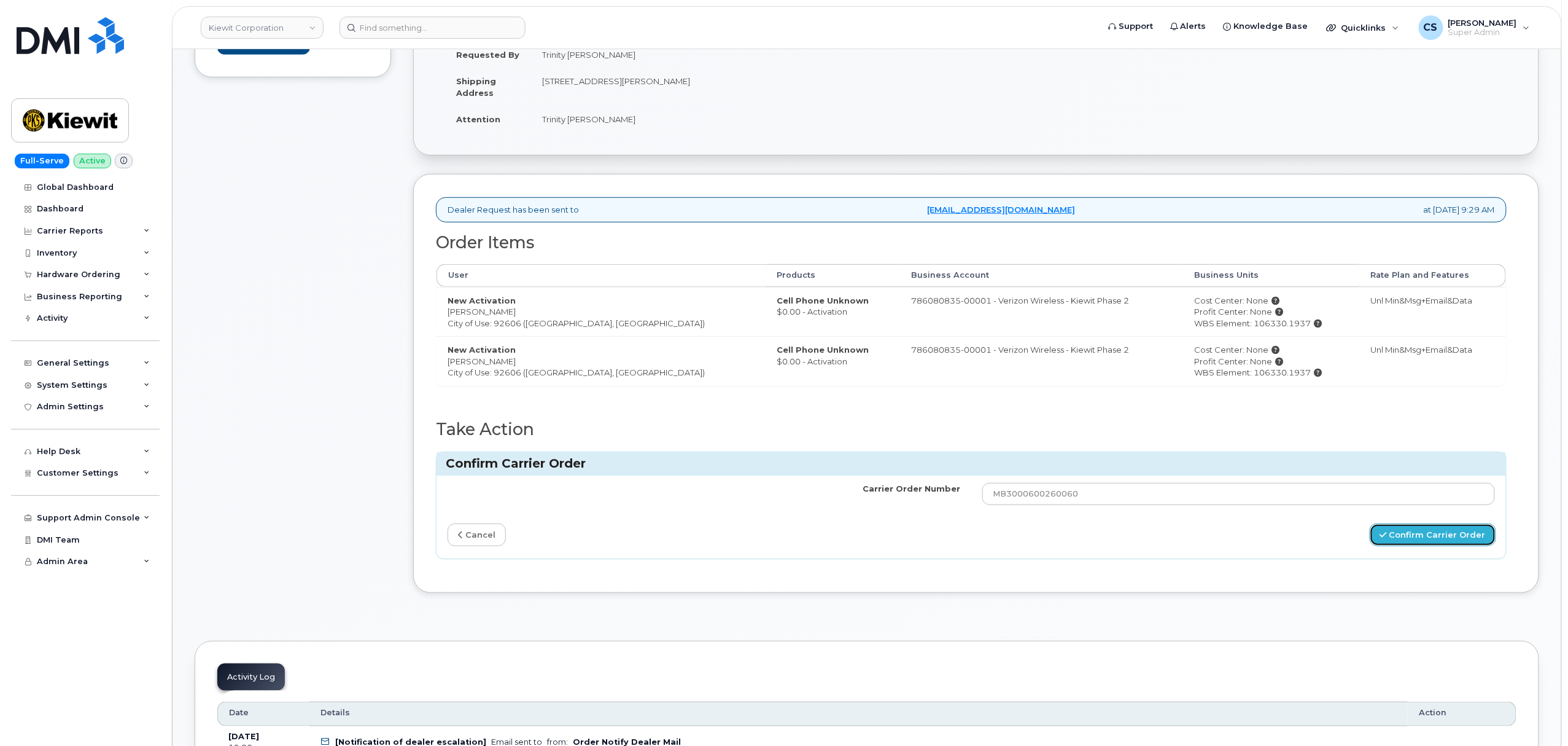
click at [1433, 538] on button "Confirm Carrier Order" at bounding box center [1433, 534] width 126 height 23
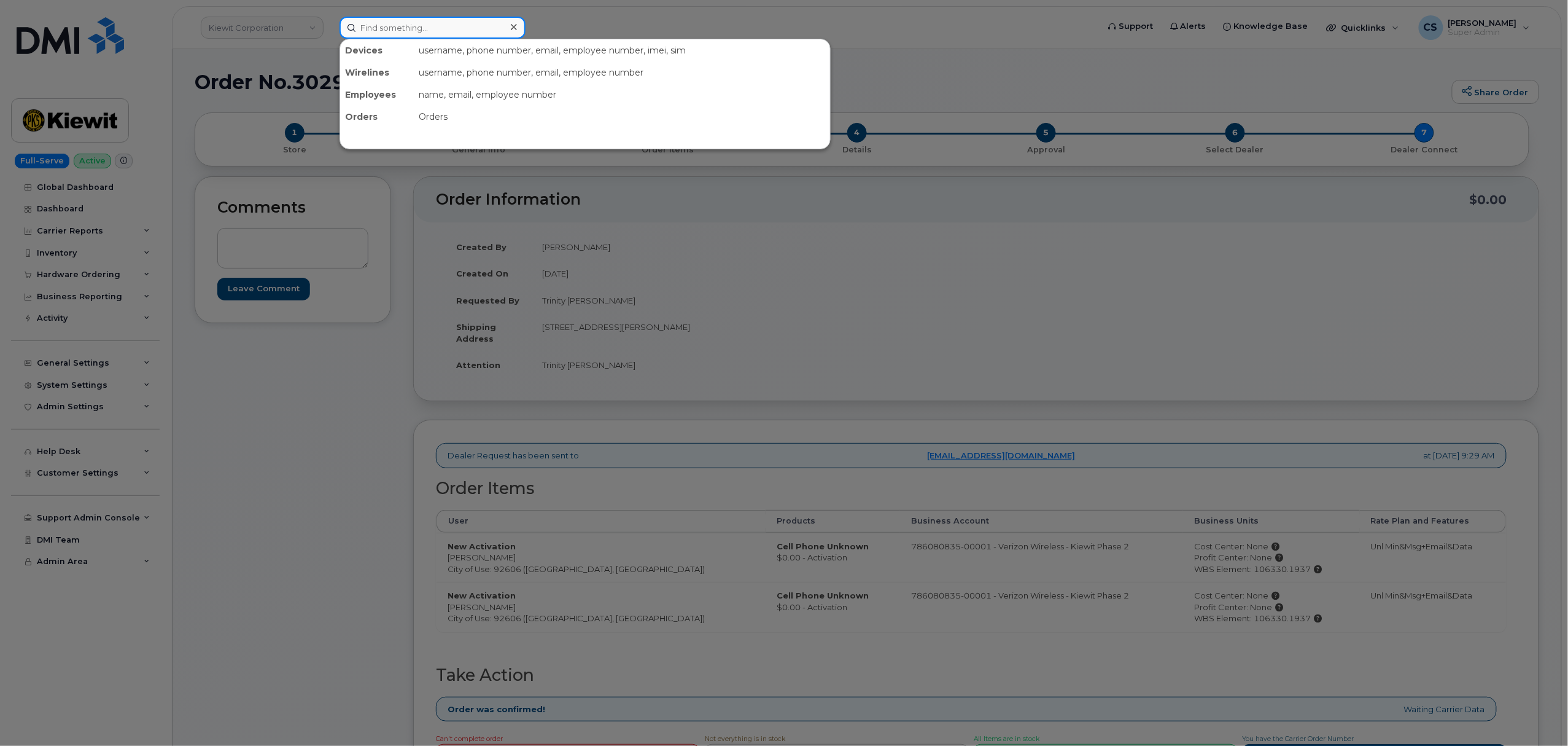
click at [387, 25] on input at bounding box center [433, 27] width 186 height 23
paste input "[PHONE_NUMBER]"
type input "[PHONE_NUMBER]"
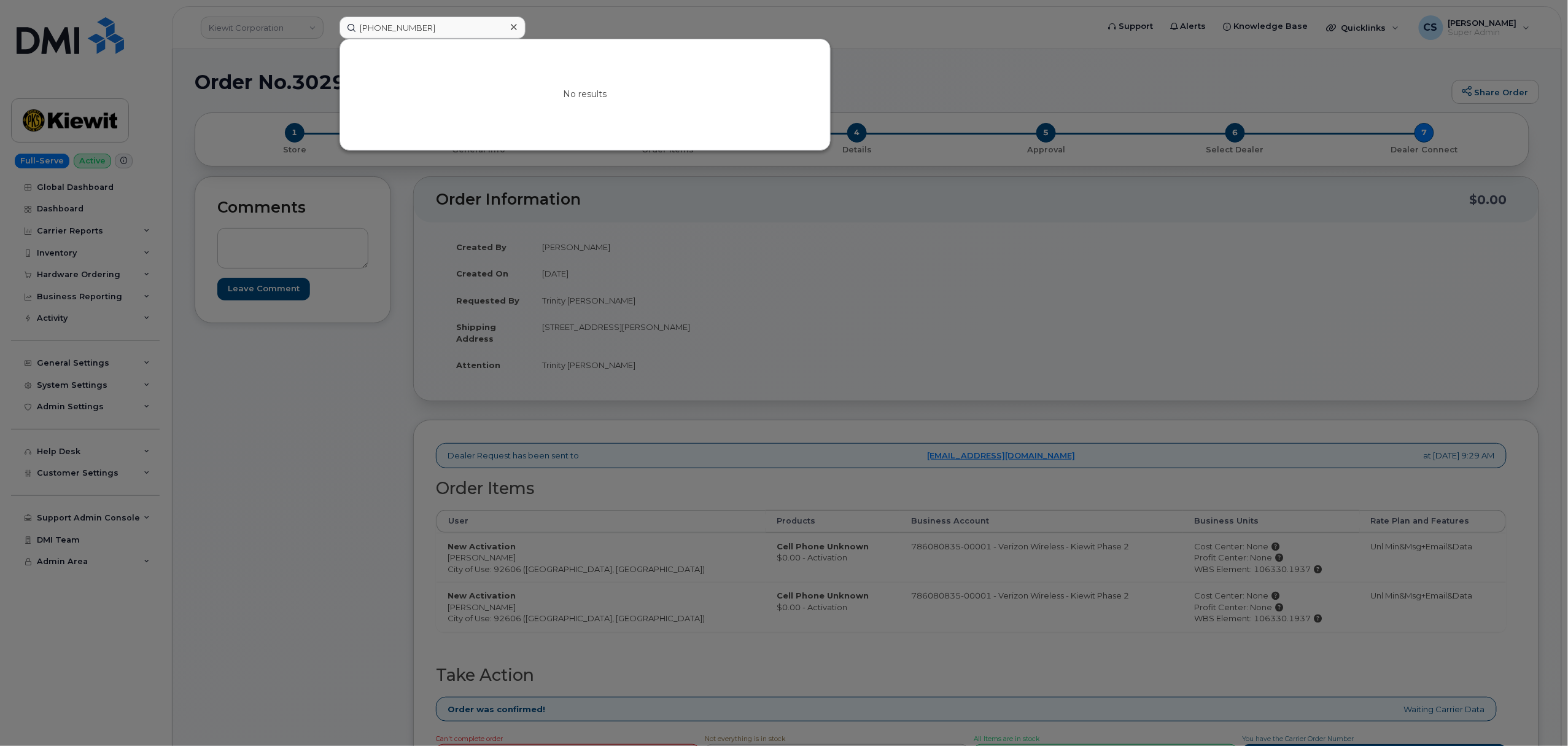
click at [927, 322] on div at bounding box center [784, 373] width 1568 height 746
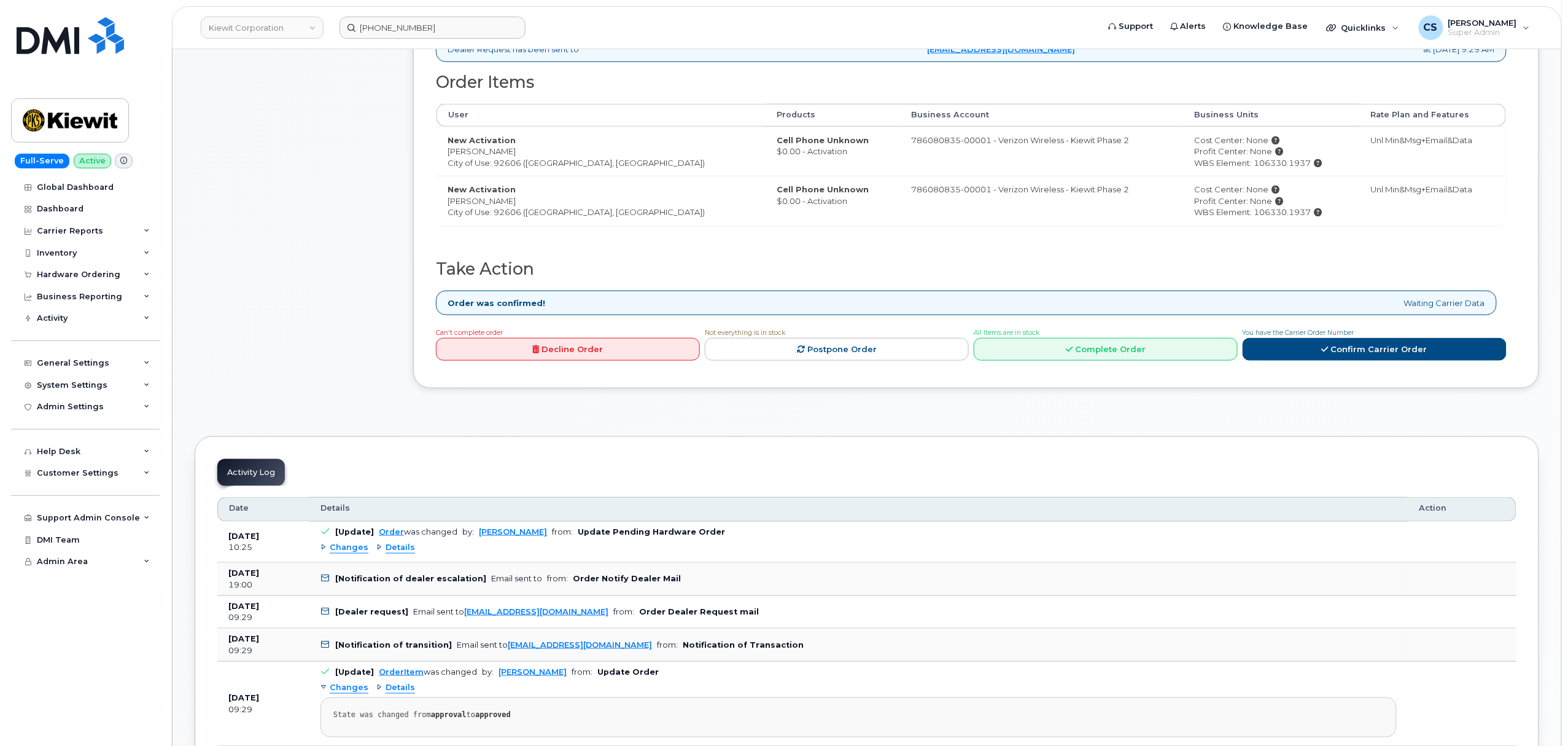
scroll to position [409, 0]
